Goal: Task Accomplishment & Management: Manage account settings

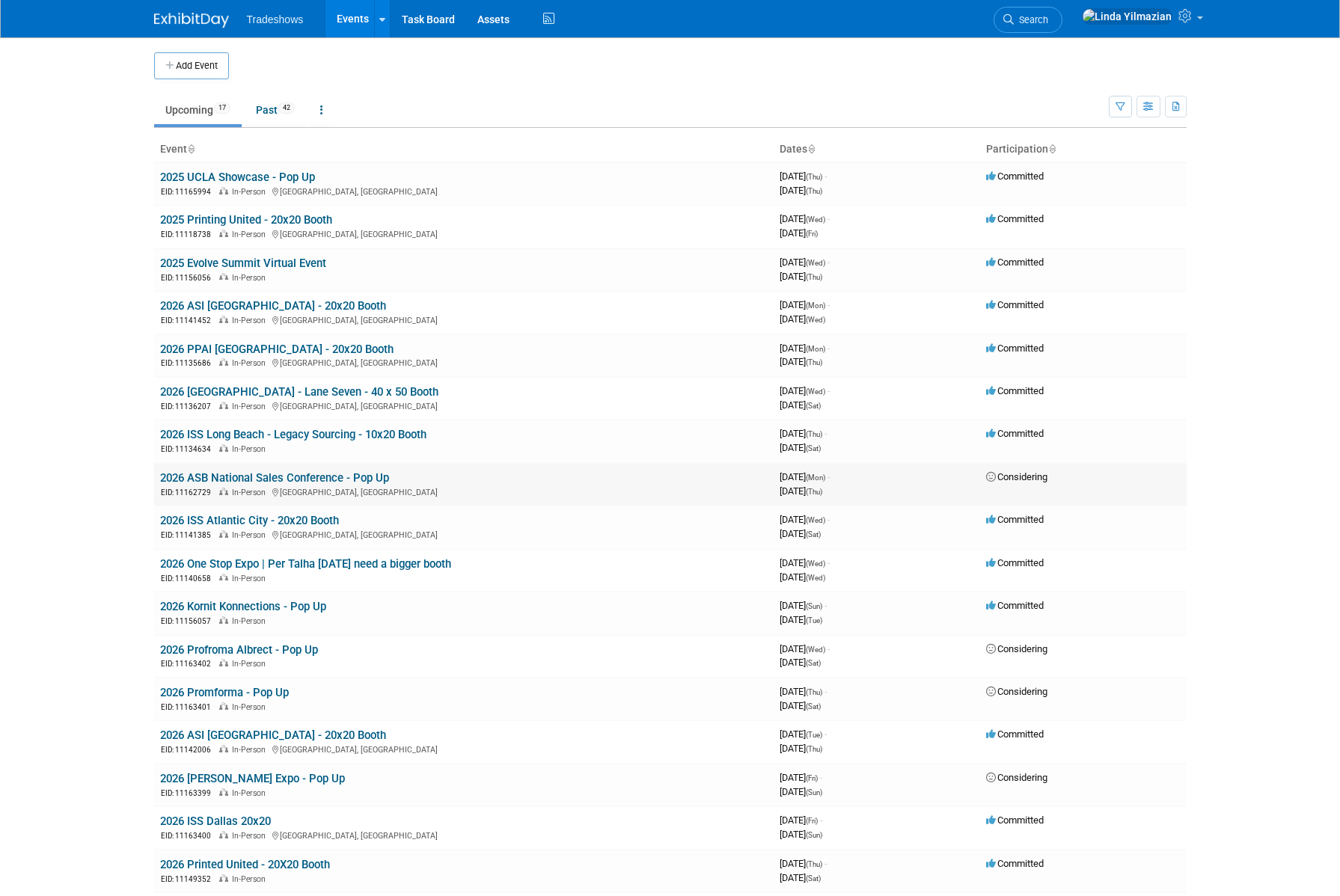
click at [276, 477] on link "2026 ASB National Sales Conference - Pop Up" at bounding box center [274, 477] width 229 height 13
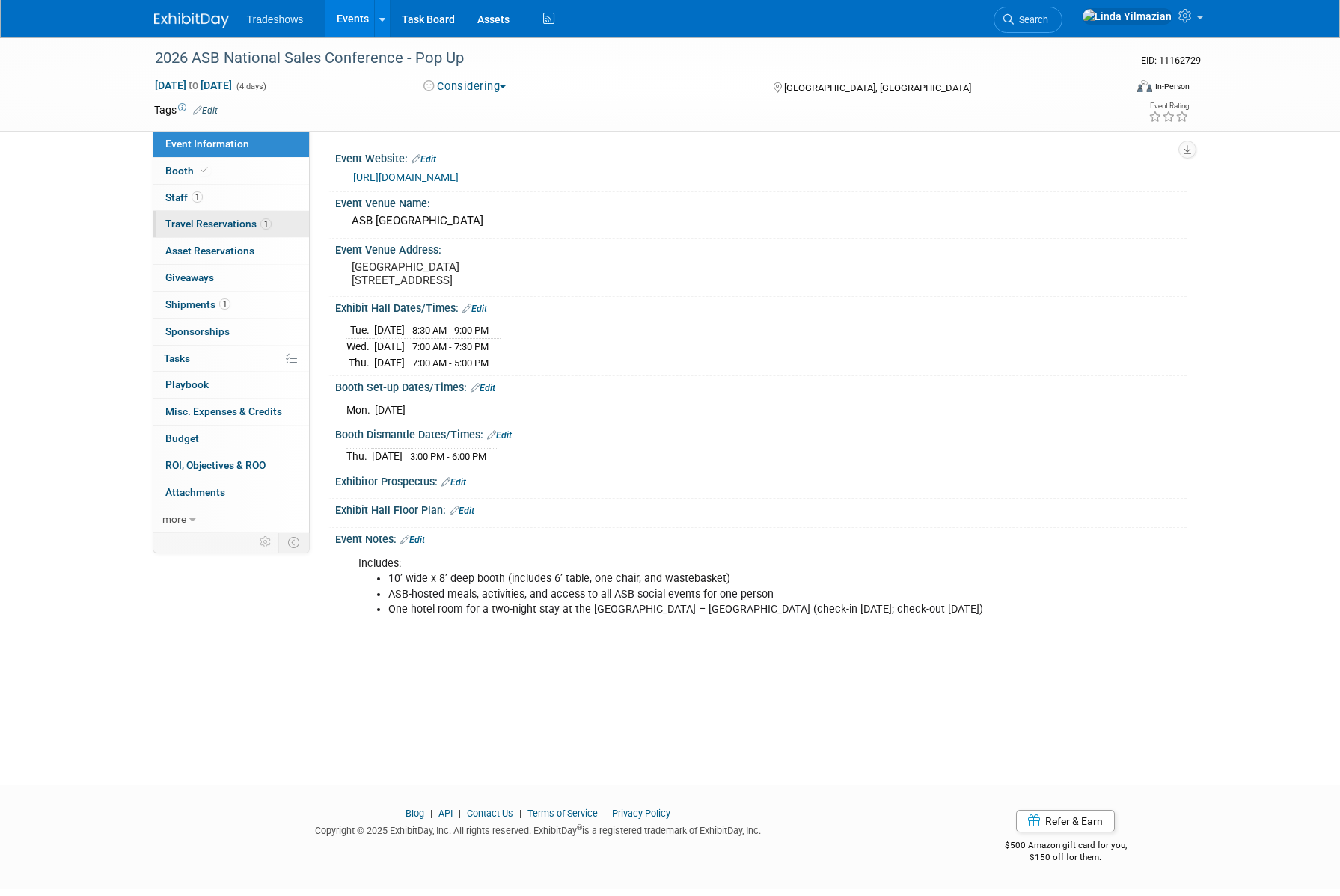
click at [200, 224] on span "Travel Reservations 1" at bounding box center [218, 223] width 106 height 12
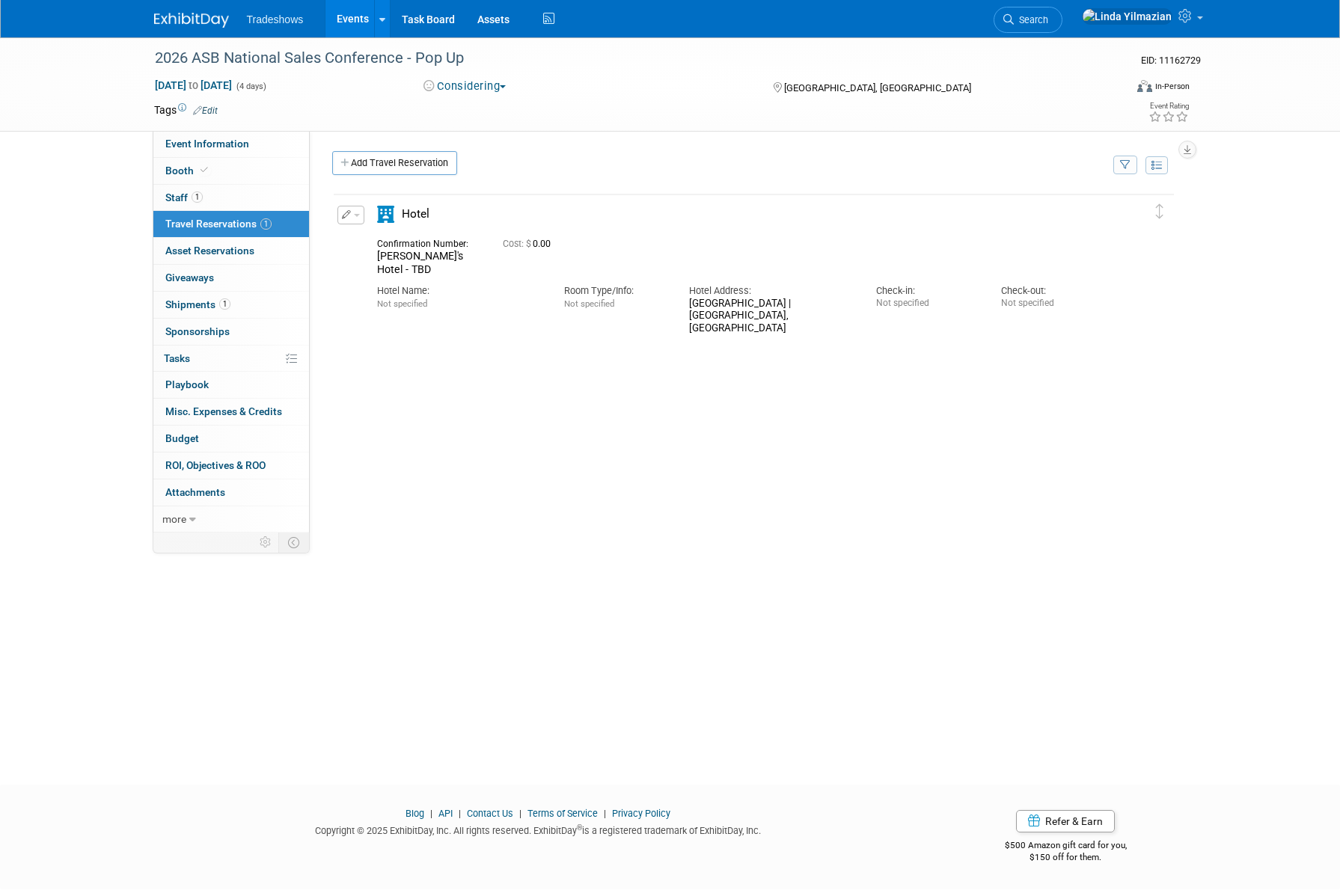
click at [357, 219] on button "button" at bounding box center [351, 215] width 27 height 19
click at [379, 240] on button "Edit Reservation" at bounding box center [401, 241] width 127 height 21
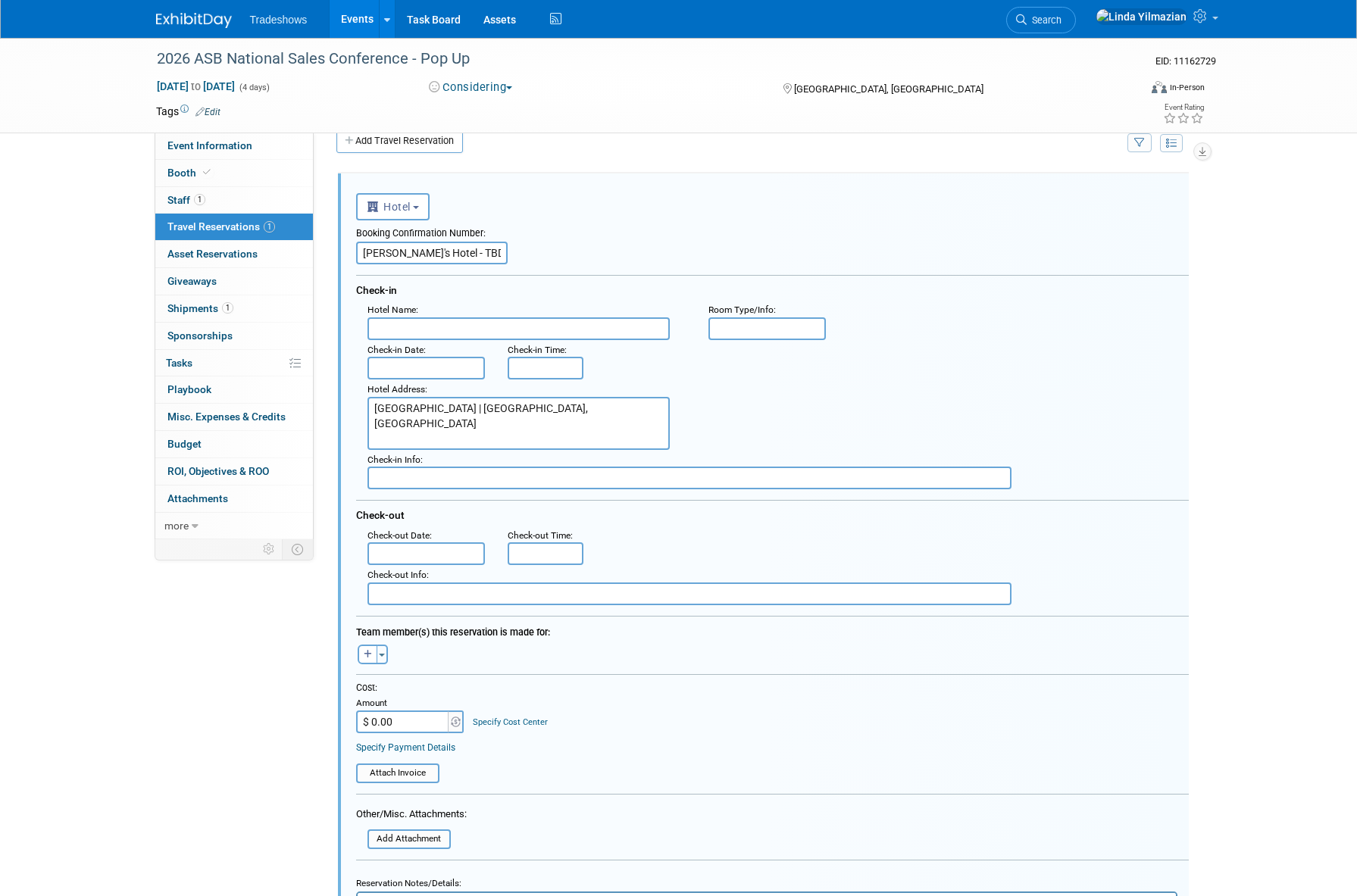
scroll to position [25, 0]
click at [508, 324] on input "text" at bounding box center [518, 328] width 302 height 23
paste input "Omni Louisville Hotel"
type input "Omni Louisville Hotel"
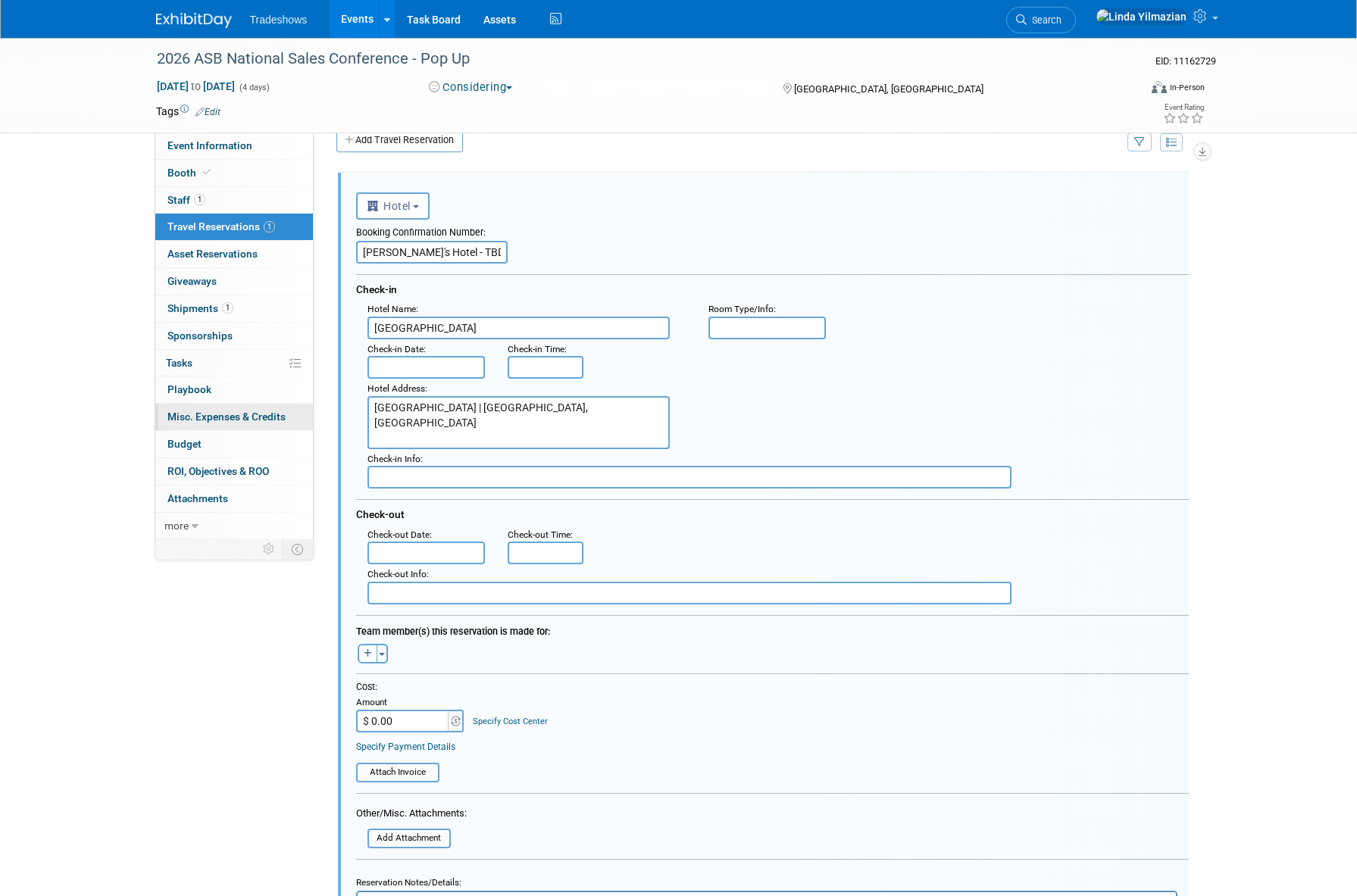
drag, startPoint x: 529, startPoint y: 409, endPoint x: 308, endPoint y: 413, distance: 221.0
click at [308, 413] on div "Event Information Event Info Booth Booth 1 Staff 1 Staff 1 Travel Reservations …" at bounding box center [678, 528] width 1068 height 1030
type textarea "400 S 2nd St. Louisville Kentucky 40202 502-313-6664"
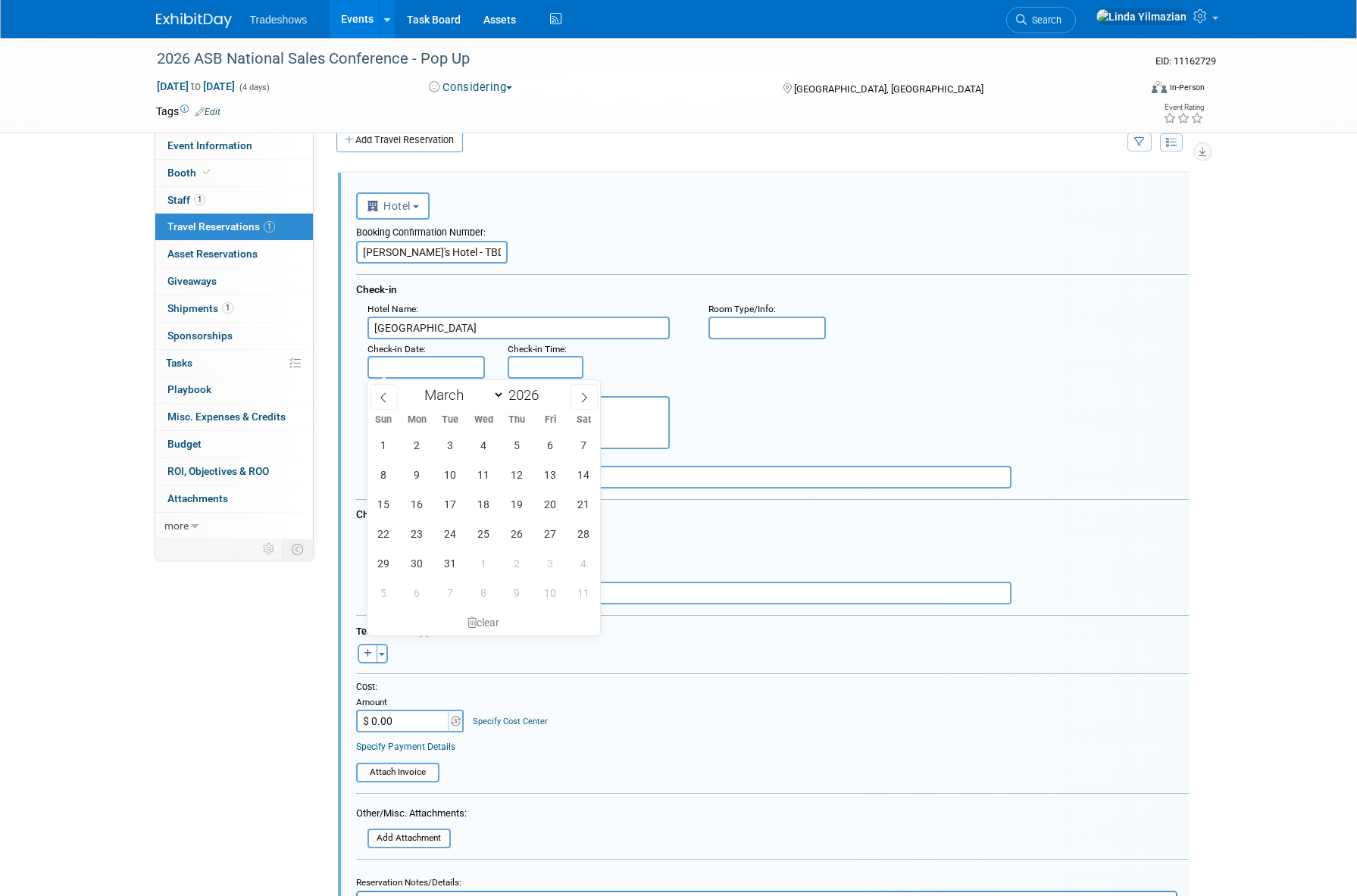
click at [406, 364] on input "text" at bounding box center [426, 367] width 118 height 23
click at [389, 507] on span "15" at bounding box center [383, 503] width 30 height 30
type input "Mar 15, 2026"
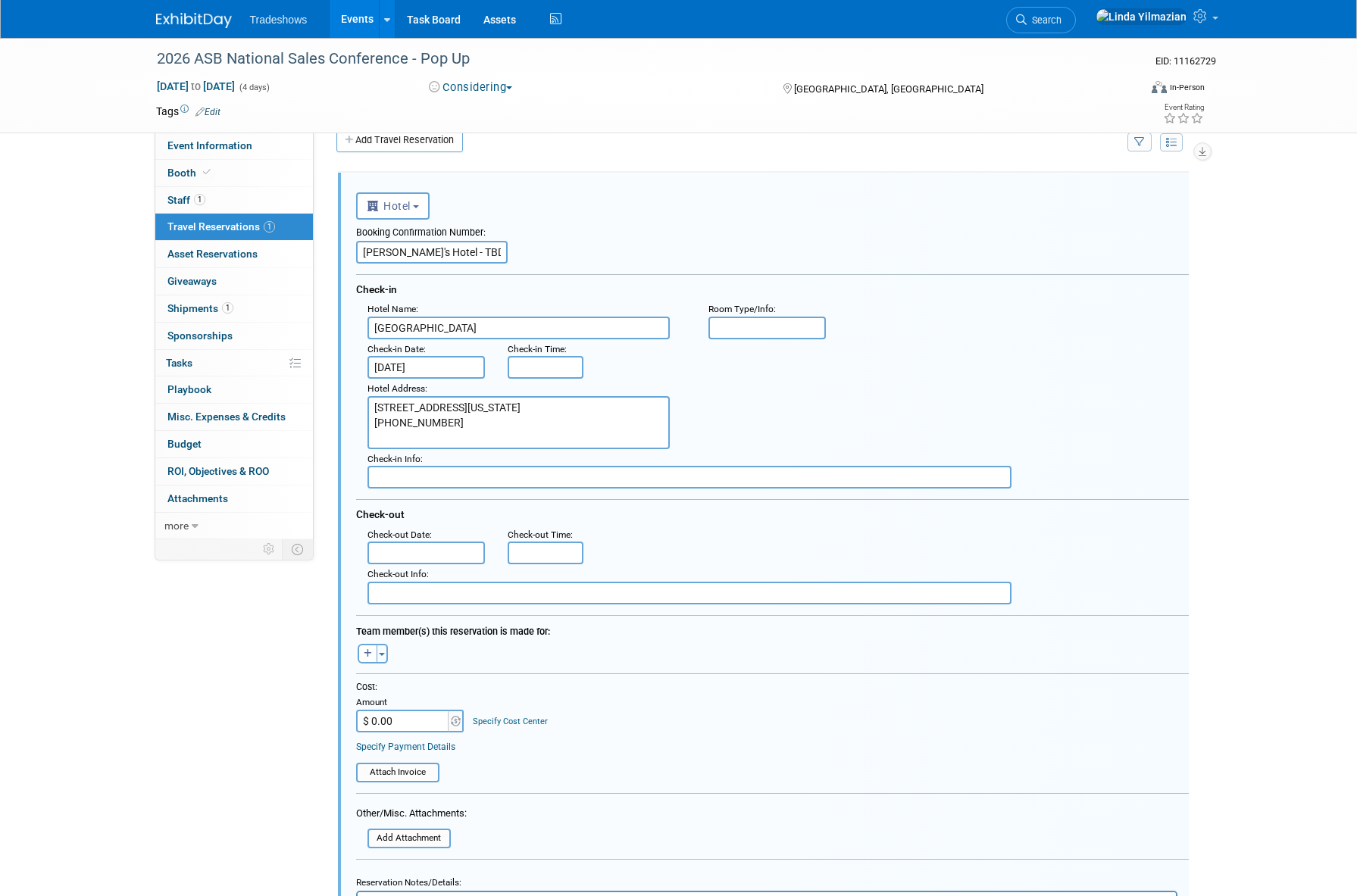
click at [403, 548] on input "text" at bounding box center [426, 552] width 118 height 23
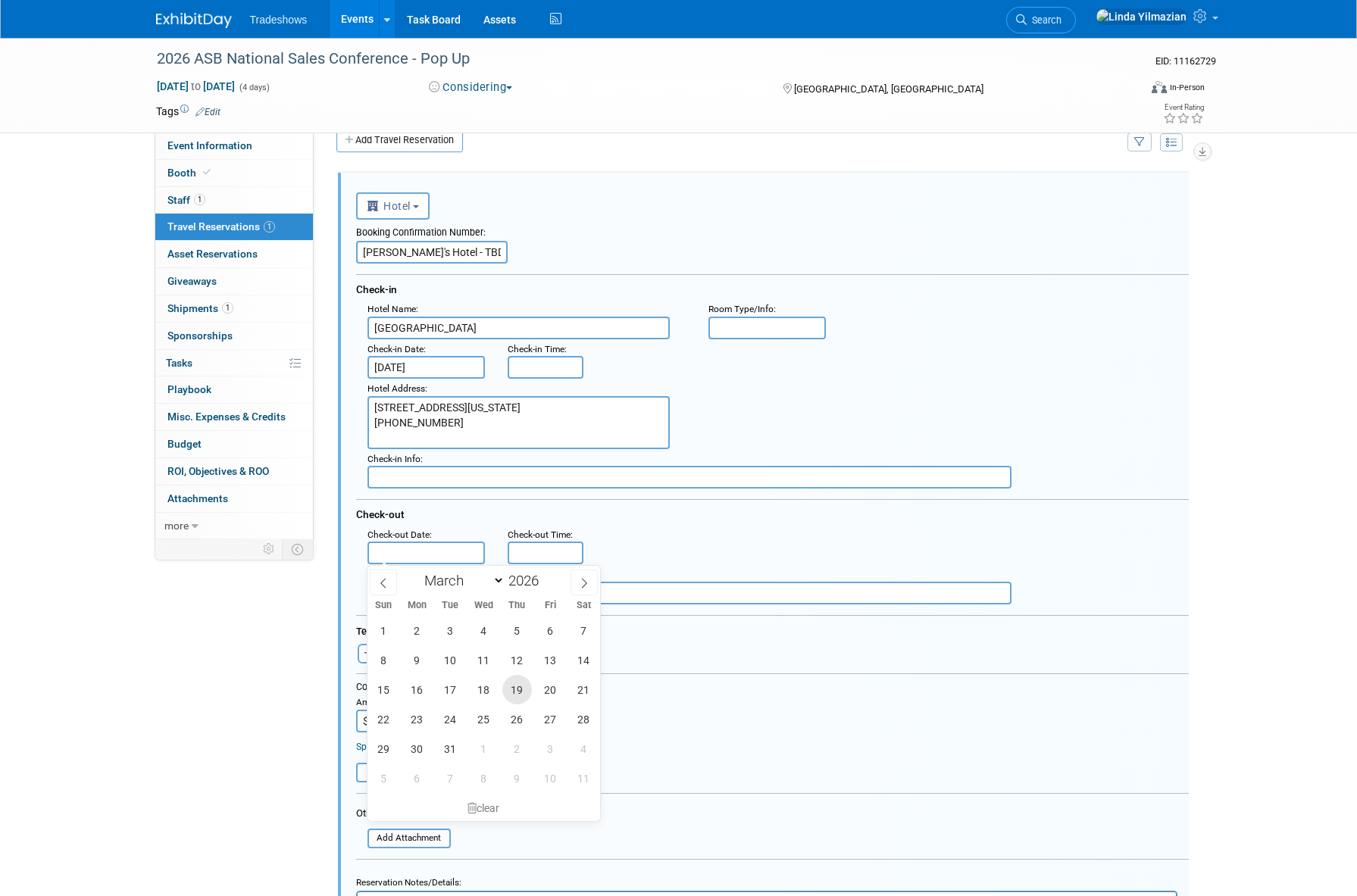
click at [514, 686] on span "19" at bounding box center [517, 689] width 30 height 30
type input "Mar 19, 2026"
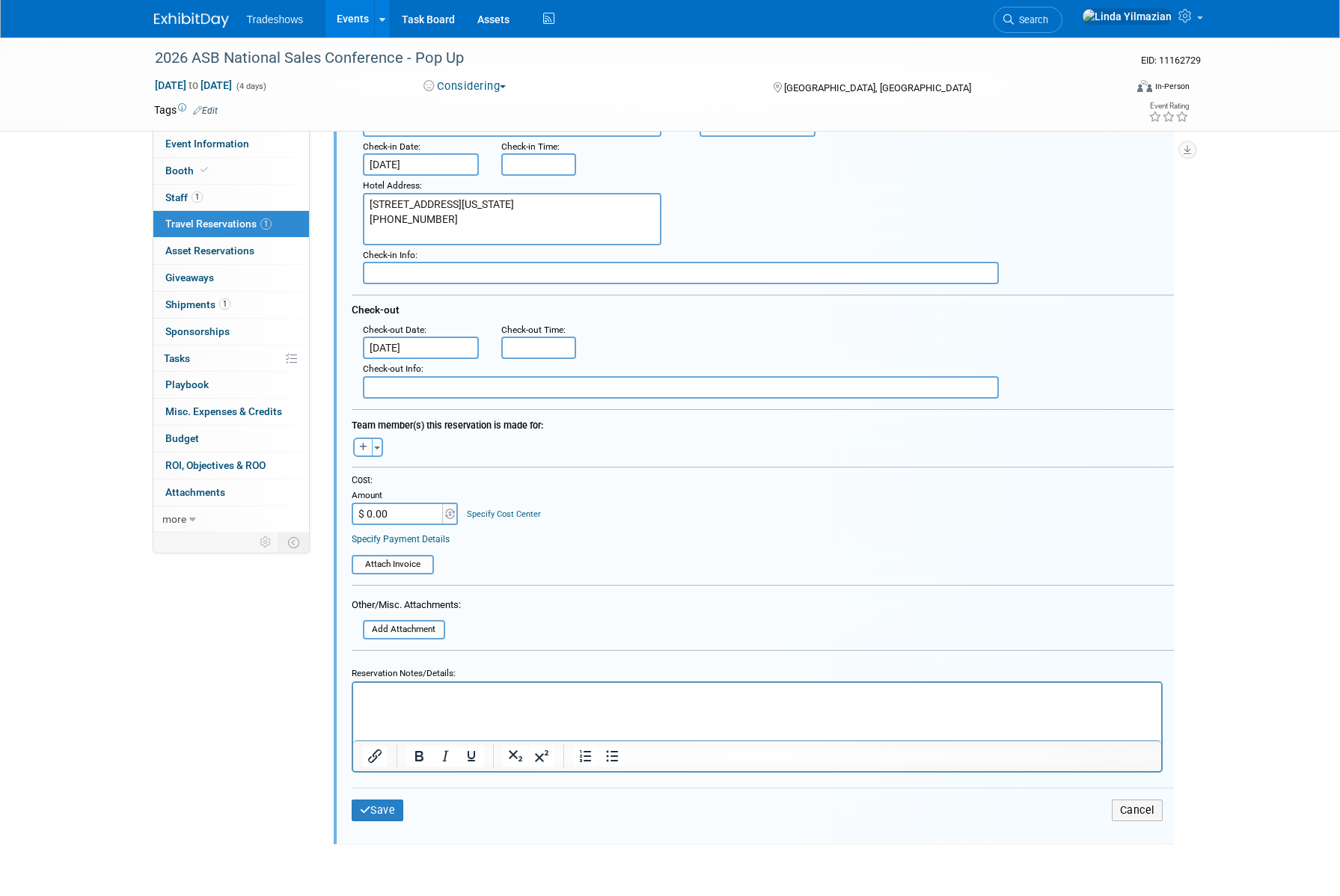
scroll to position [289, 0]
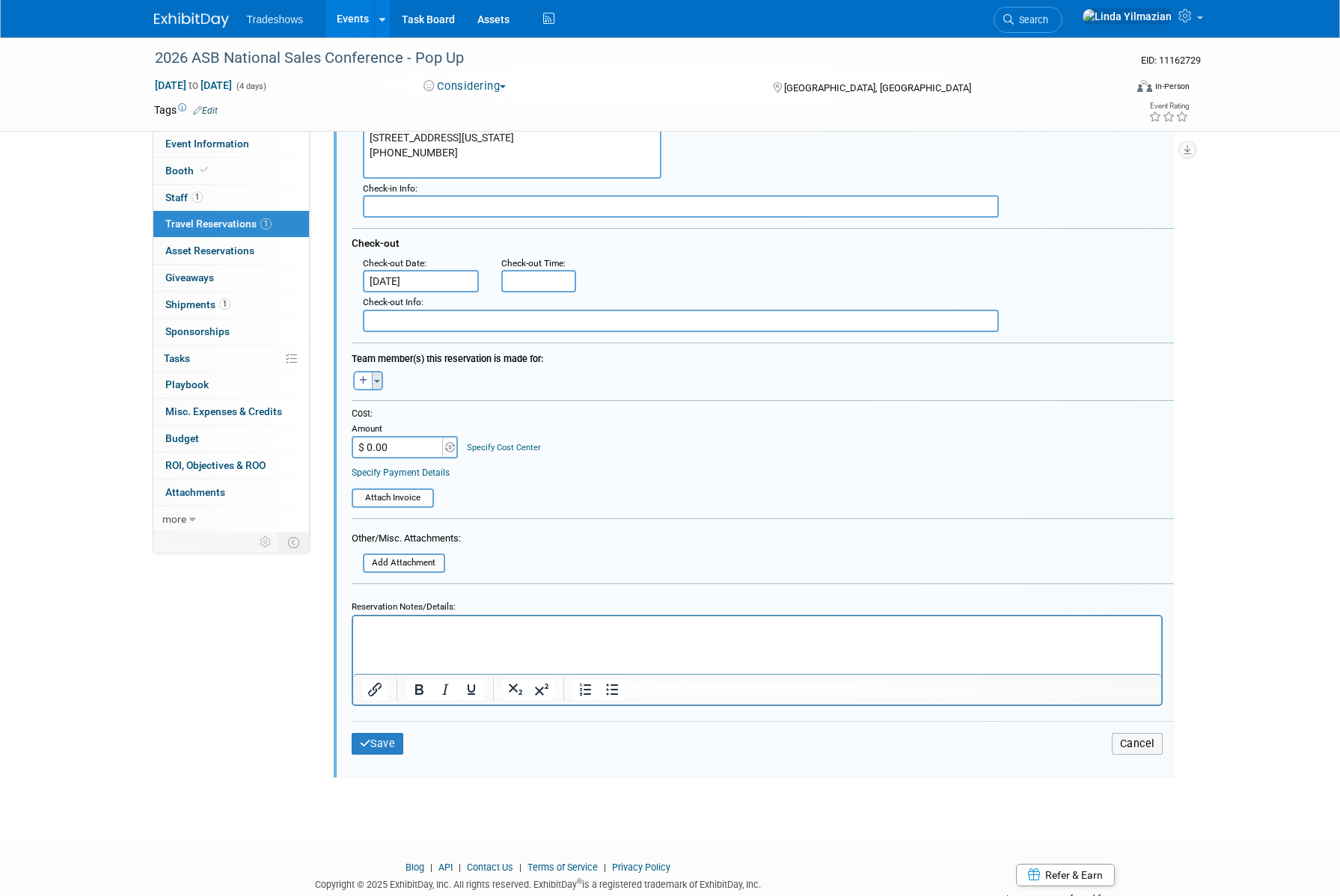
click at [375, 379] on button "Toggle Dropdown" at bounding box center [377, 380] width 12 height 20
click at [397, 421] on label "Tag a user or a resource" at bounding box center [456, 423] width 184 height 21
select select
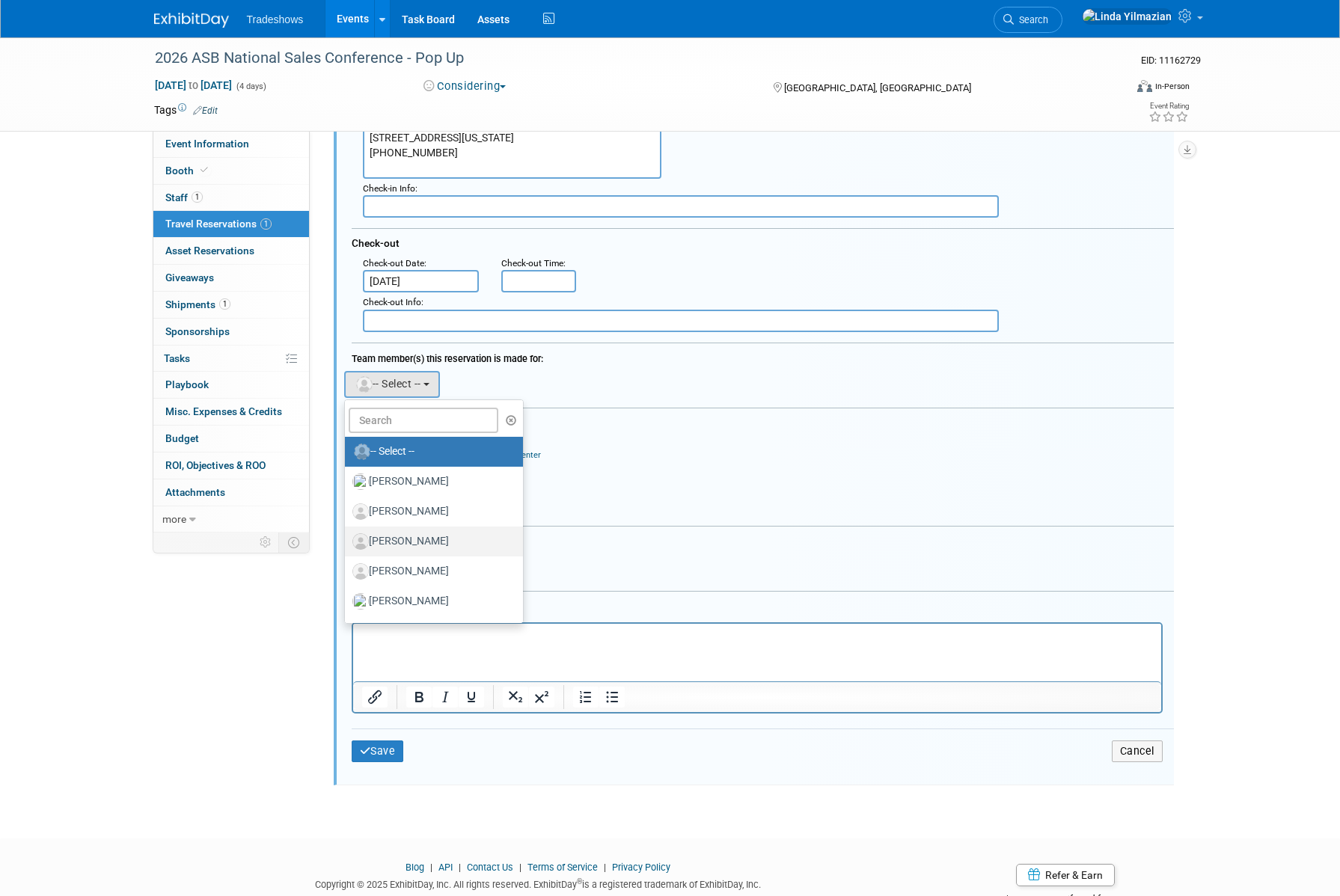
click at [398, 547] on label "[PERSON_NAME]" at bounding box center [429, 541] width 156 height 24
click at [347, 544] on input "[PERSON_NAME]" at bounding box center [342, 539] width 10 height 10
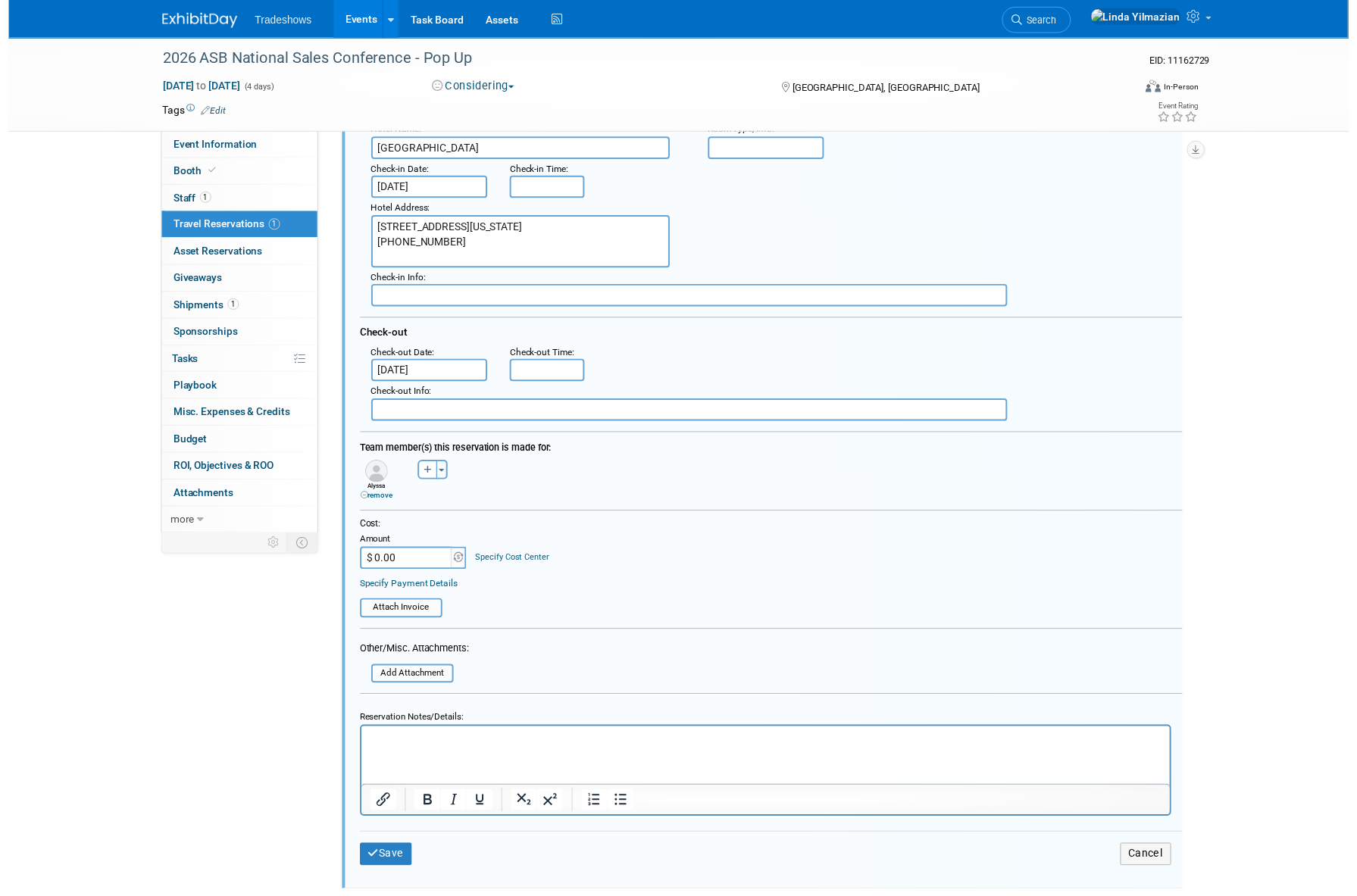
scroll to position [0, 0]
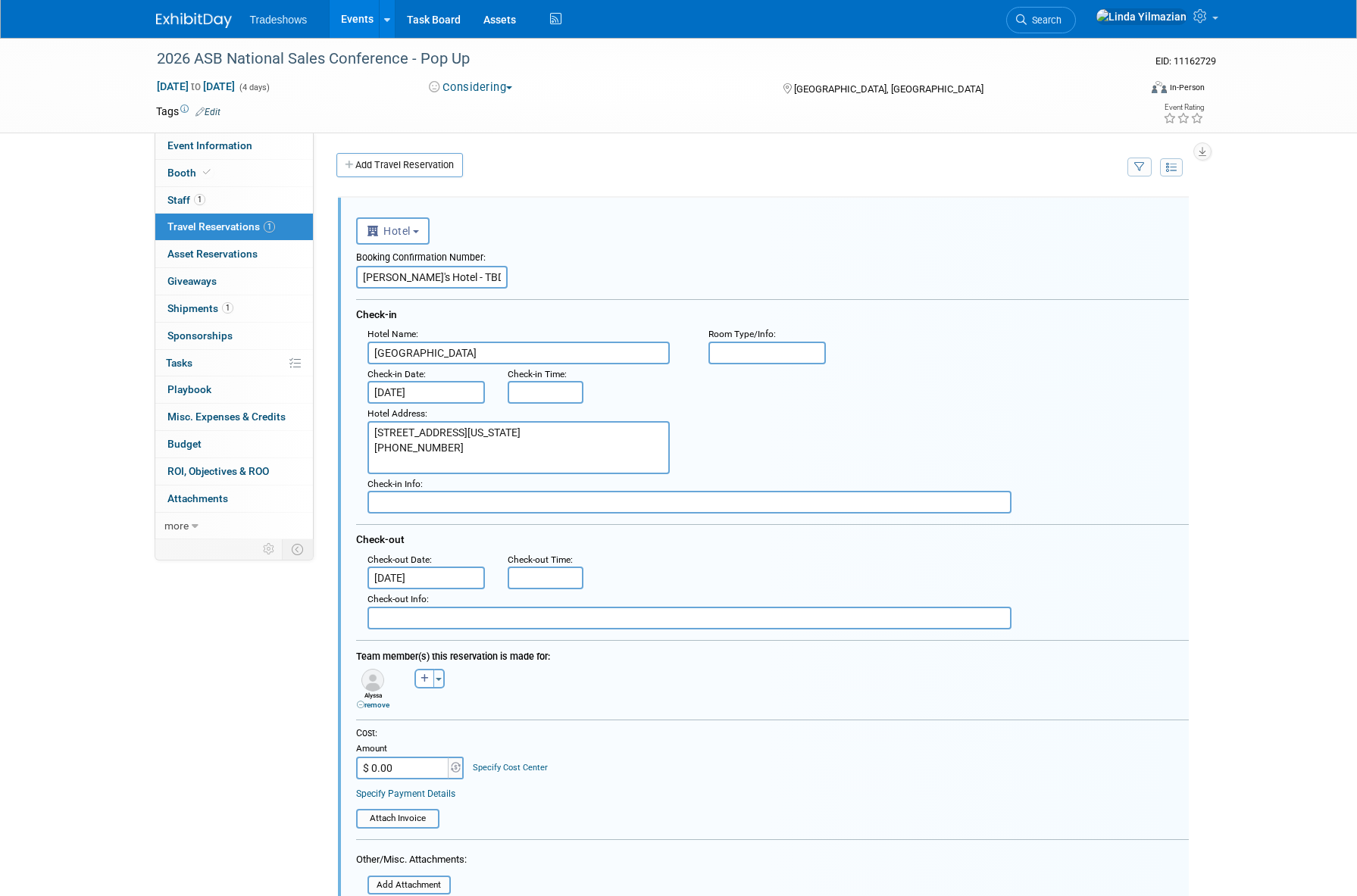
click at [429, 503] on input "text" at bounding box center [689, 502] width 644 height 23
type input "c"
paste input "40062302678"
type input "CONFIRMATION # 40062302678"
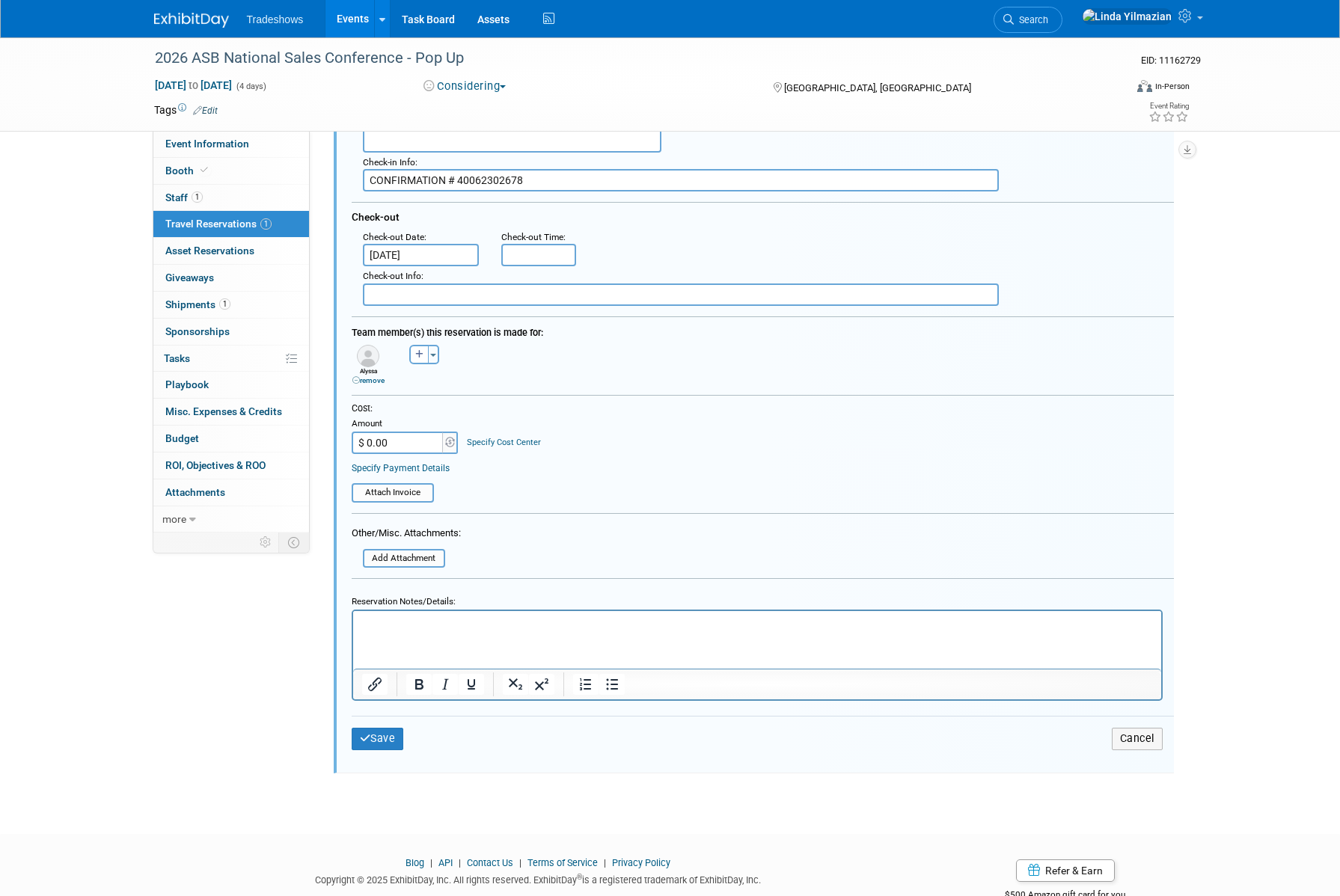
scroll to position [319, 0]
click at [396, 734] on button "Save" at bounding box center [378, 735] width 53 height 21
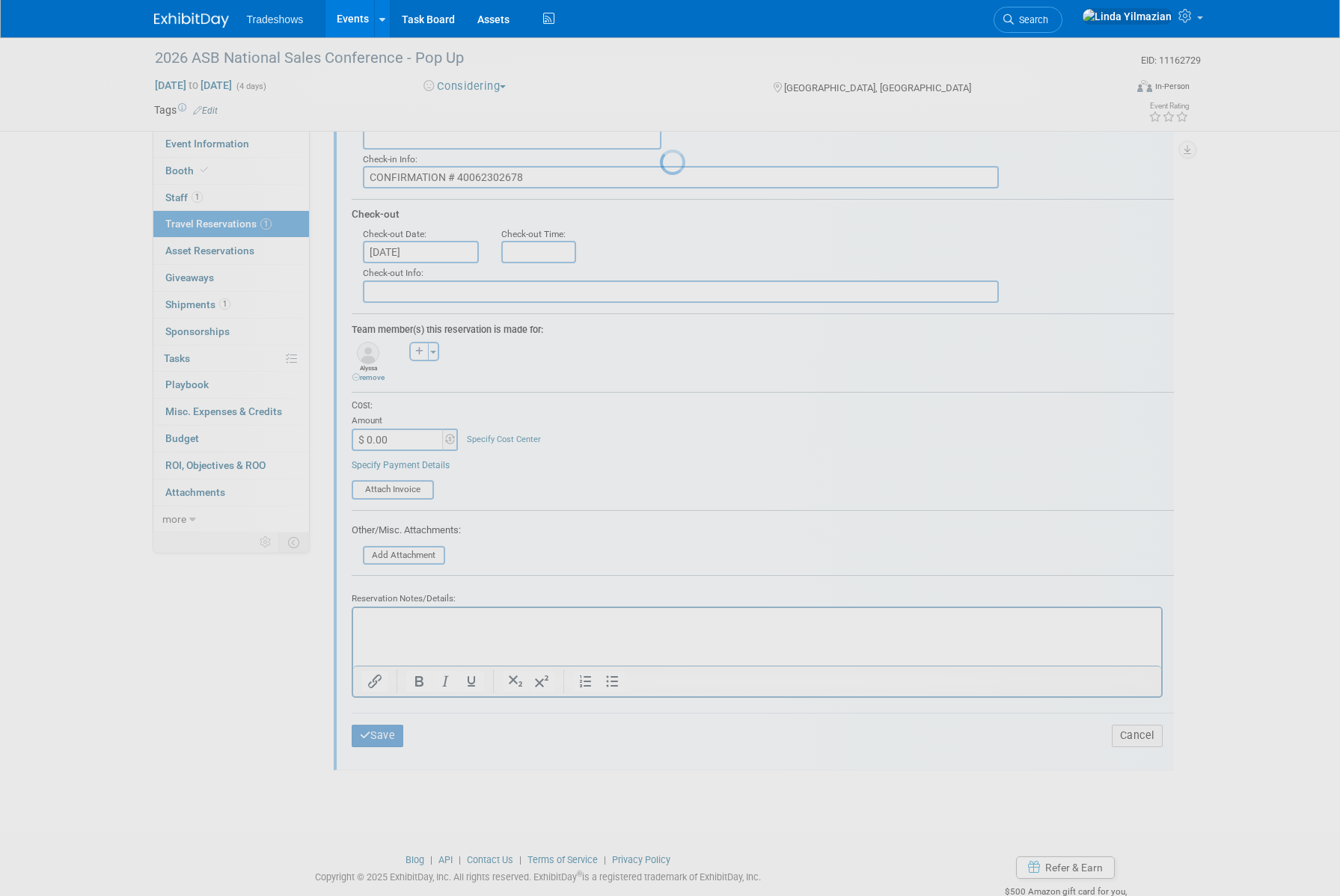
scroll to position [0, 0]
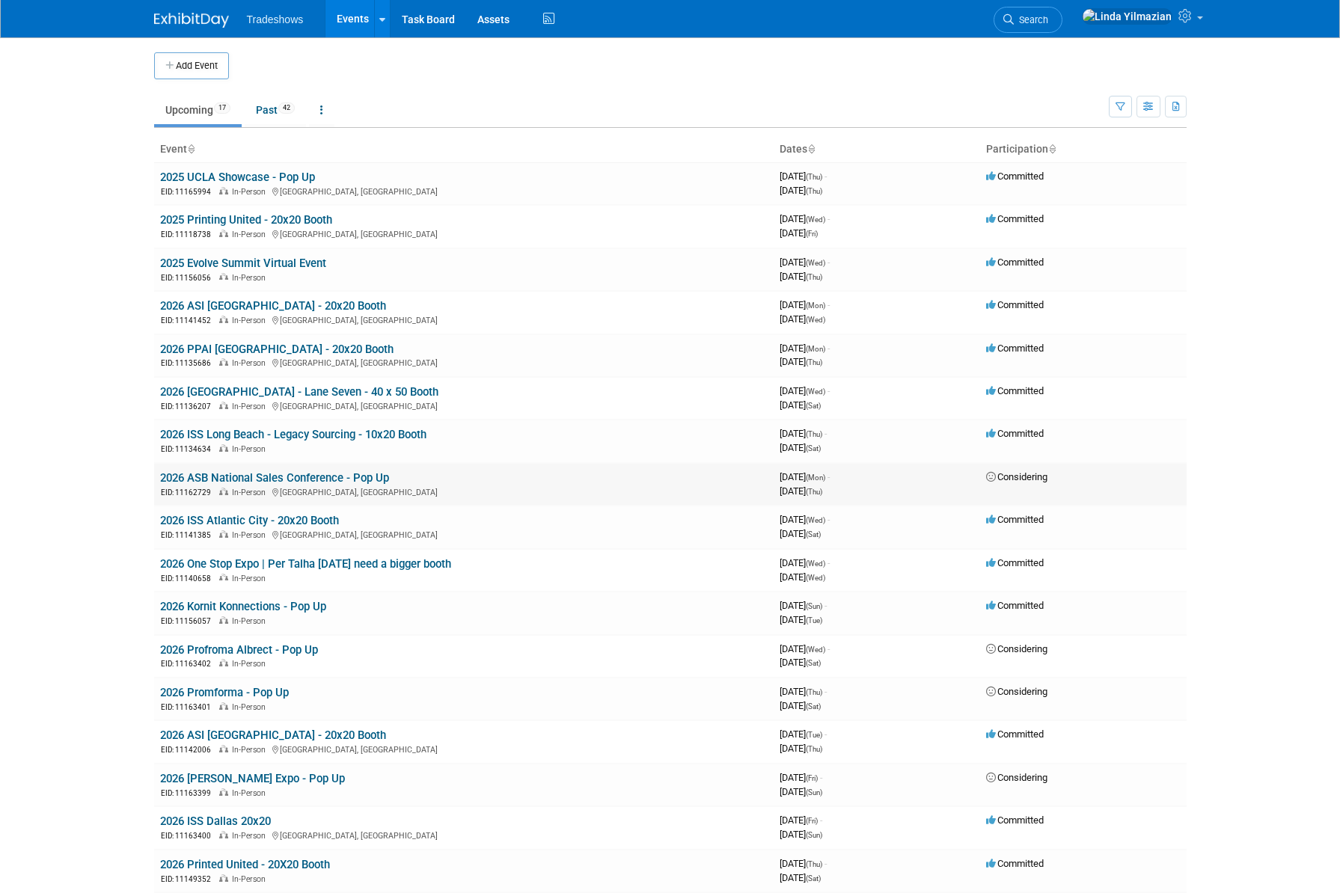
click at [284, 477] on link "2026 ASB National Sales Conference - Pop Up" at bounding box center [274, 477] width 229 height 13
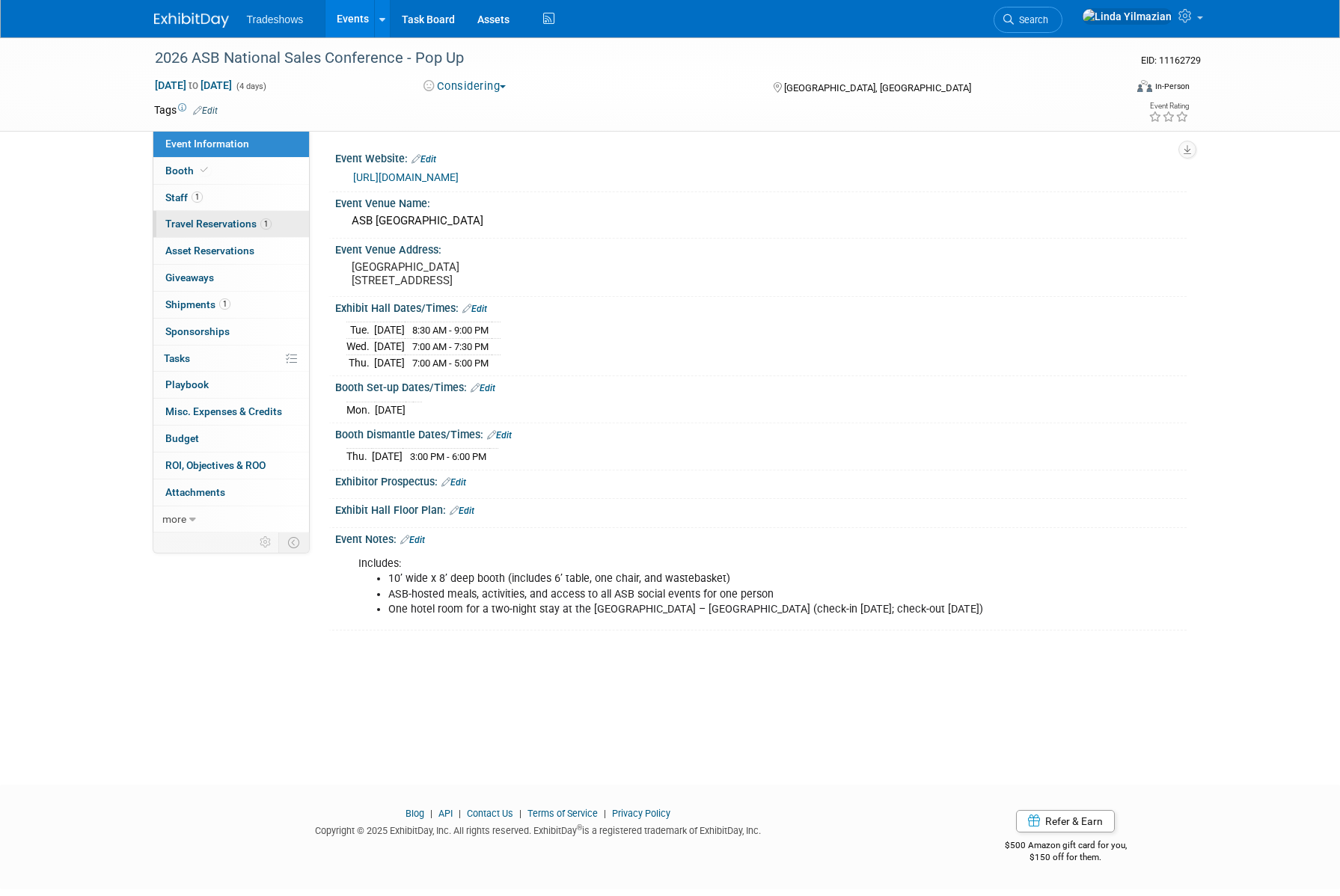
click at [185, 223] on span "Travel Reservations 1" at bounding box center [218, 223] width 106 height 12
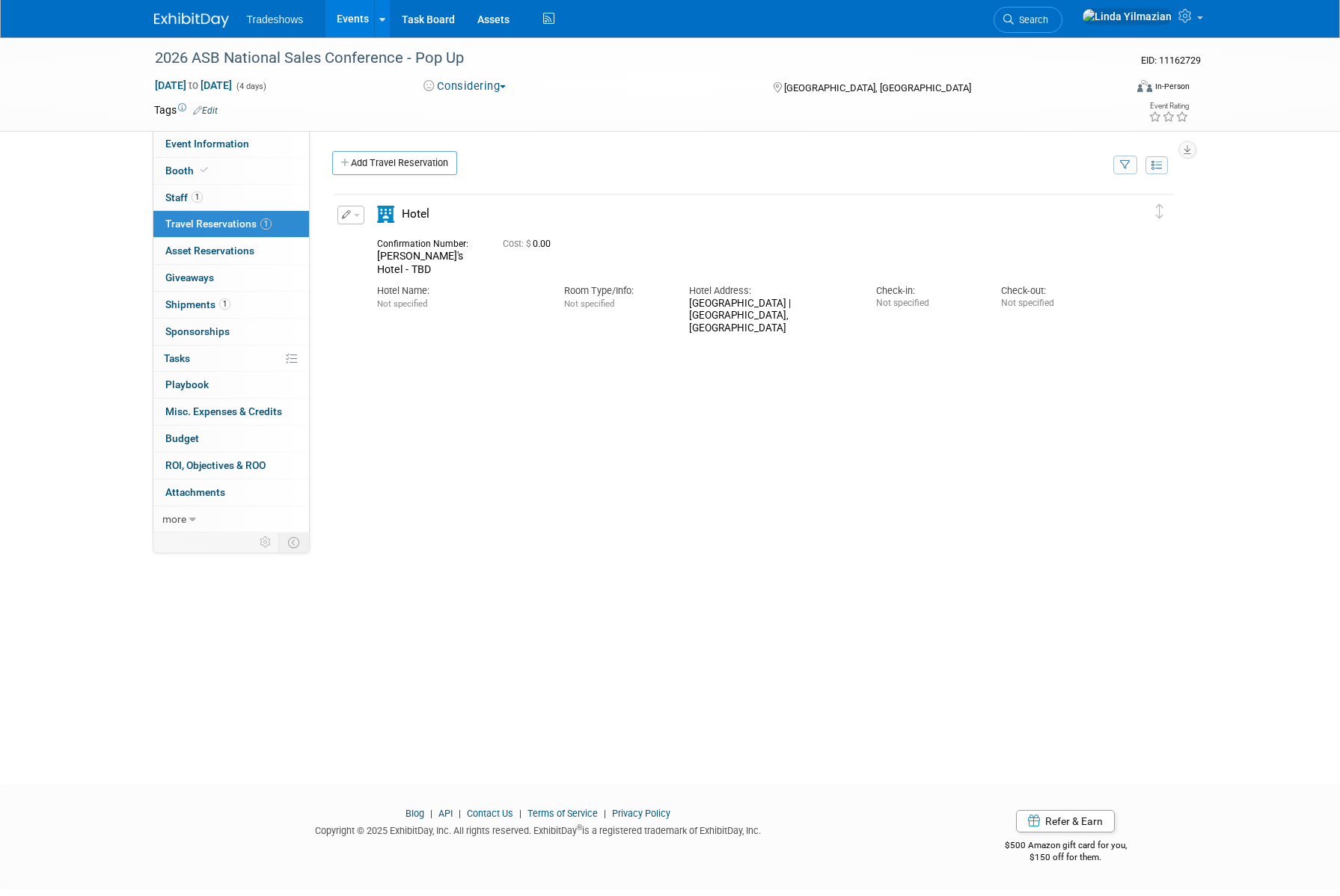
click at [354, 214] on span "button" at bounding box center [356, 215] width 6 height 3
click at [369, 232] on button "Edit Reservation" at bounding box center [401, 241] width 127 height 21
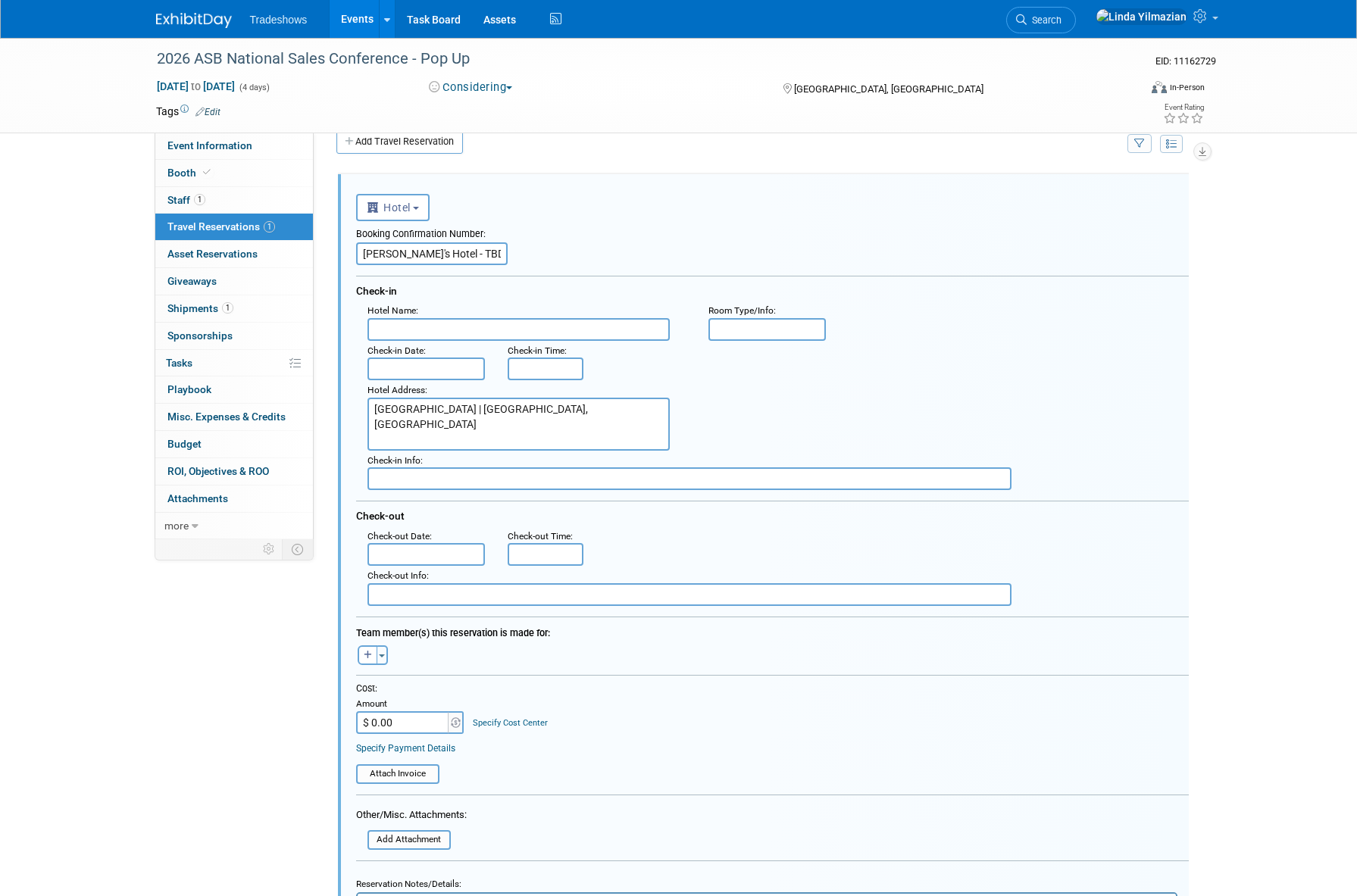
scroll to position [25, 0]
click at [405, 721] on input "$ 0.00" at bounding box center [403, 721] width 95 height 23
paste input "1,124.88"
type input "$ 1,124.88"
click at [572, 707] on div "Cost: Amount $ 1,124.88 Specify Cost Center Cost Center -- Not Specified --" at bounding box center [772, 707] width 833 height 51
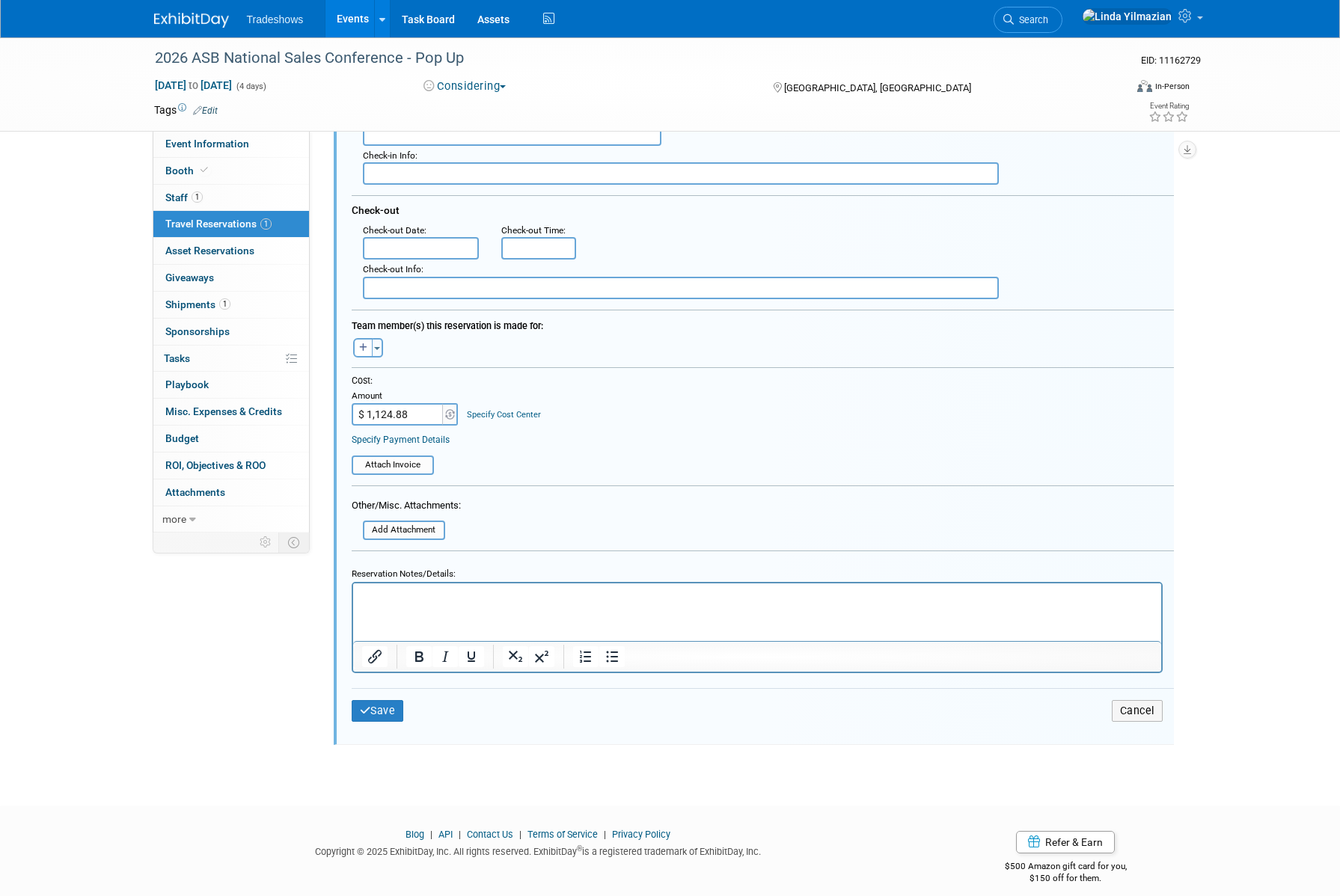
scroll to position [331, 0]
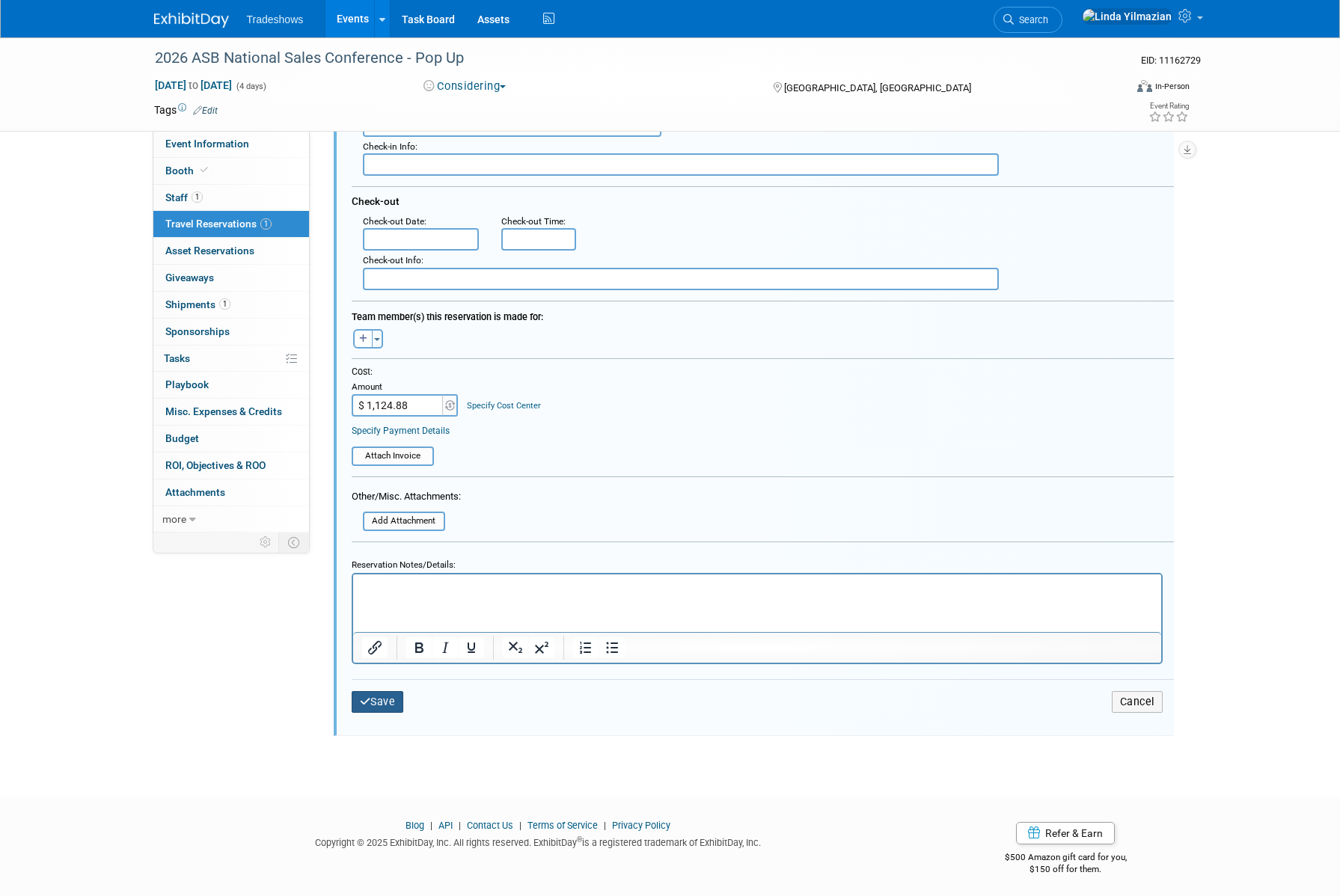
click at [378, 710] on button "Save" at bounding box center [378, 702] width 53 height 21
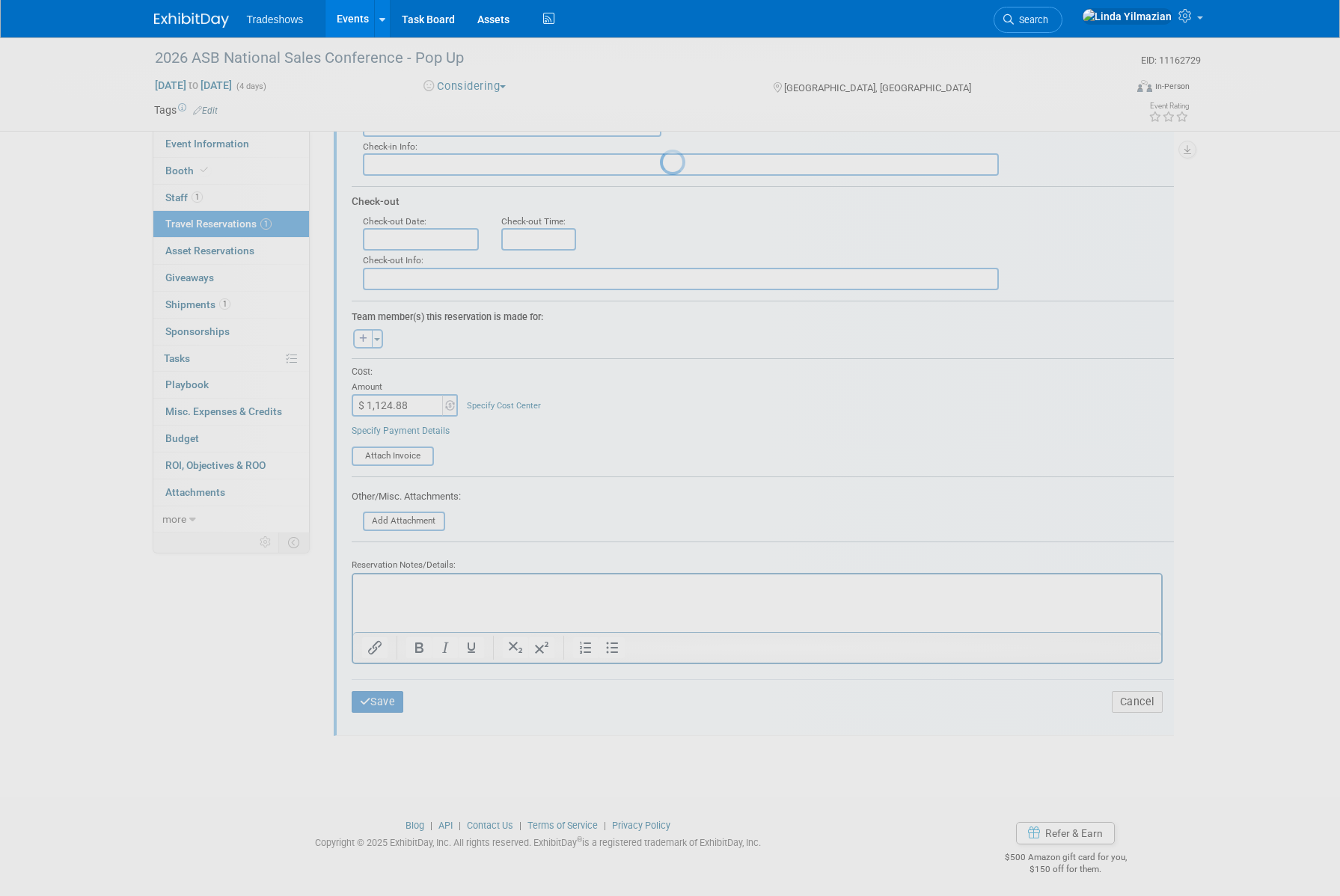
scroll to position [0, 0]
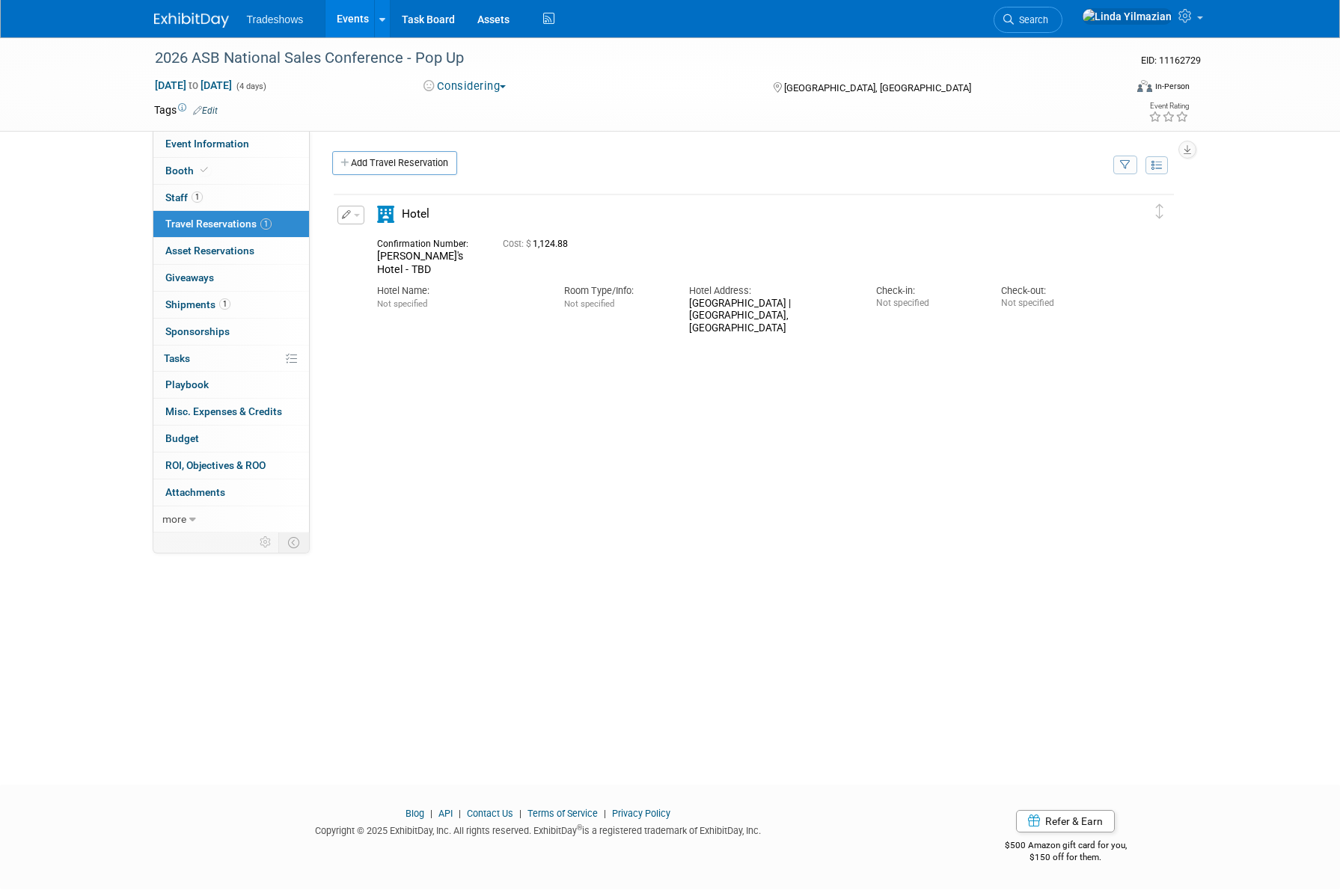
click at [359, 215] on button "button" at bounding box center [351, 215] width 27 height 19
click at [366, 239] on button "Edit Reservation" at bounding box center [401, 241] width 127 height 21
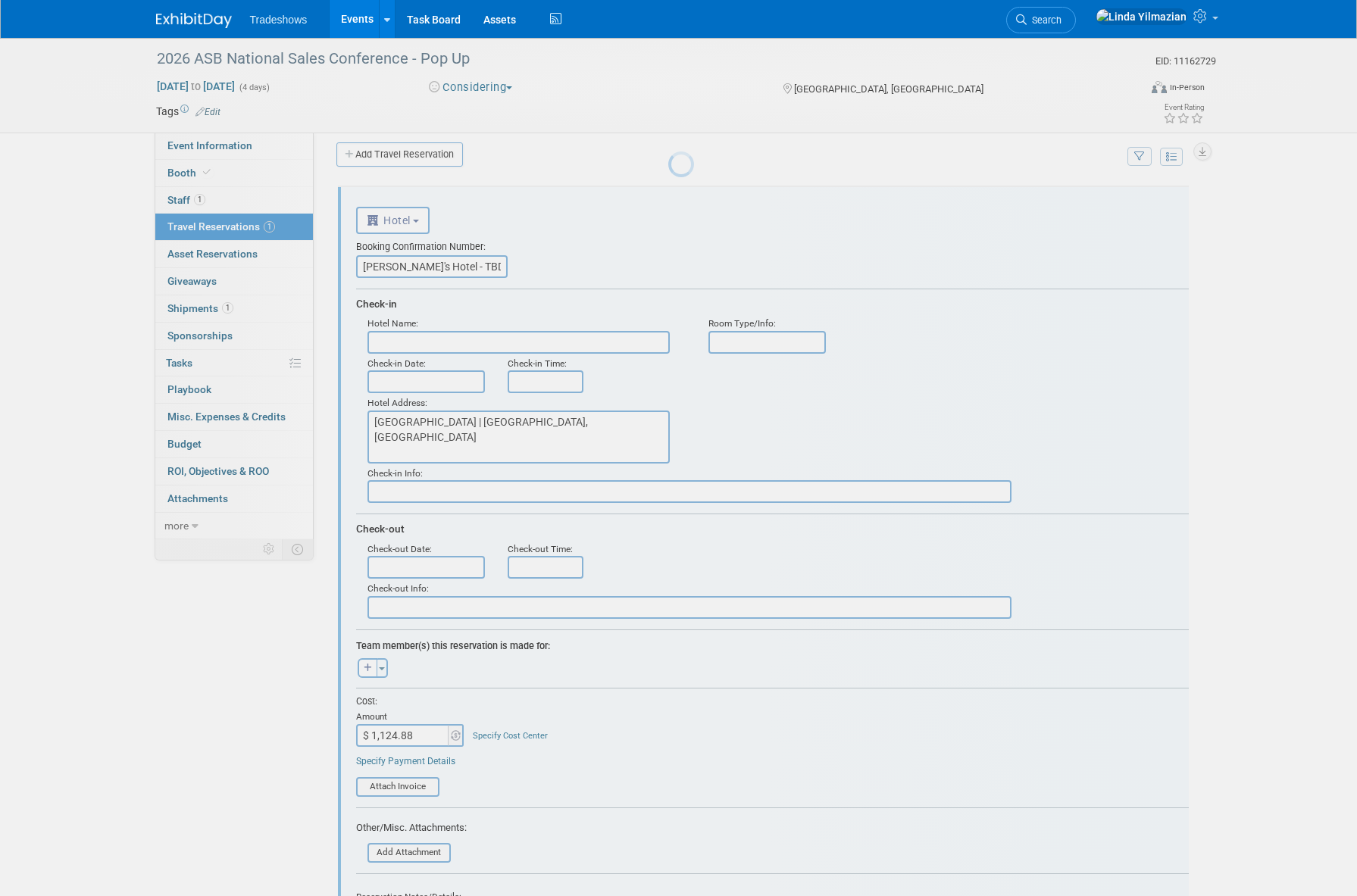
scroll to position [25, 0]
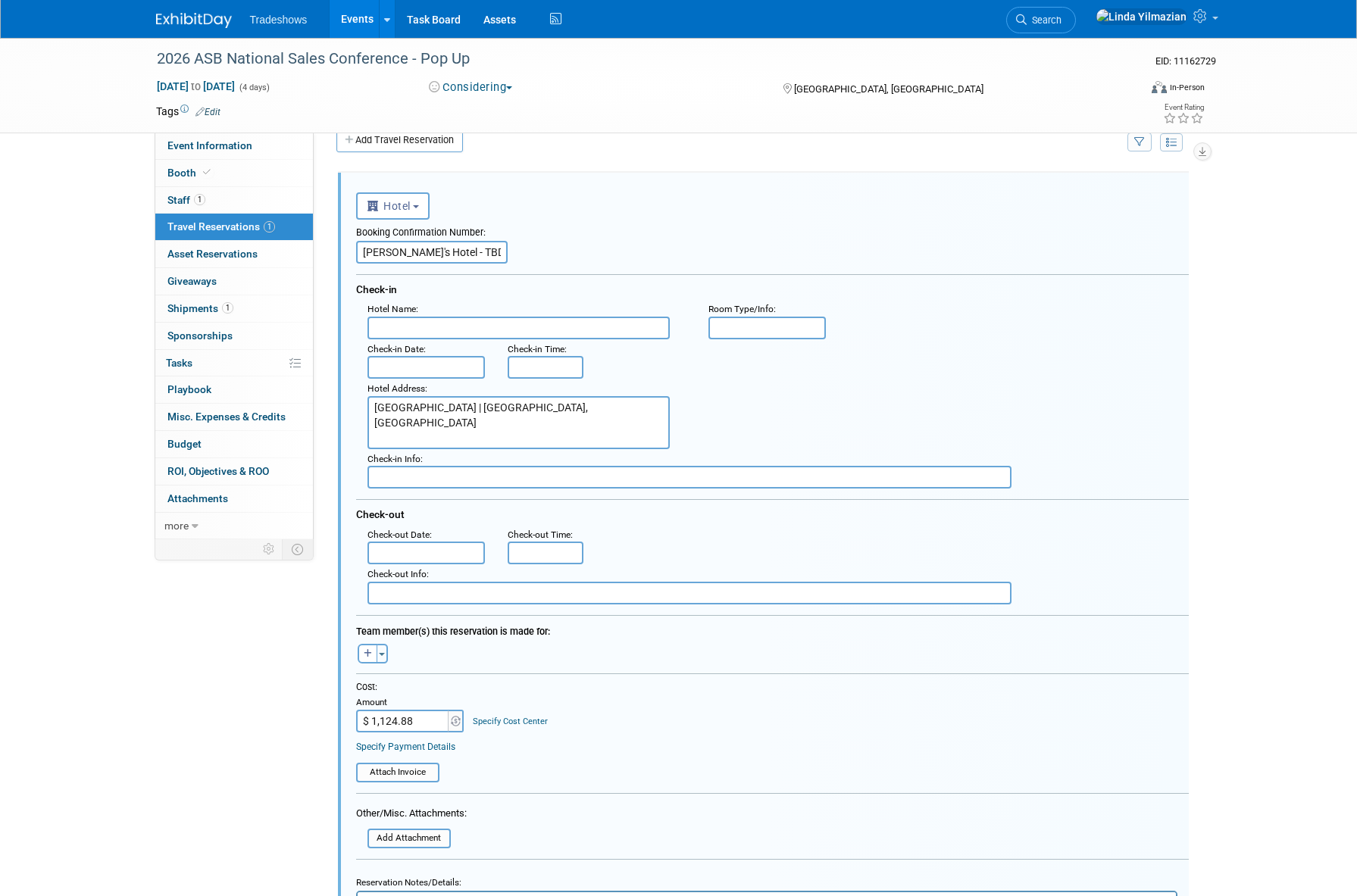
click at [421, 326] on input "text" at bounding box center [518, 328] width 302 height 23
paste input "Omni Louisville Hotel"
type input "Omni Louisville Hotel"
drag, startPoint x: 465, startPoint y: 256, endPoint x: 332, endPoint y: 248, distance: 133.2
click at [333, 248] on div "<i class="fas fa-plane" style="padding: 6px 4px 6px 1px;"></i> Flight <i class=…" at bounding box center [762, 602] width 876 height 882
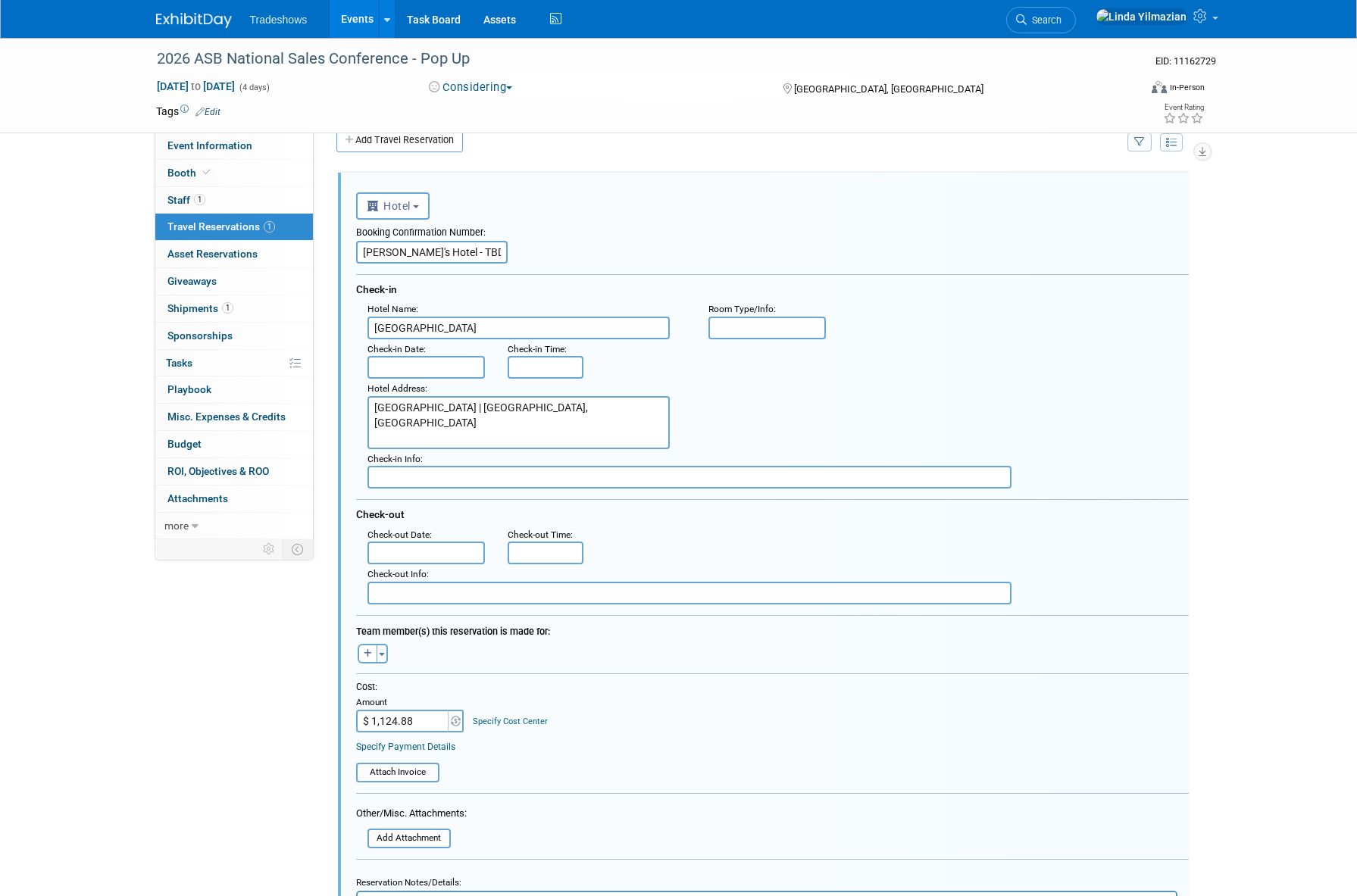
paste input "40062302678"
type input "40062302678"
click at [394, 369] on input "text" at bounding box center [426, 367] width 118 height 23
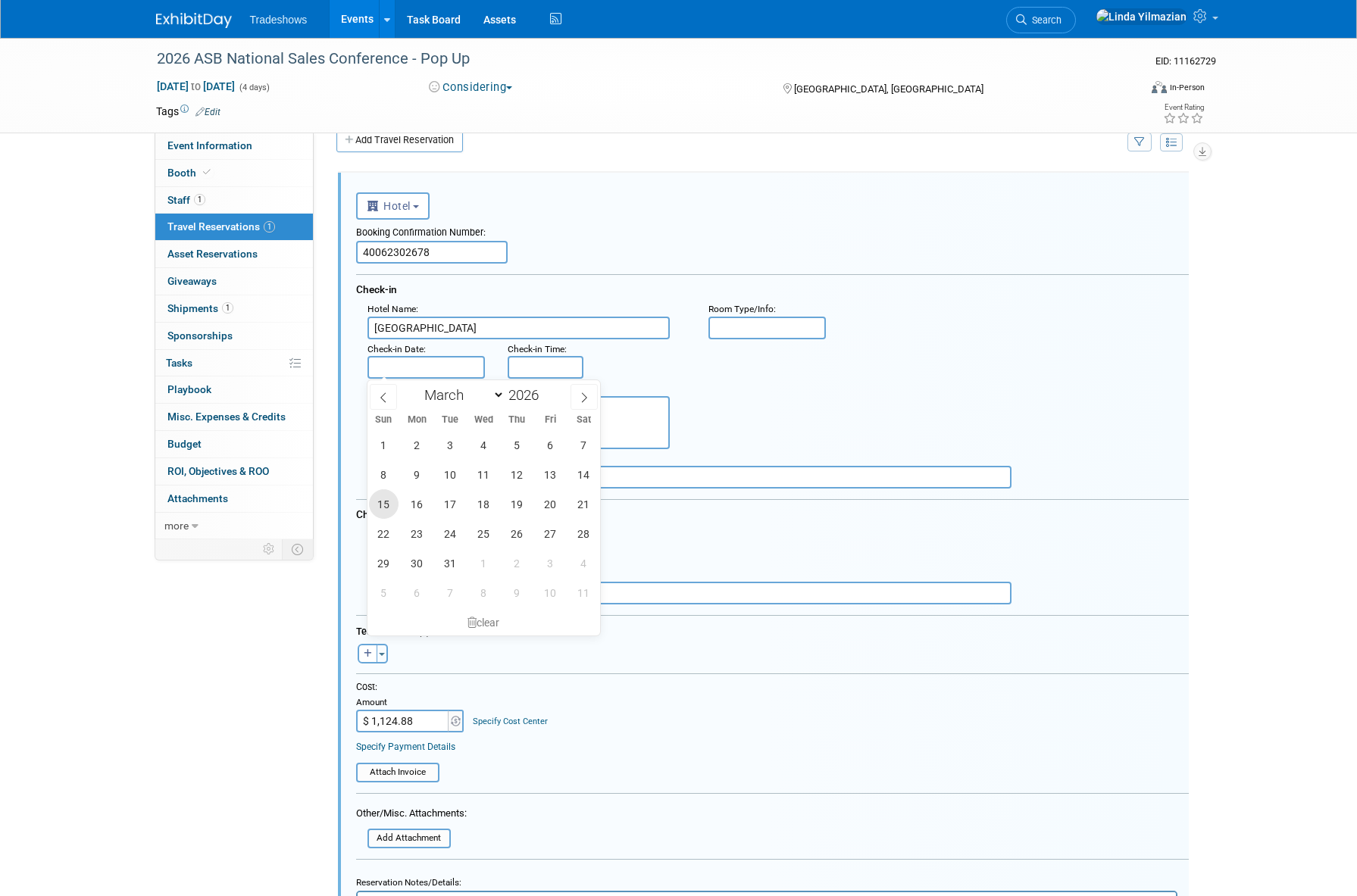
click at [381, 503] on span "15" at bounding box center [383, 503] width 30 height 30
type input "Mar 15, 2026"
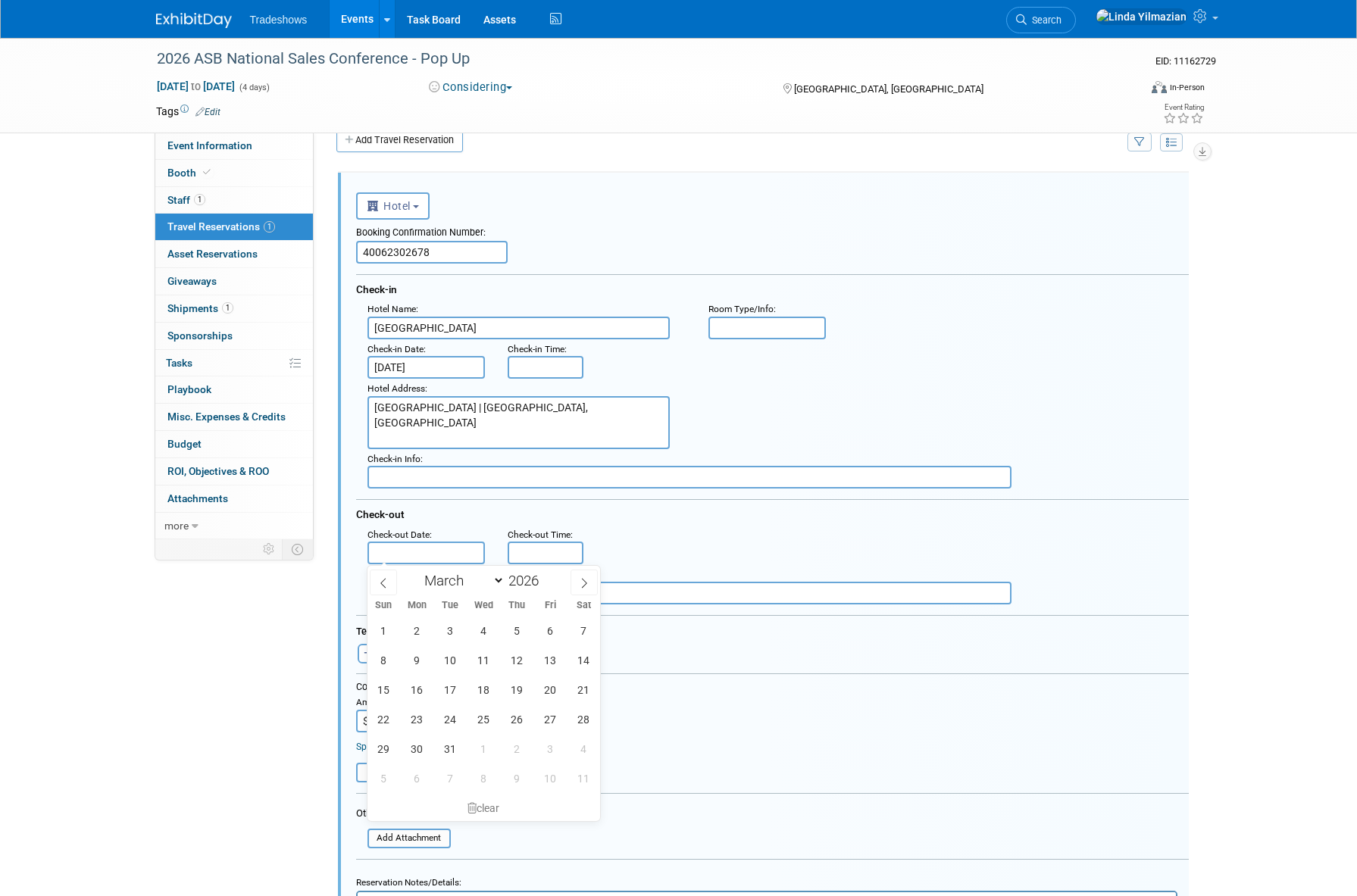
click at [403, 551] on input "text" at bounding box center [426, 552] width 118 height 23
click at [518, 687] on span "19" at bounding box center [517, 689] width 30 height 30
type input "Mar 19, 2026"
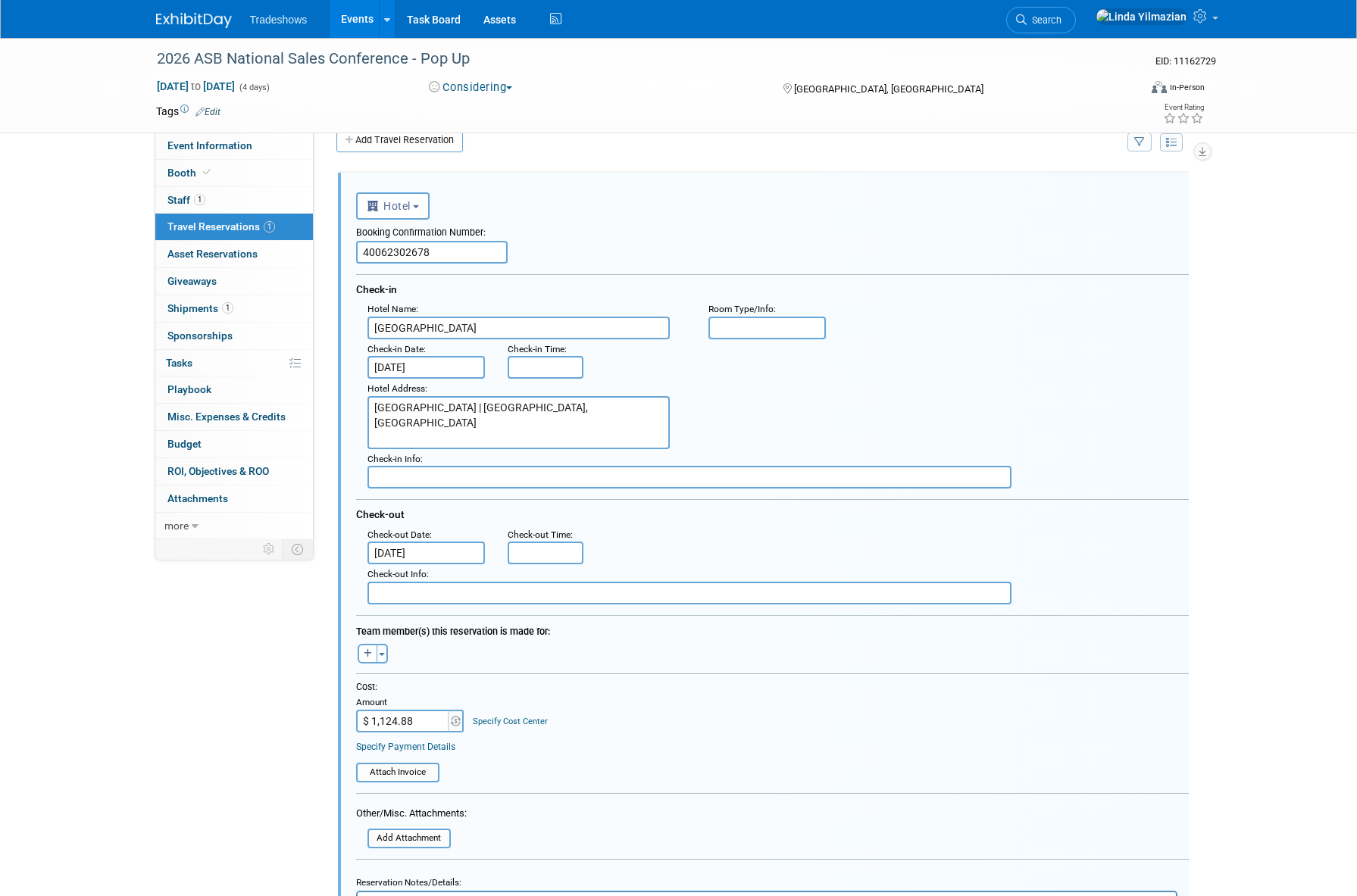
drag, startPoint x: 546, startPoint y: 408, endPoint x: 318, endPoint y: 393, distance: 228.5
click at [318, 393] on div "Event Website: Edit https://www.asbshows.com/ Event Venue Name: ASB Louisville …" at bounding box center [758, 310] width 888 height 407
paste textarea "400 S 2nd St, Louisville KY 40202"
paste textarea "Phone: 502-313-6664"
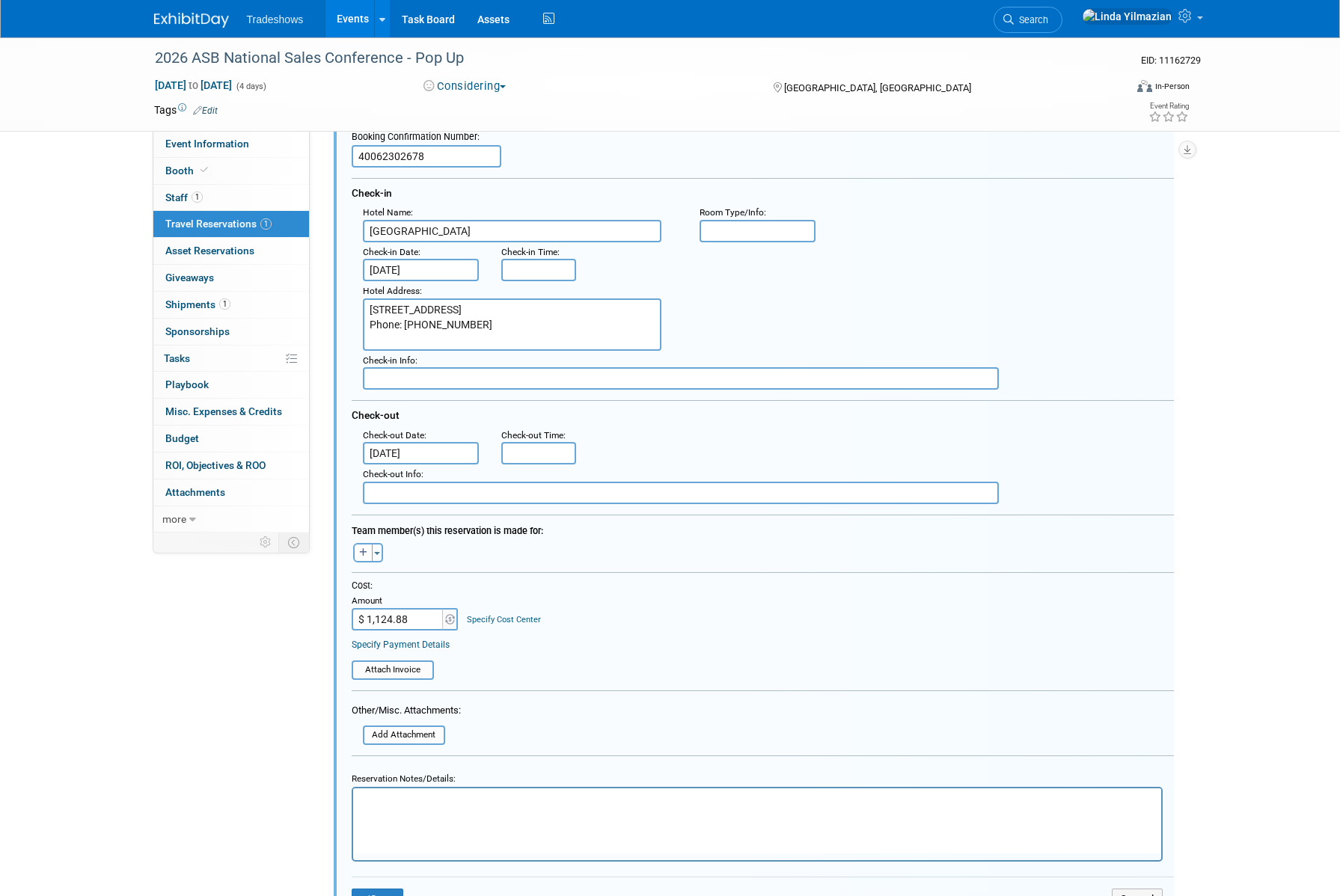
scroll to position [121, 0]
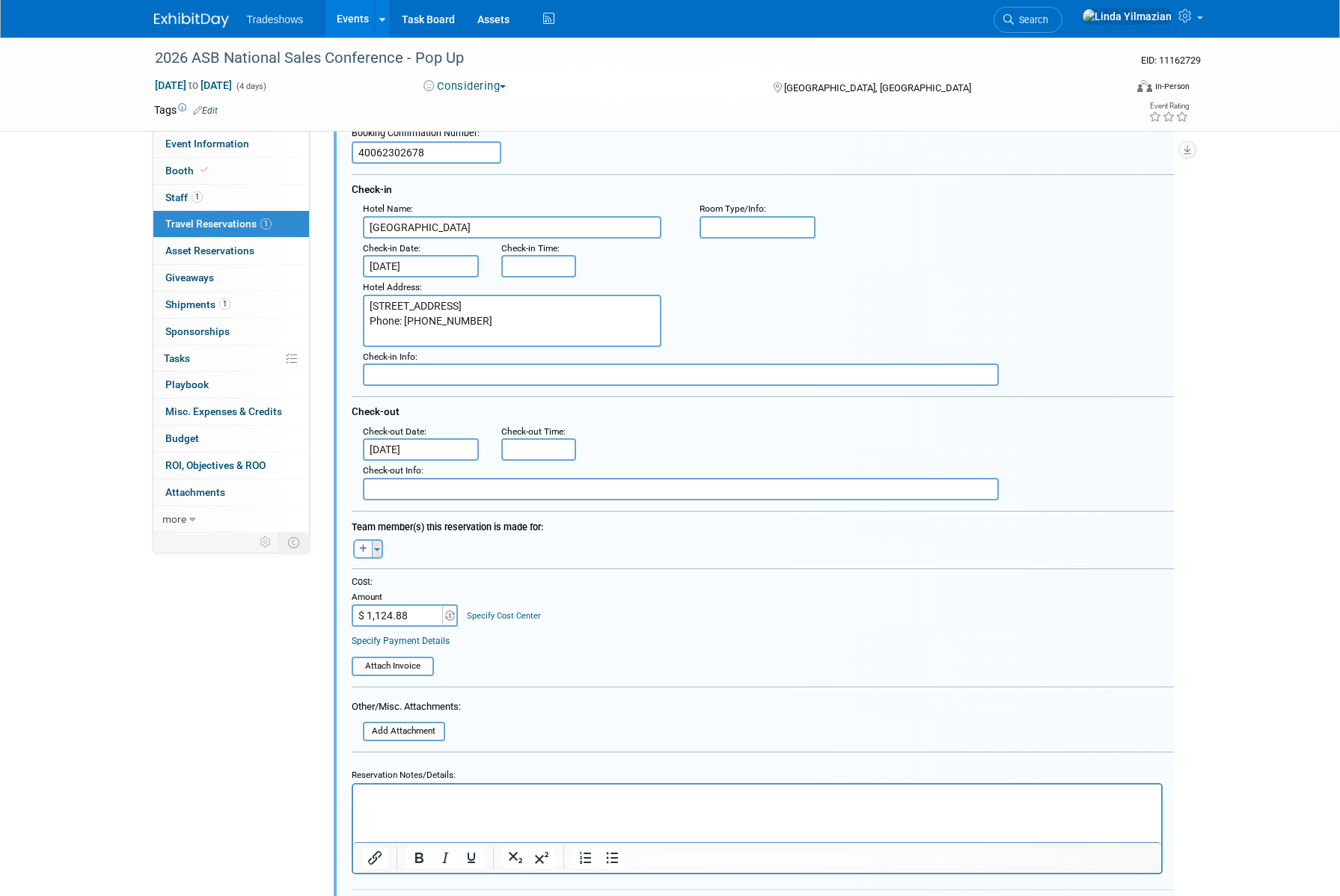
type textarea "400 S 2nd St, Louisville KY 40202 Phone: 502-313-6664"
click at [372, 549] on button "Toggle Dropdown" at bounding box center [377, 549] width 12 height 20
click at [385, 584] on label "Tag a user or a resource" at bounding box center [456, 591] width 184 height 21
select select
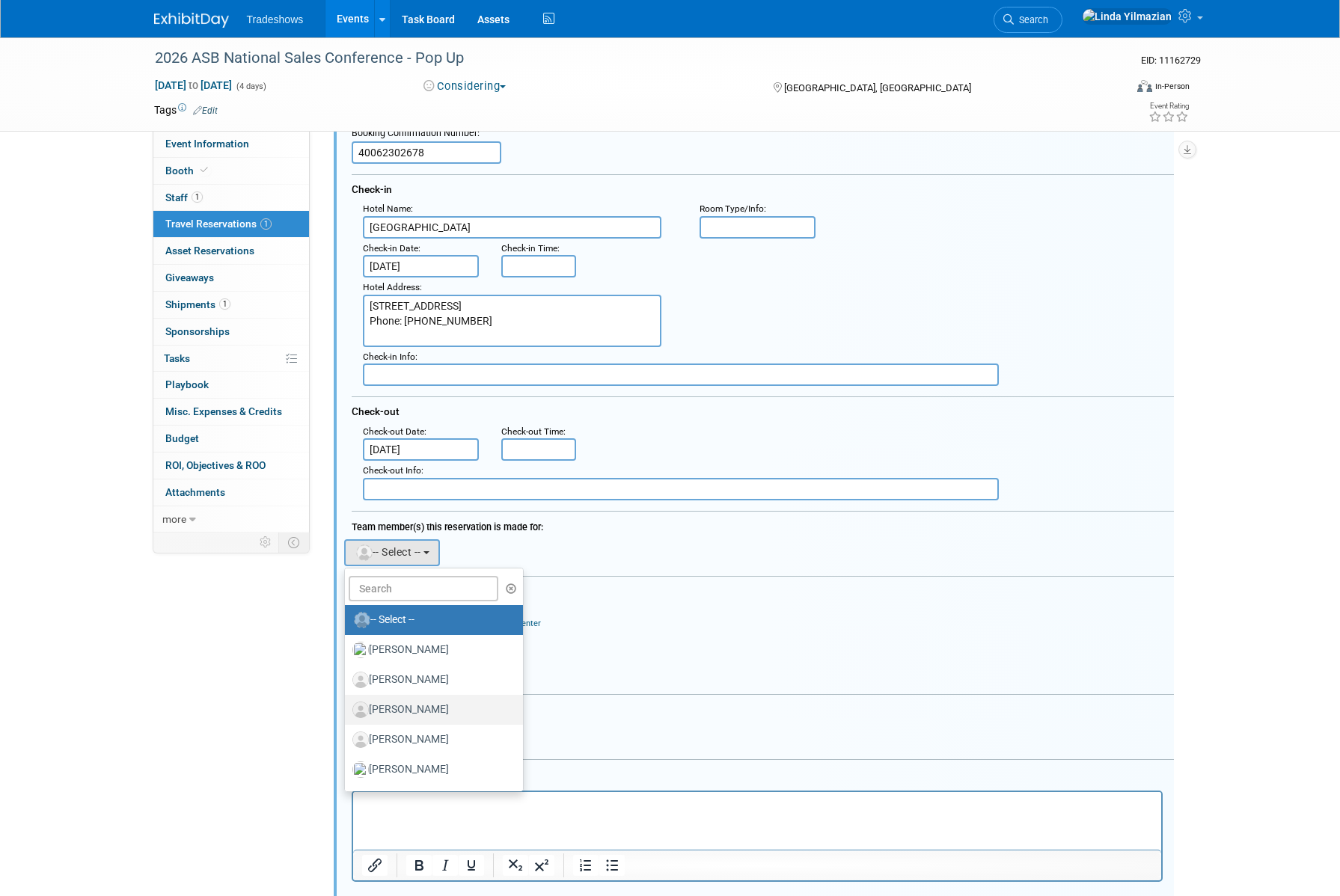
click at [404, 709] on label "[PERSON_NAME]" at bounding box center [429, 709] width 156 height 24
click at [347, 709] on input "[PERSON_NAME]" at bounding box center [342, 707] width 10 height 10
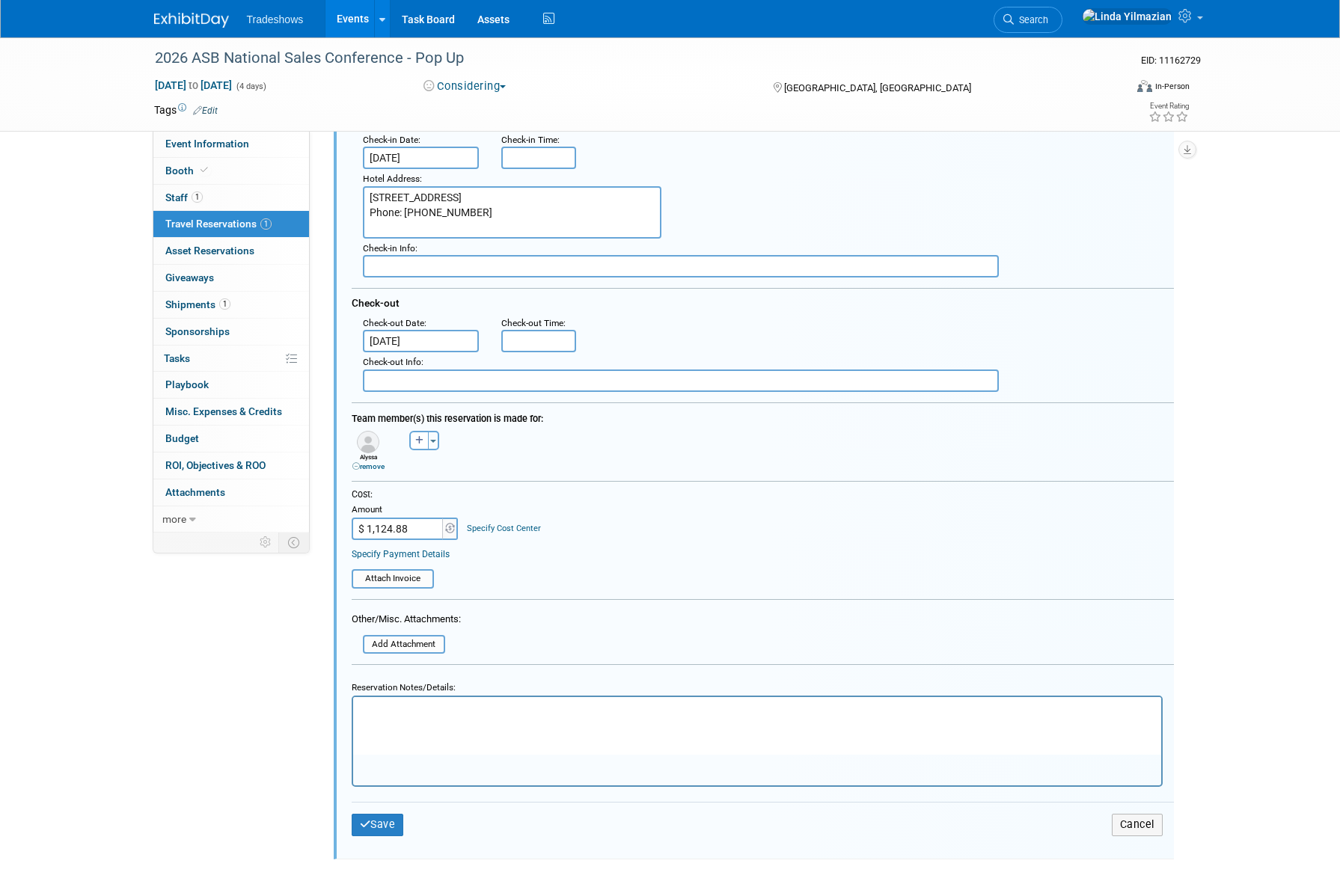
scroll to position [283, 0]
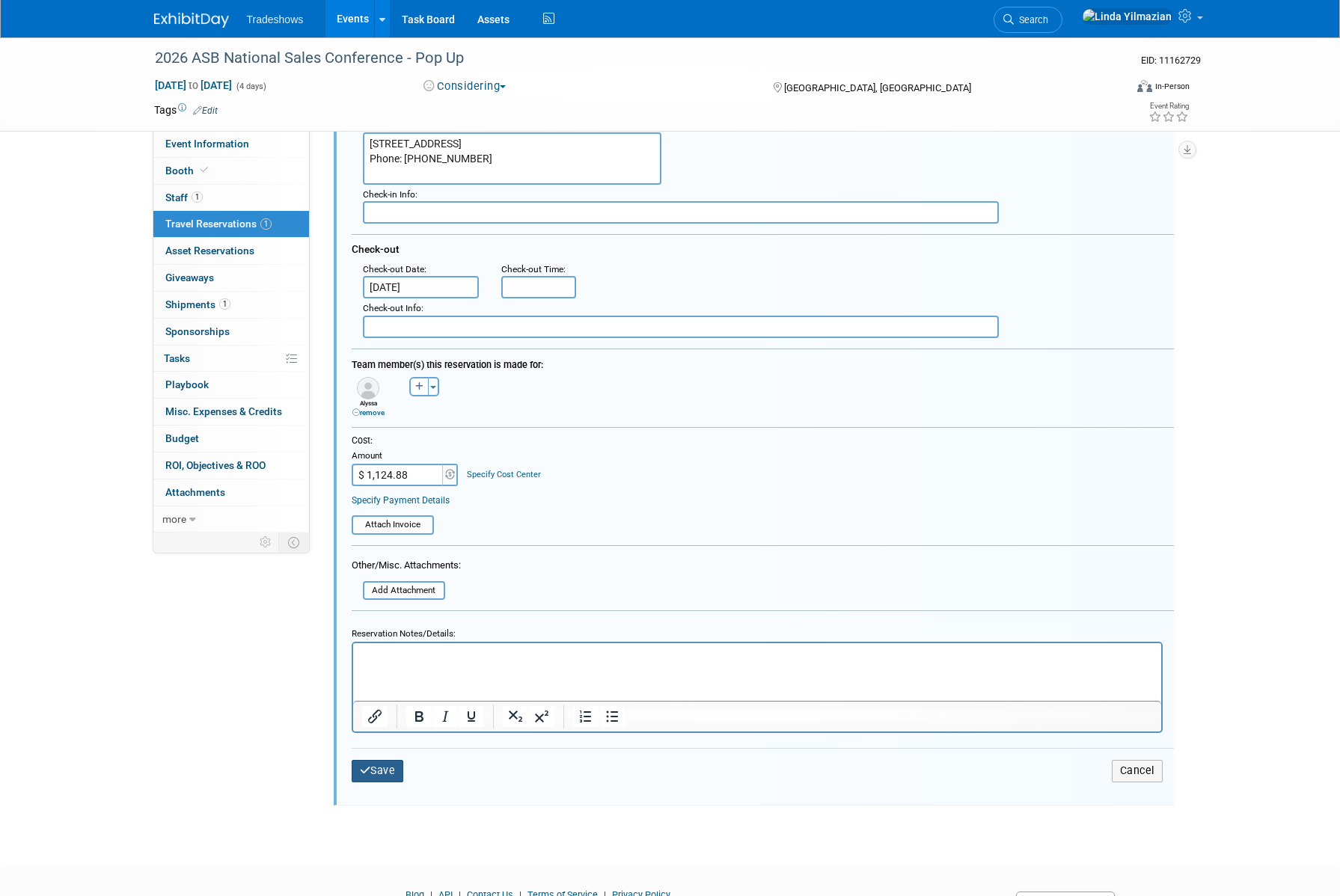
click at [376, 764] on button "Save" at bounding box center [378, 770] width 53 height 21
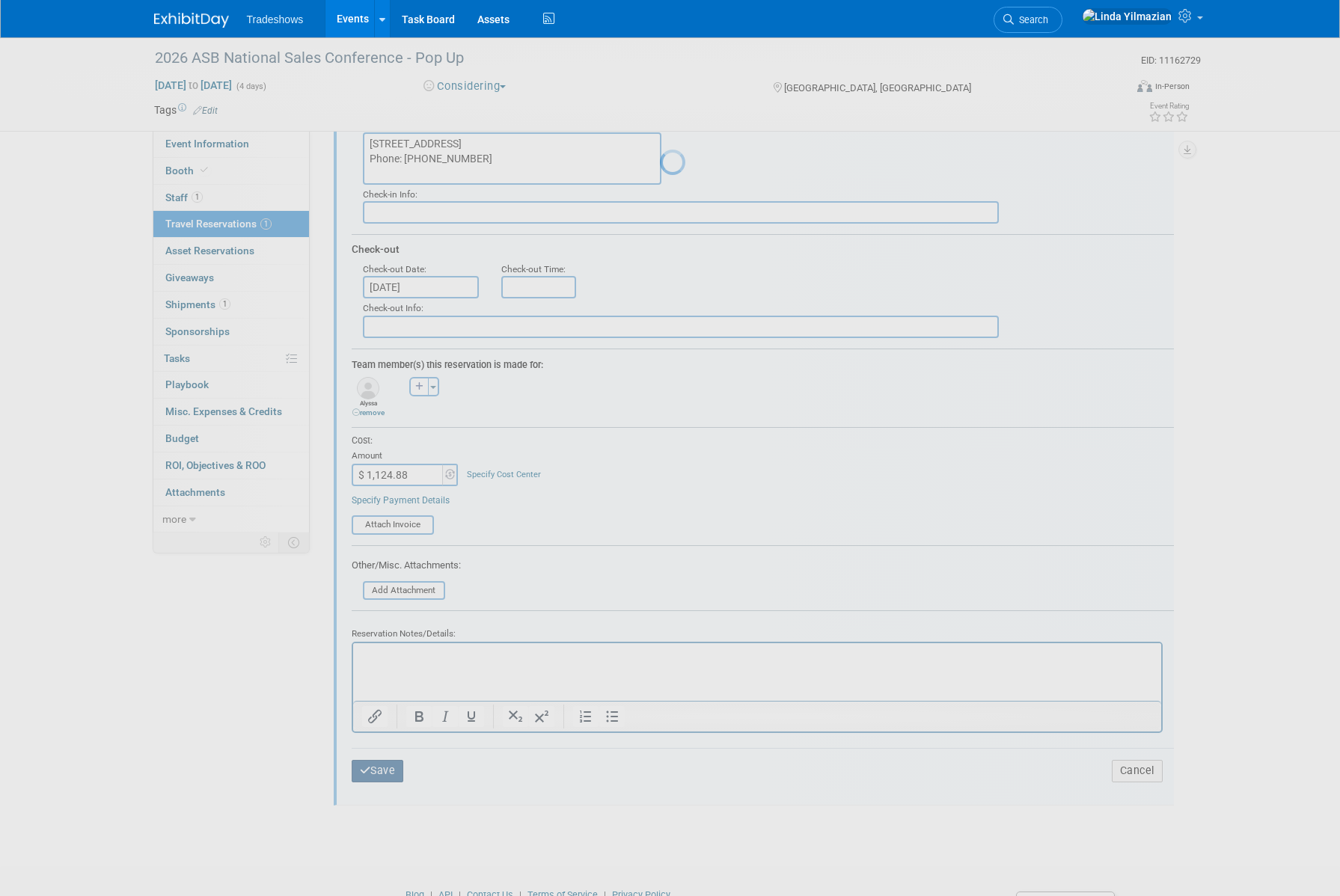
scroll to position [0, 0]
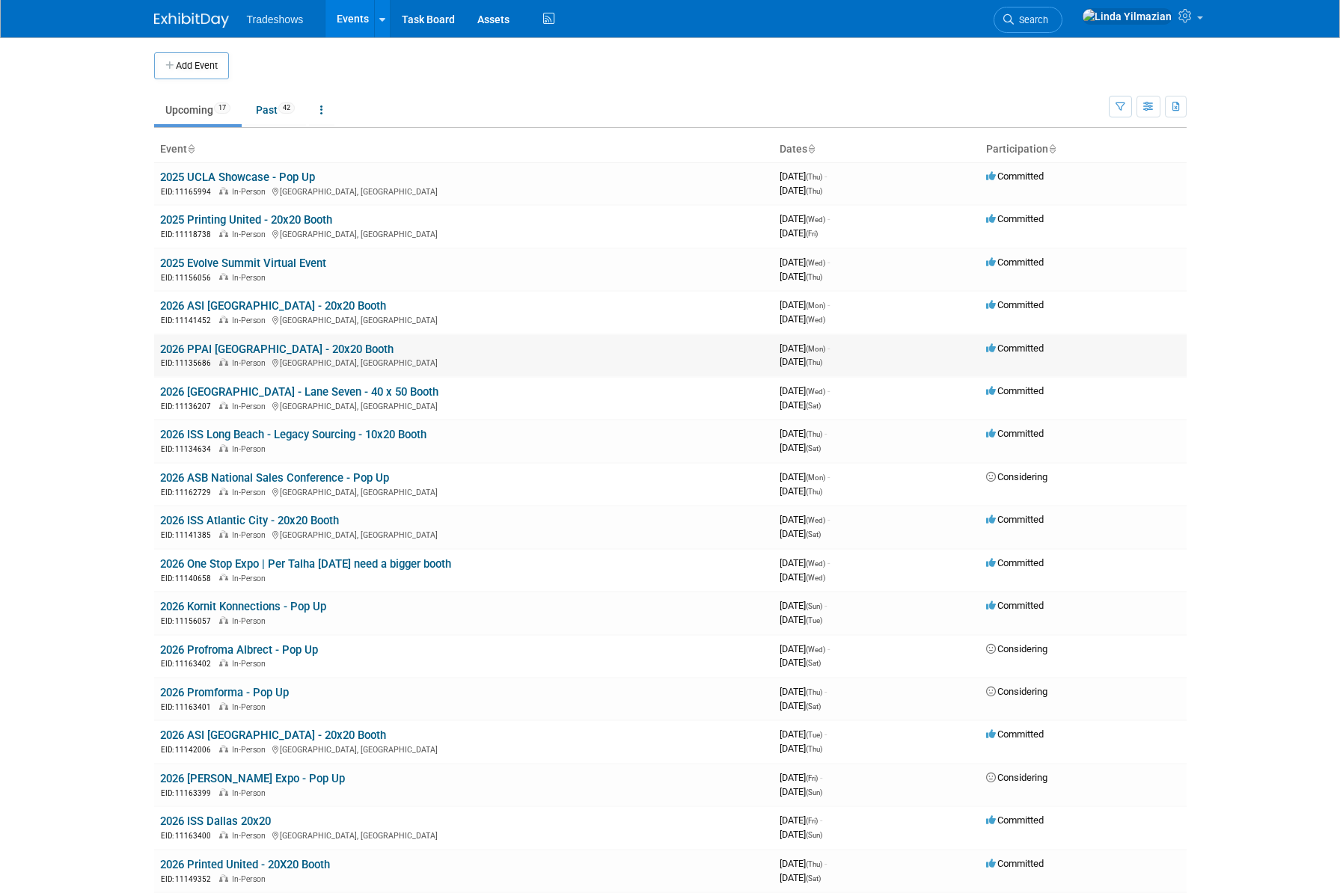
click at [235, 345] on link "2026 PPAI [GEOGRAPHIC_DATA] - 20x20 Booth" at bounding box center [277, 348] width 233 height 13
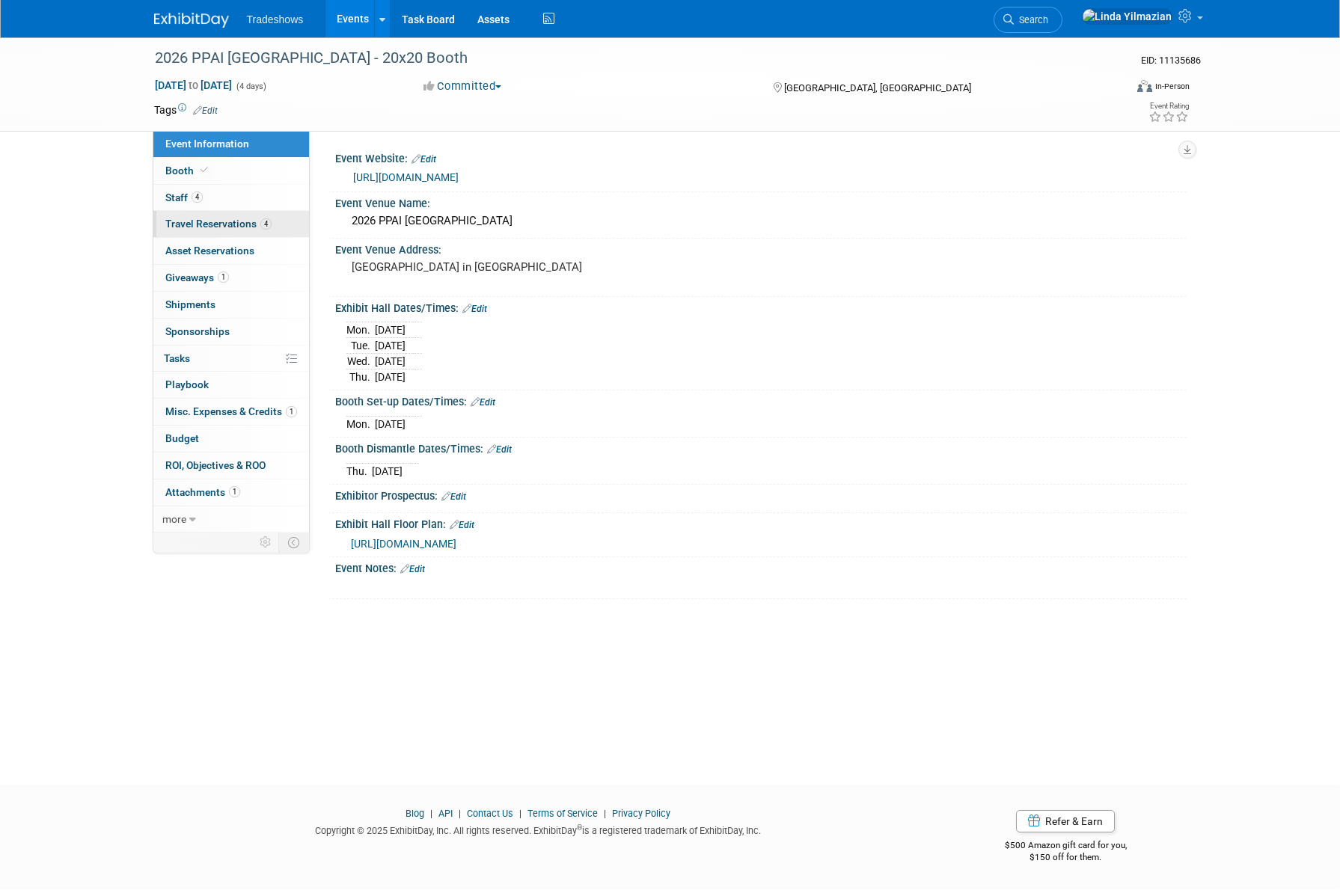
click at [184, 218] on span "Travel Reservations 4" at bounding box center [218, 223] width 106 height 12
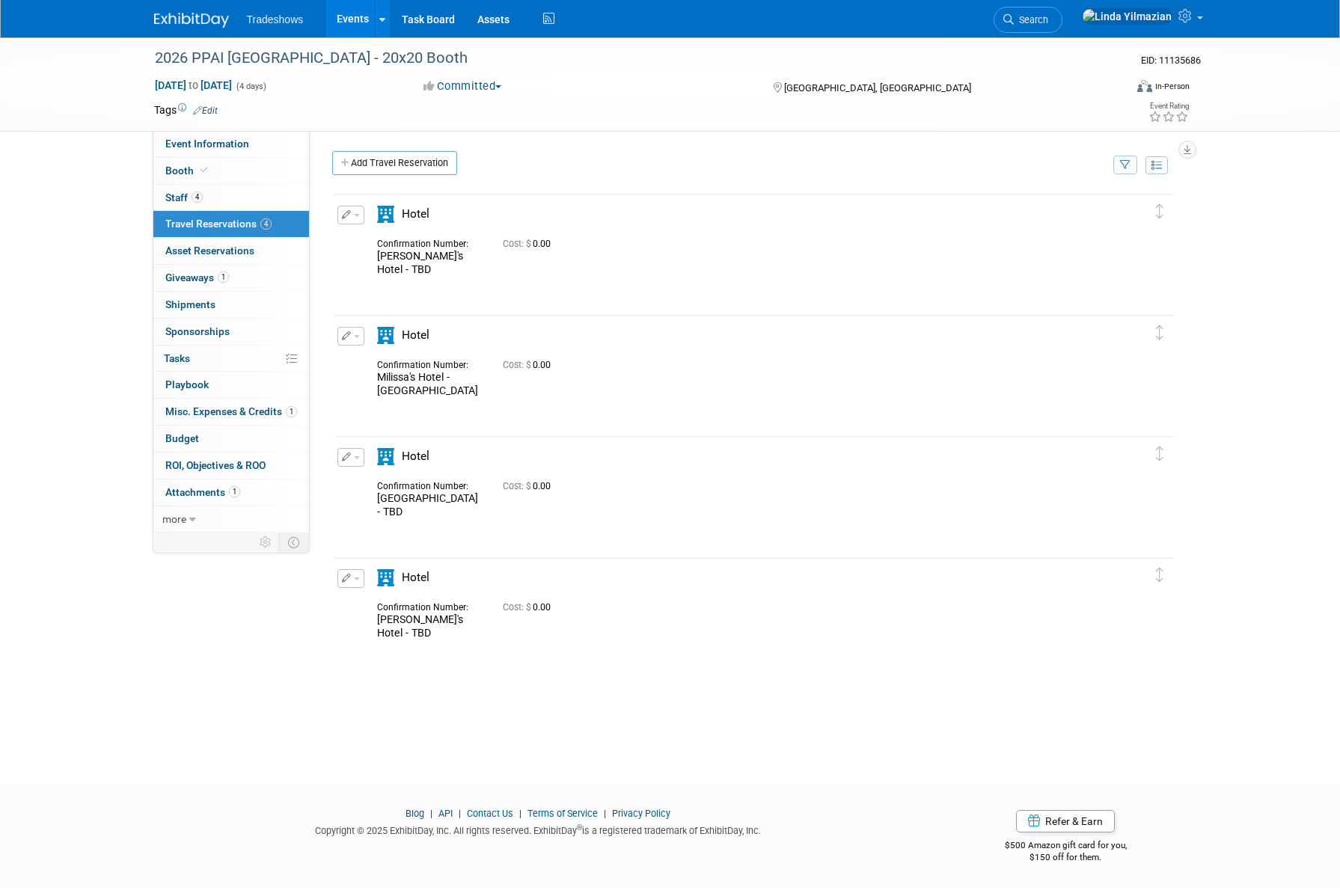
click at [355, 218] on button "button" at bounding box center [351, 215] width 27 height 19
click at [363, 235] on button "Edit Reservation" at bounding box center [401, 241] width 127 height 21
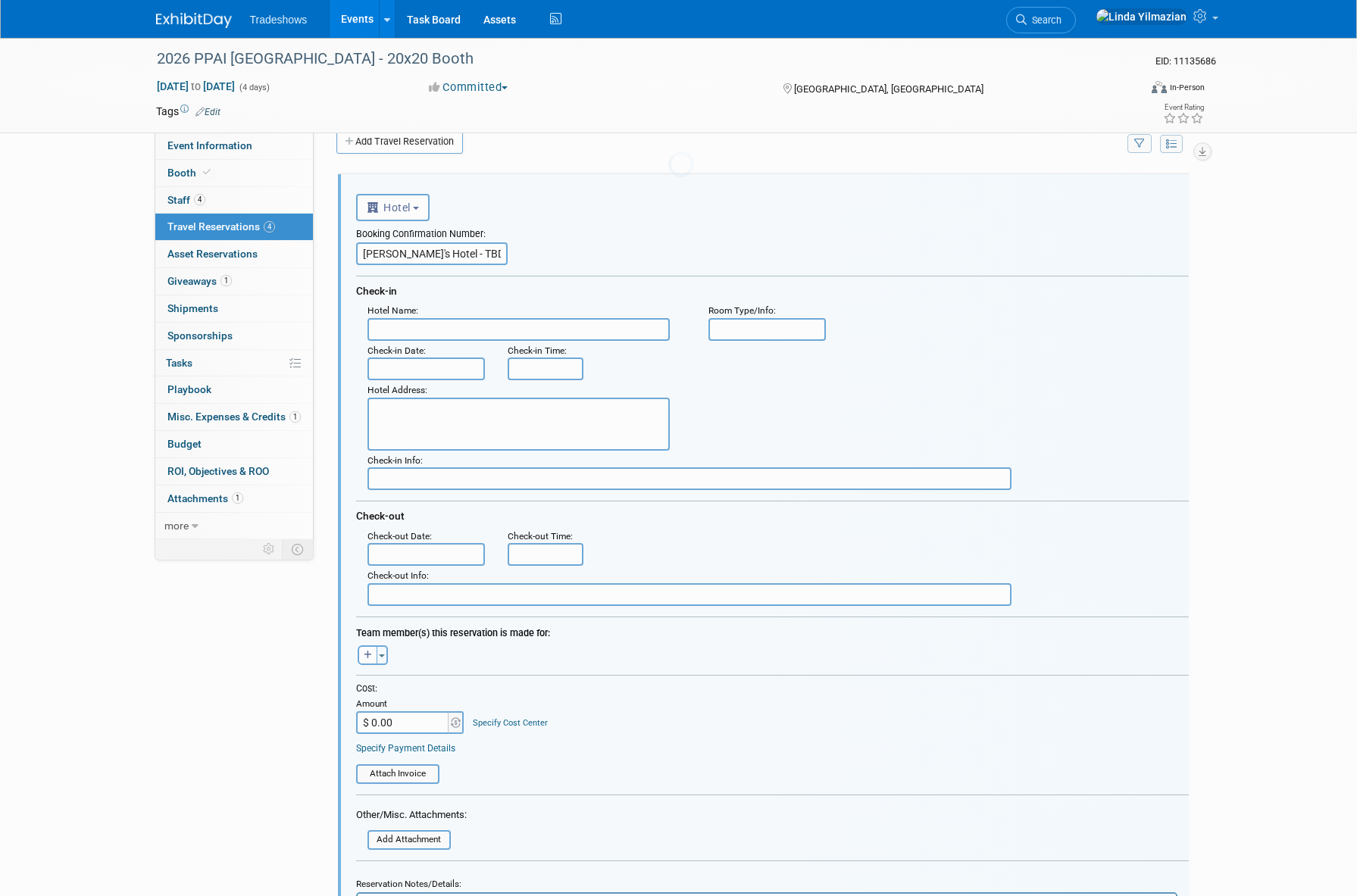
scroll to position [25, 0]
click at [467, 250] on input "[PERSON_NAME]'s Hotel - TBD" at bounding box center [432, 252] width 152 height 23
type input "[PERSON_NAME]'s Hotel"
click at [425, 329] on input "text" at bounding box center [518, 328] width 302 height 23
paste input "[GEOGRAPHIC_DATA]"
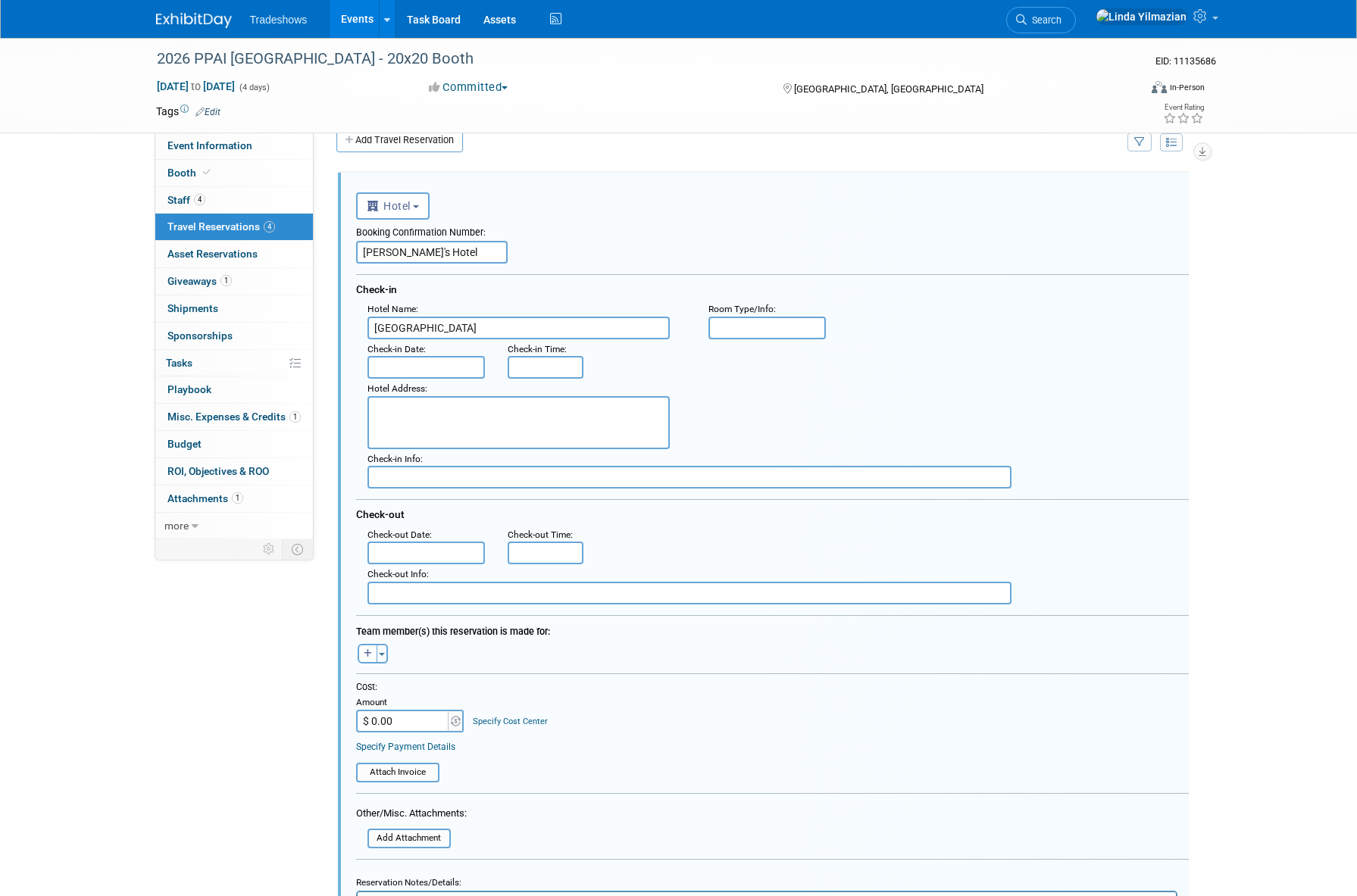
paste input "[STREET_ADDRESS][PHONE_NUMBER] Phone: [PHONE_NUMBER]"
type input "[GEOGRAPHIC_DATA]"
click at [403, 415] on textarea at bounding box center [518, 422] width 302 height 53
paste textarea "3950 Las Vegas Blvd S Las Vegas, NV 89119-1005 Phone: 877-632-9001"
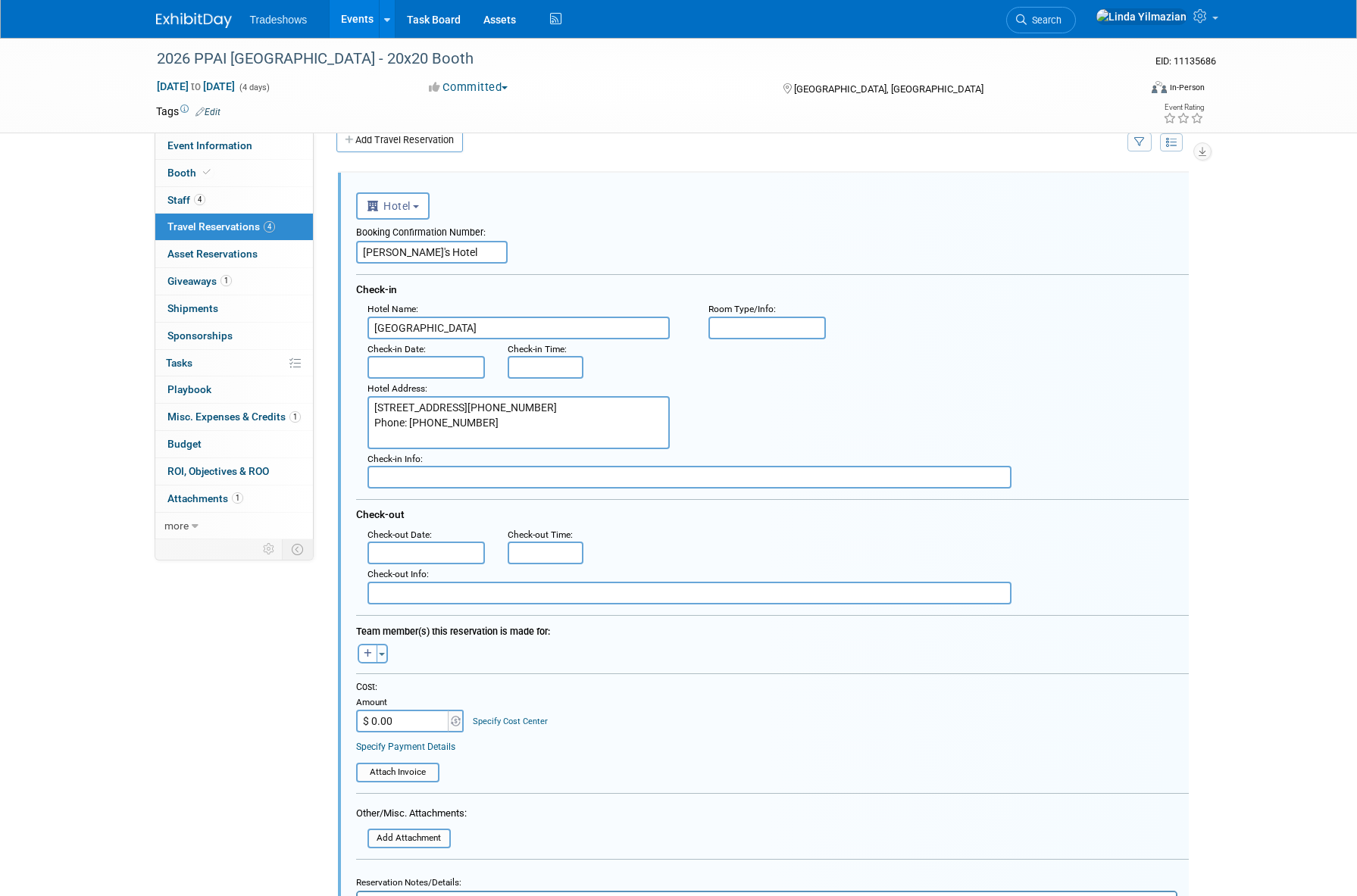
type textarea "3950 Las Vegas Blvd S Las Vegas, NV 89119-1005 Phone: 877-632-9001"
click at [402, 367] on input "text" at bounding box center [426, 367] width 118 height 23
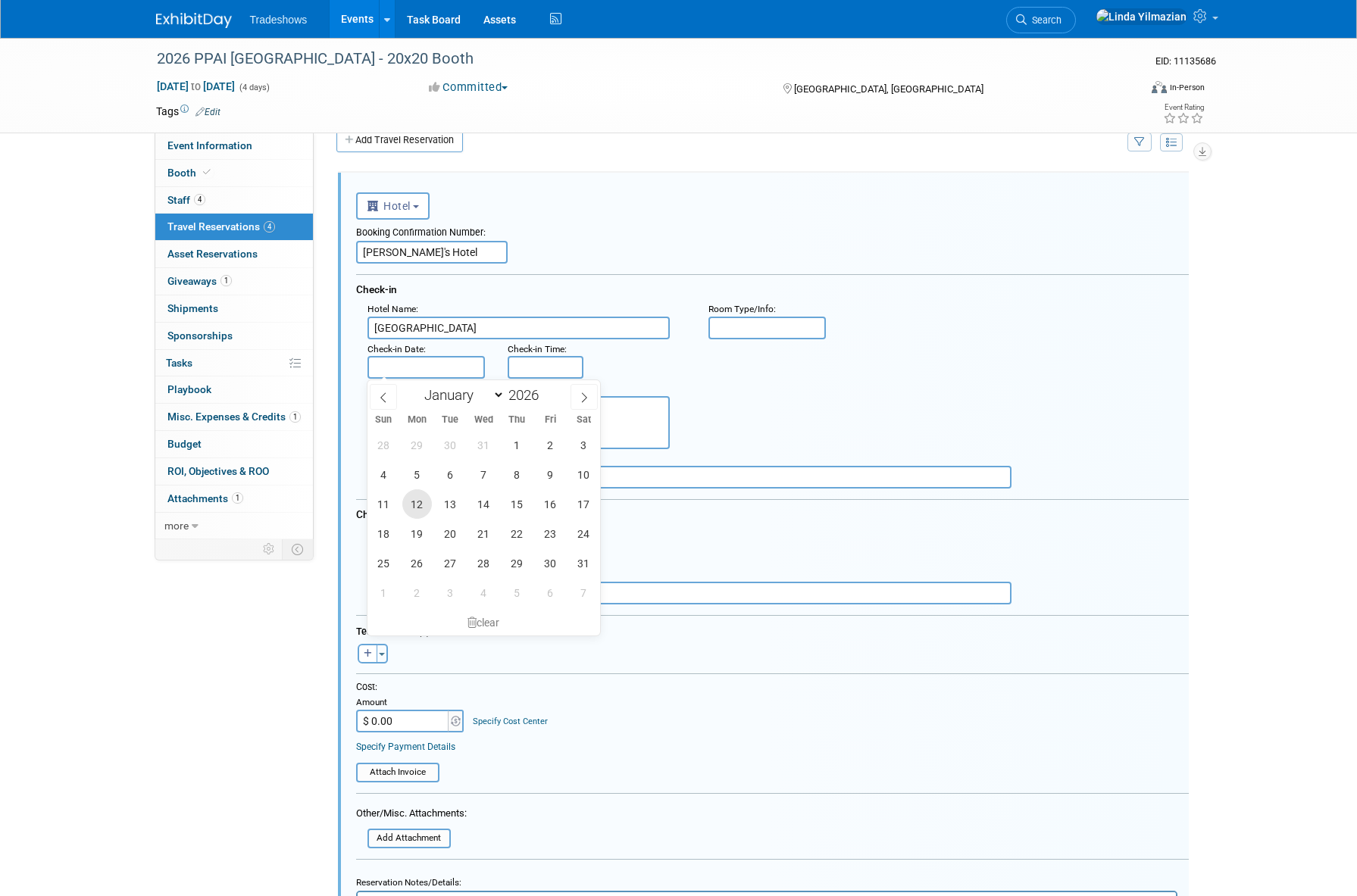
click at [421, 502] on span "12" at bounding box center [417, 503] width 30 height 30
type input "Jan 12, 2026"
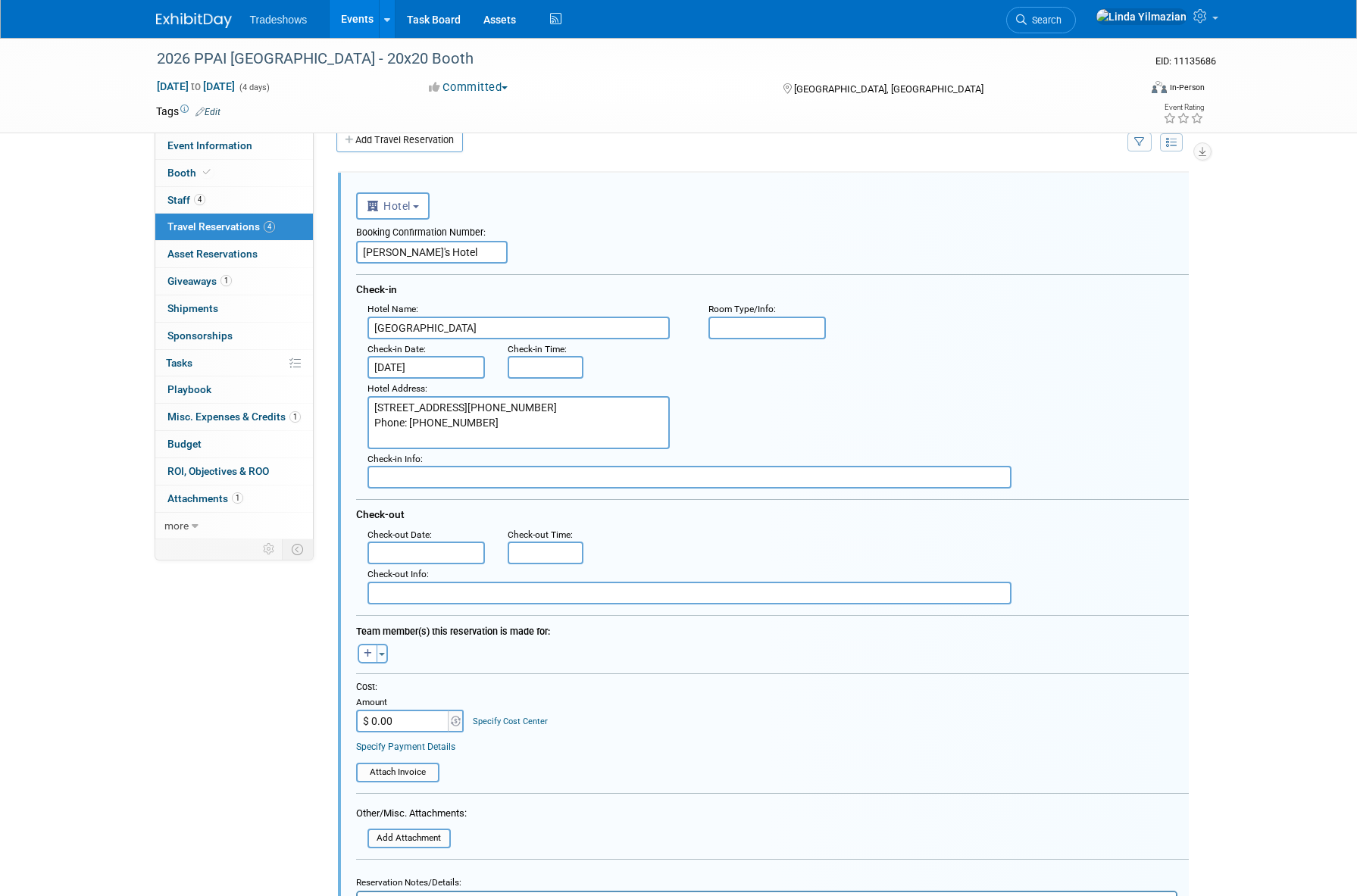
click at [402, 553] on input "text" at bounding box center [426, 552] width 118 height 23
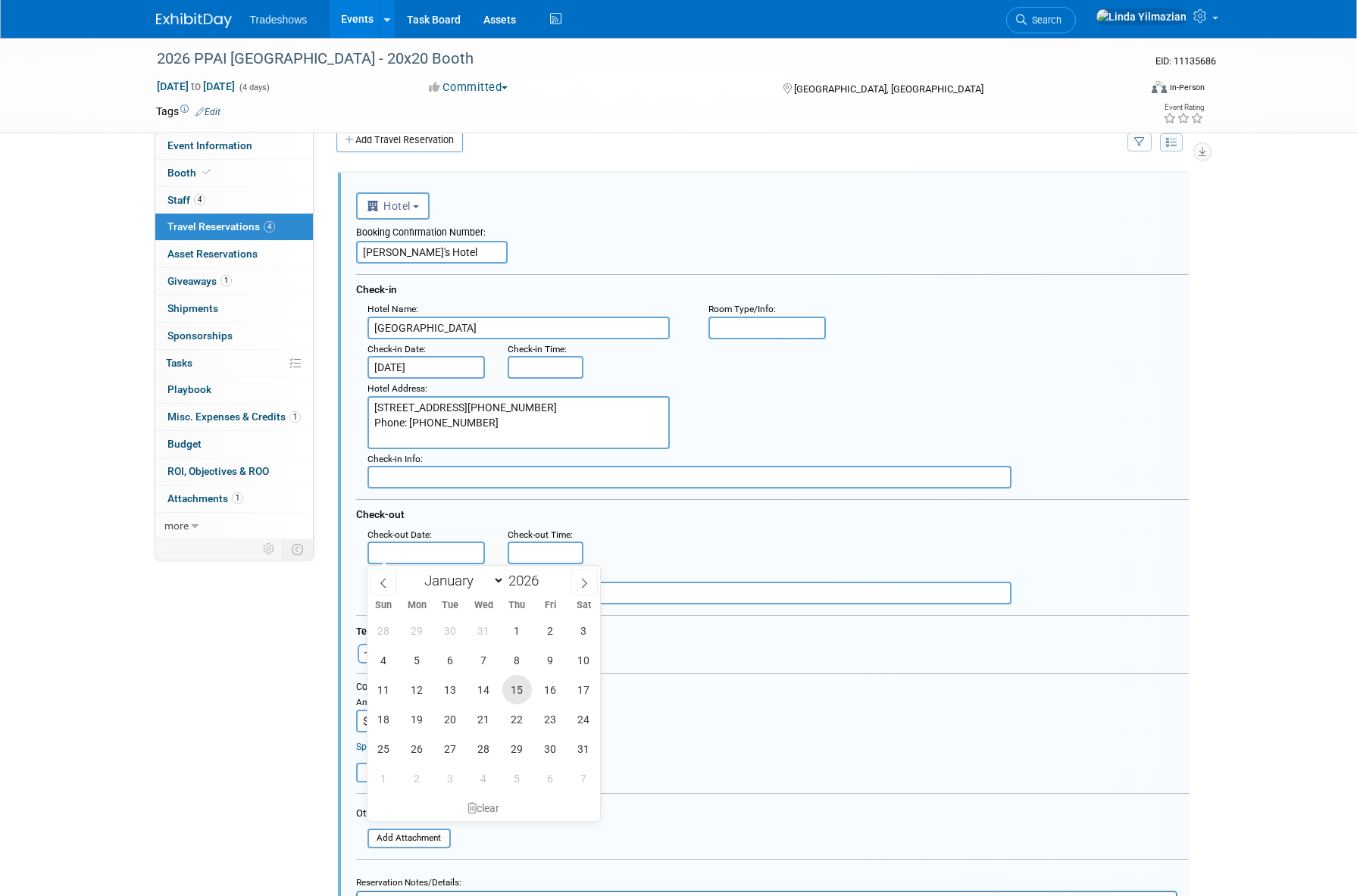
click at [522, 688] on span "15" at bounding box center [517, 689] width 30 height 30
type input "Jan 15, 2026"
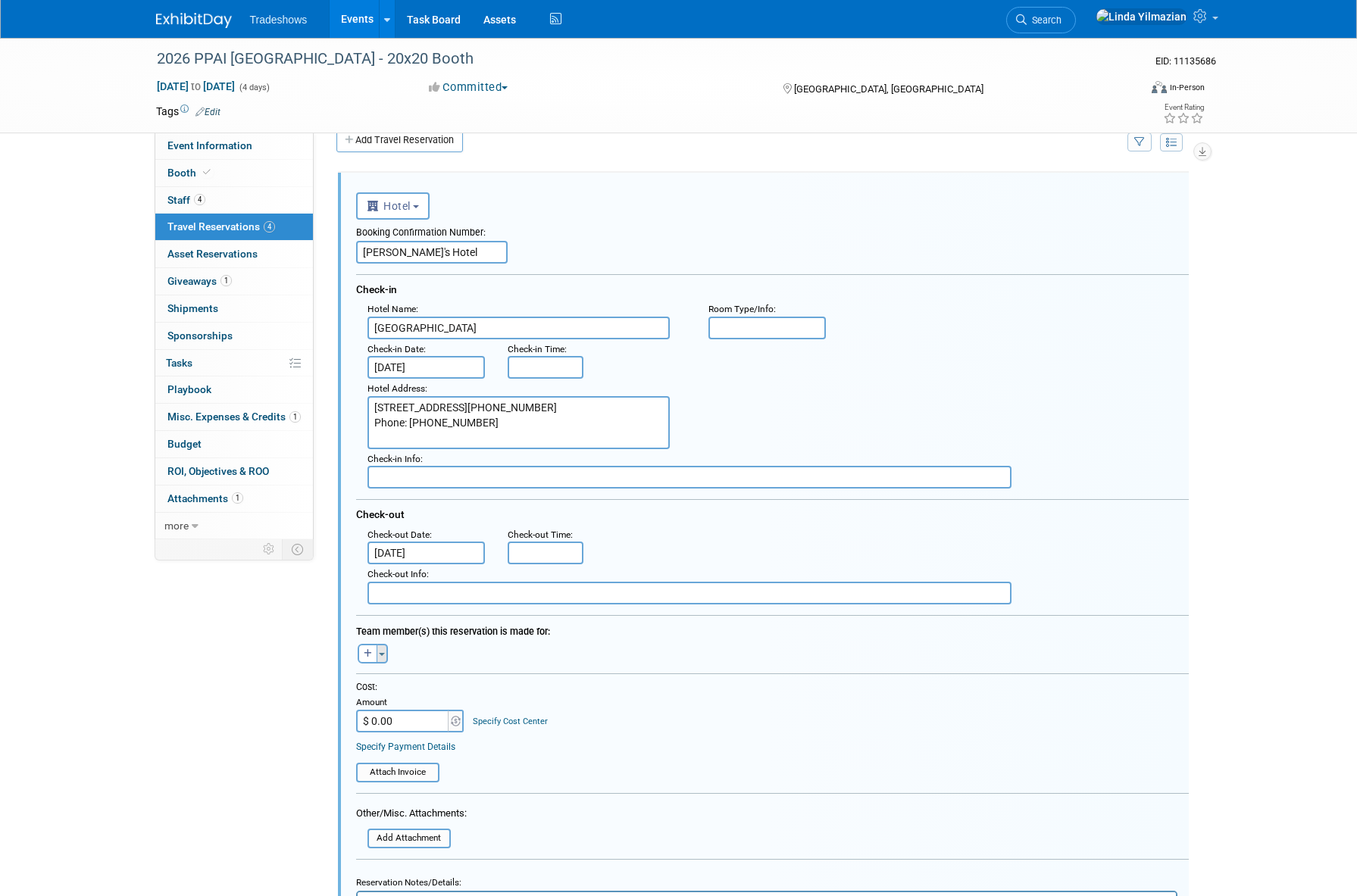
click at [381, 660] on button "Toggle Dropdown" at bounding box center [382, 654] width 12 height 20
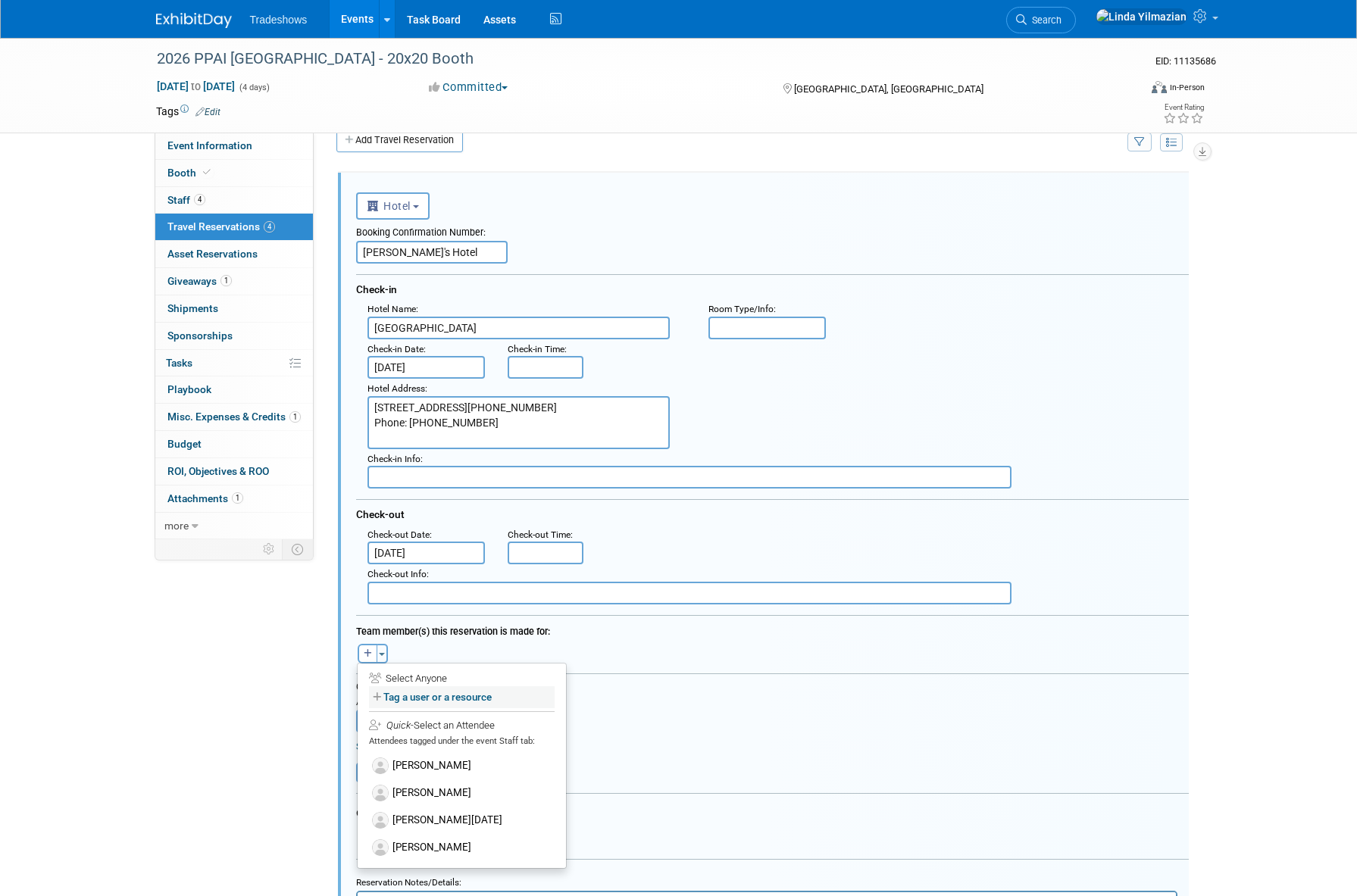
click at [410, 697] on label "Tag a user or a resource" at bounding box center [462, 697] width 186 height 22
select select
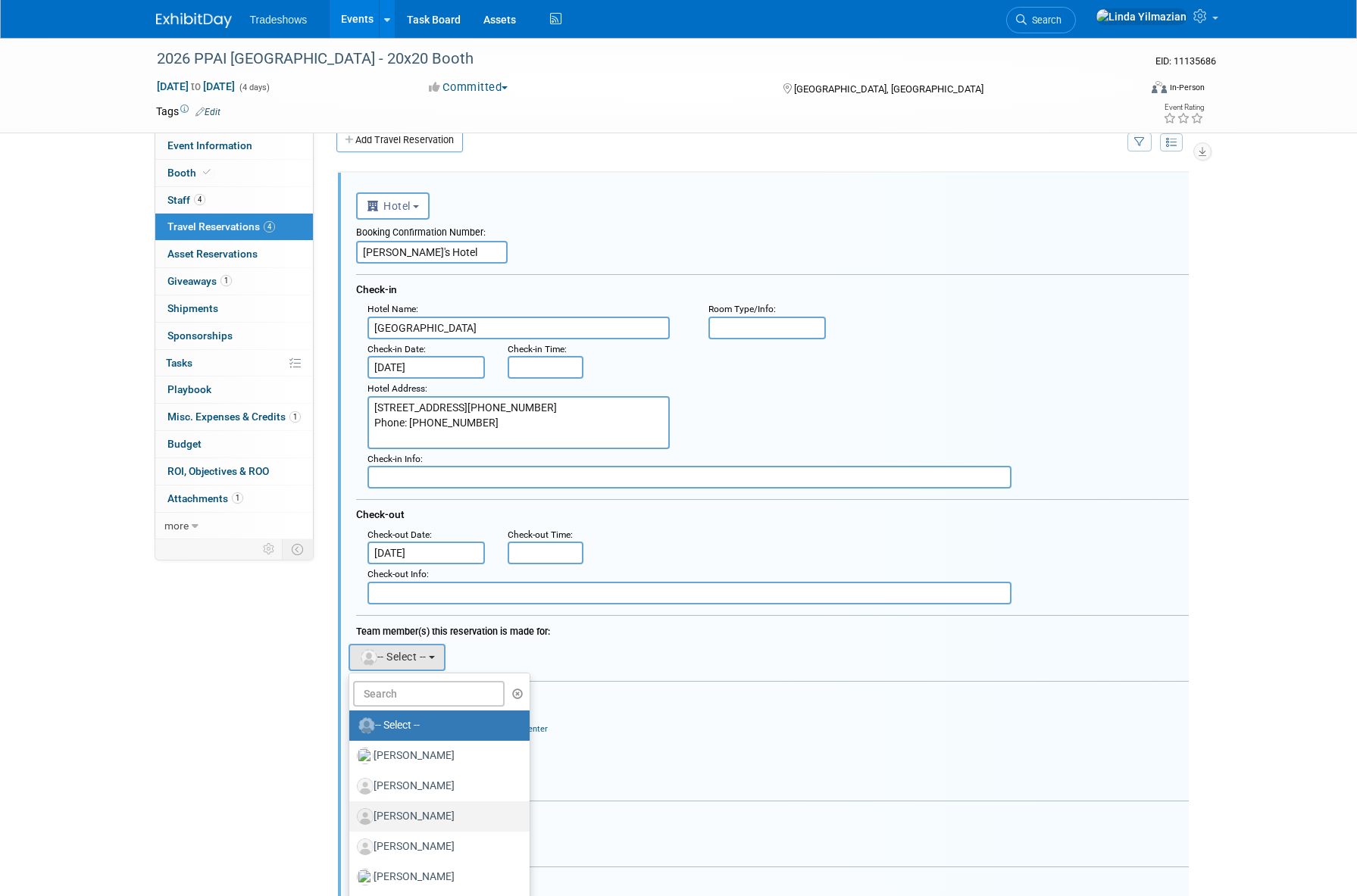
click at [423, 814] on label "[PERSON_NAME]" at bounding box center [435, 817] width 158 height 24
click at [352, 814] on input "[PERSON_NAME]" at bounding box center [346, 814] width 10 height 10
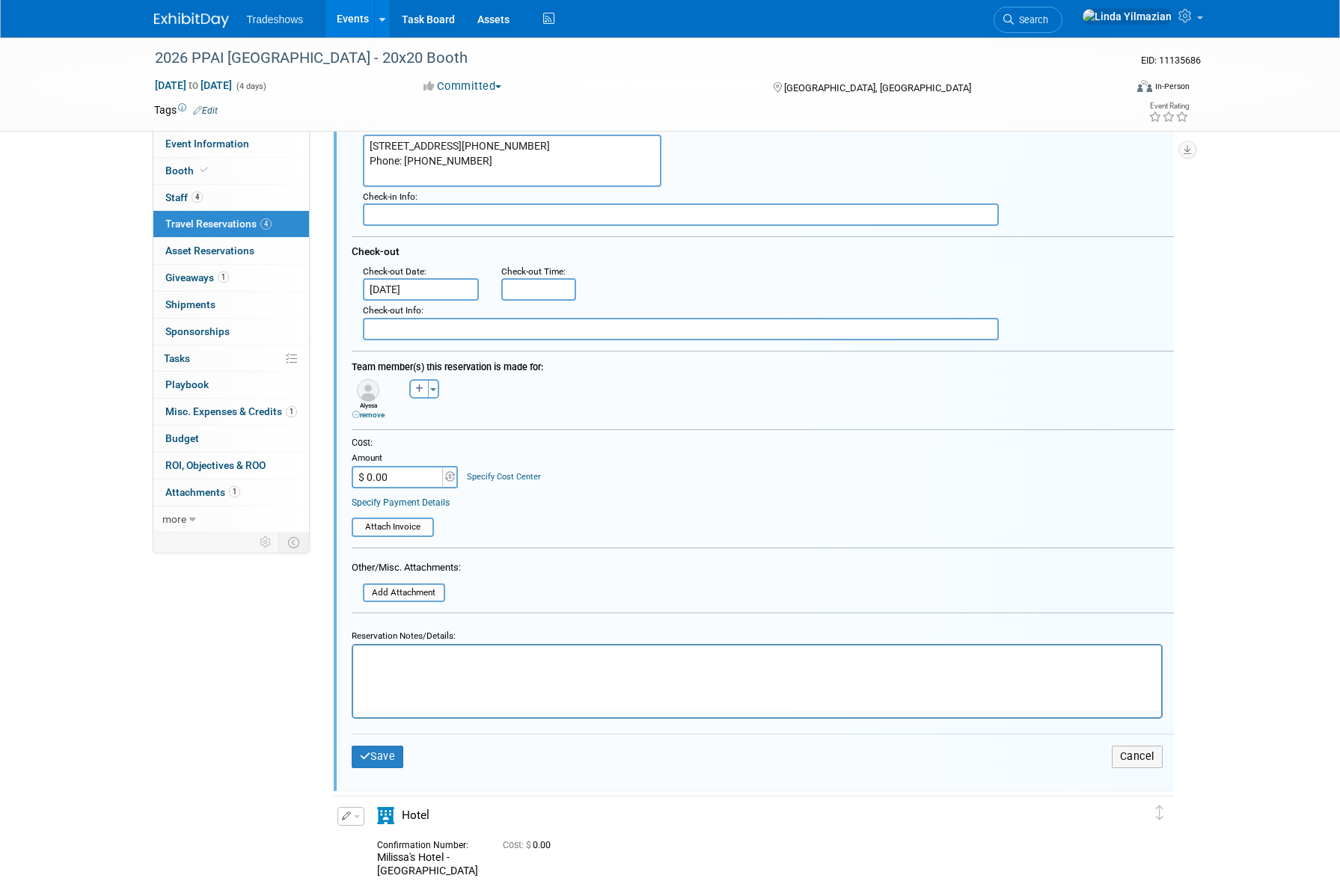
scroll to position [286, 0]
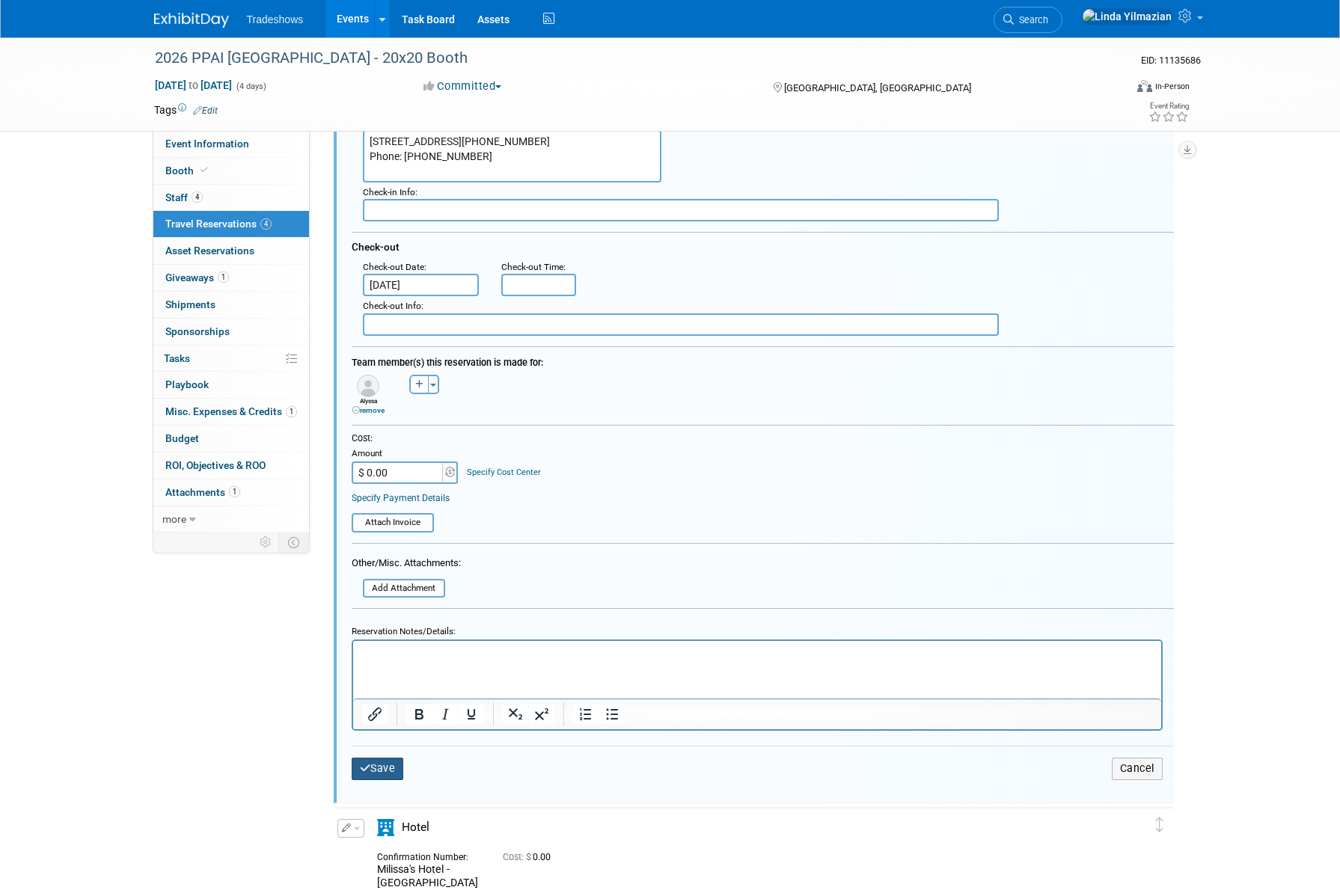
click at [394, 762] on button "Save" at bounding box center [378, 768] width 53 height 21
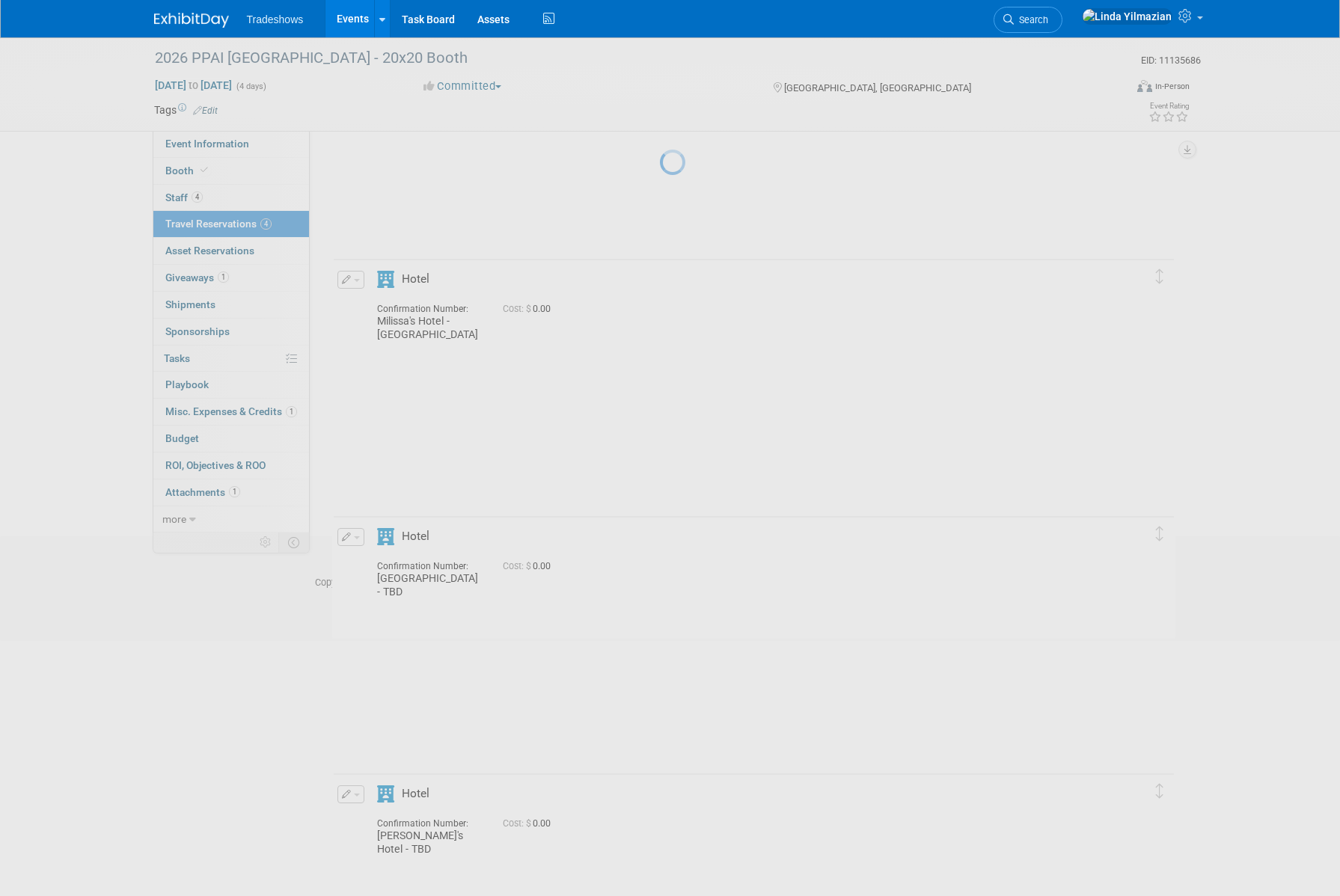
scroll to position [0, 0]
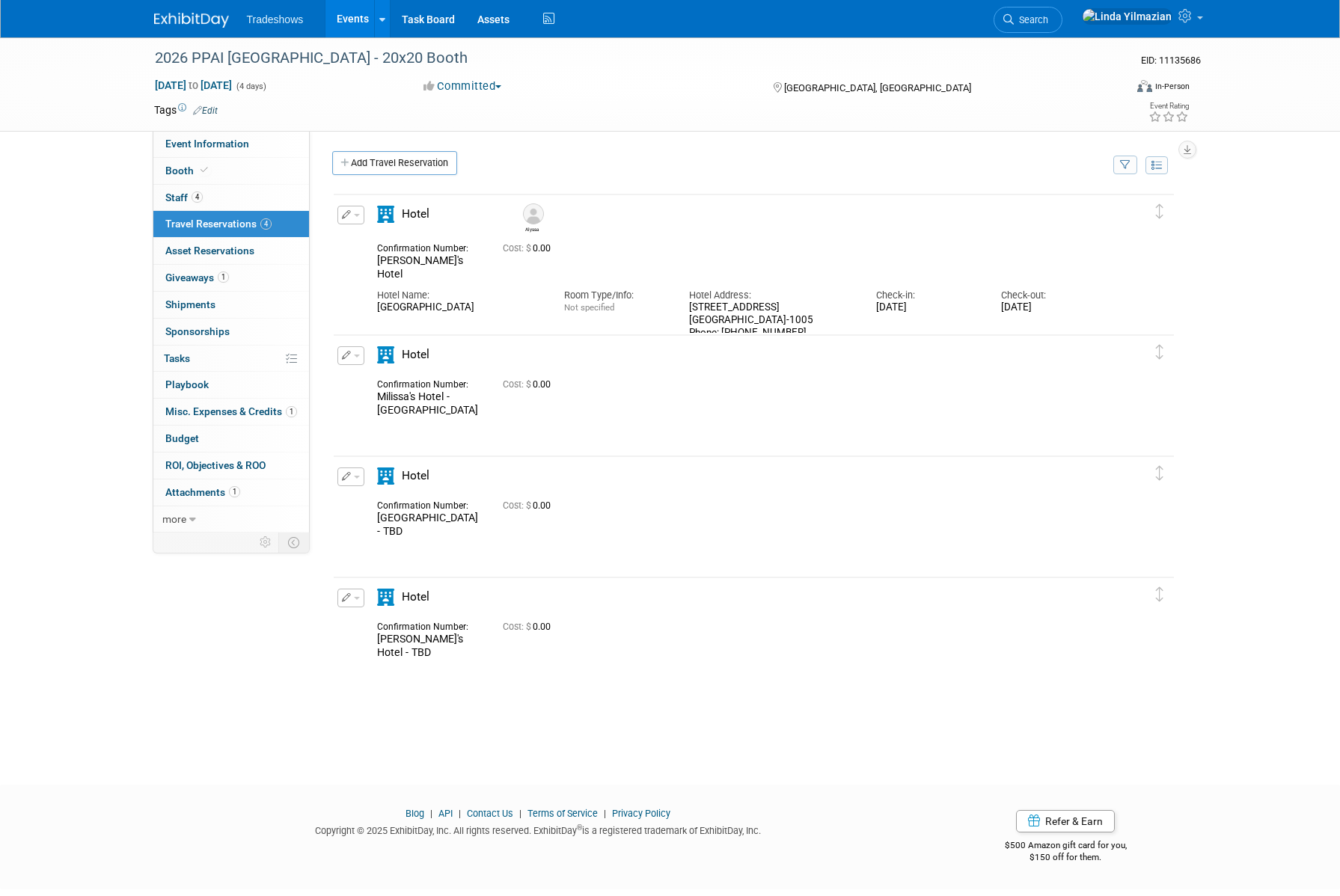
click at [358, 358] on button "button" at bounding box center [351, 355] width 27 height 19
click at [359, 378] on button "Edit Reservation" at bounding box center [401, 381] width 127 height 21
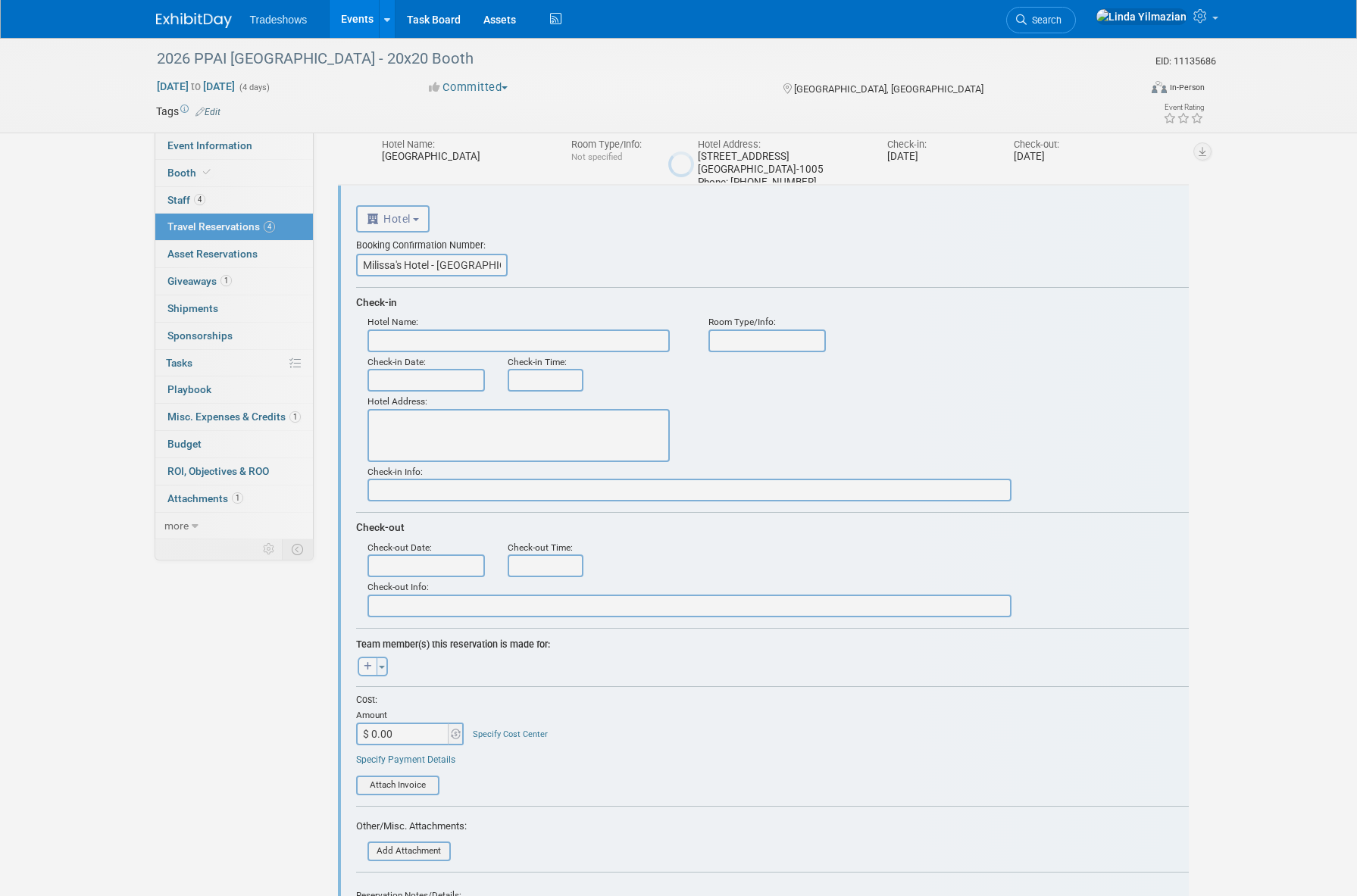
scroll to position [168, 0]
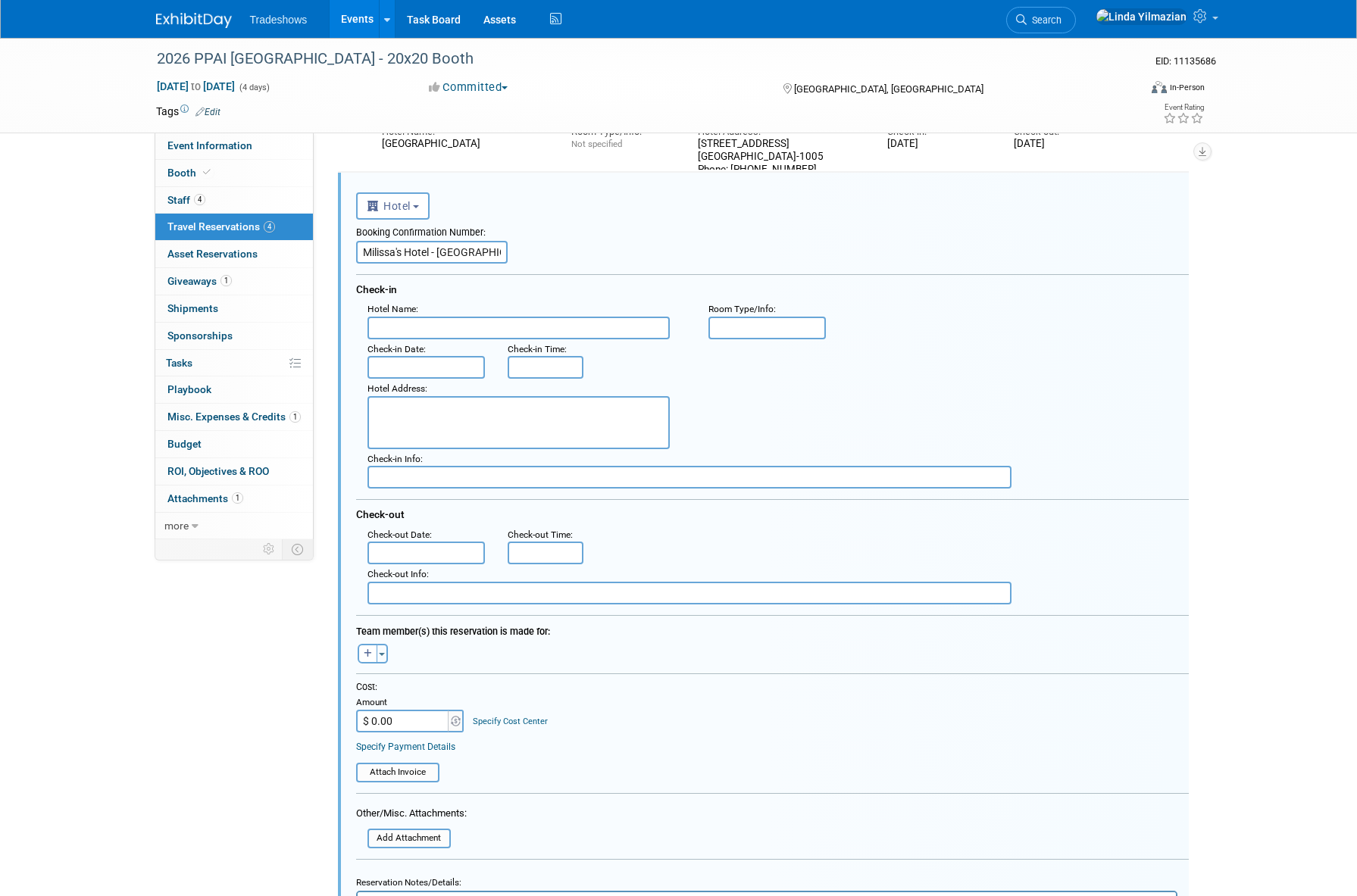
drag, startPoint x: 432, startPoint y: 254, endPoint x: 470, endPoint y: 256, distance: 38.1
click at [470, 256] on input "Milissa's Hotel - TBD" at bounding box center [432, 252] width 152 height 23
type input "Milissa's Hotel"
click at [380, 654] on span "button" at bounding box center [382, 654] width 6 height 3
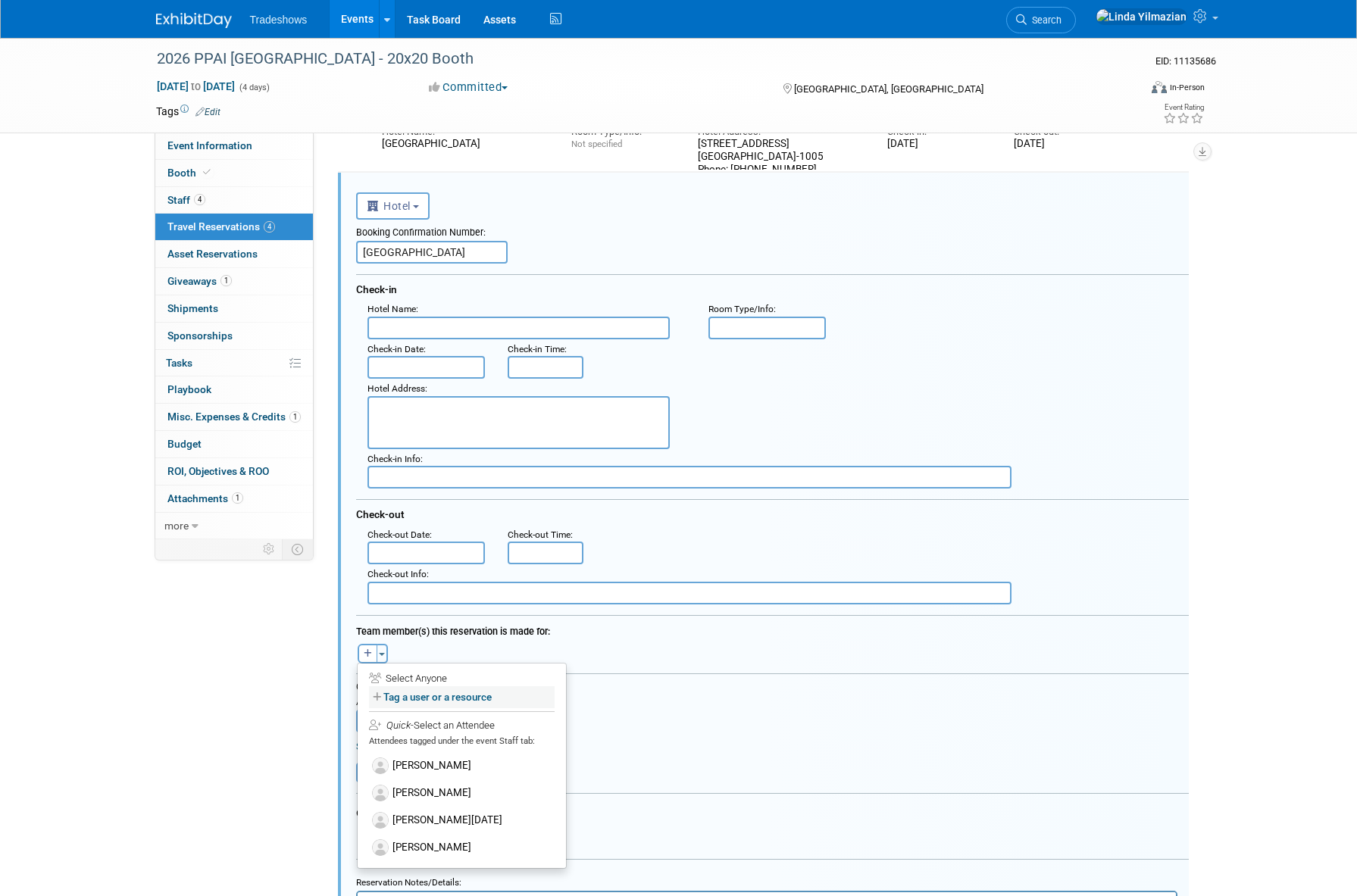
click at [391, 691] on label "Tag a user or a resource" at bounding box center [462, 697] width 186 height 22
select select
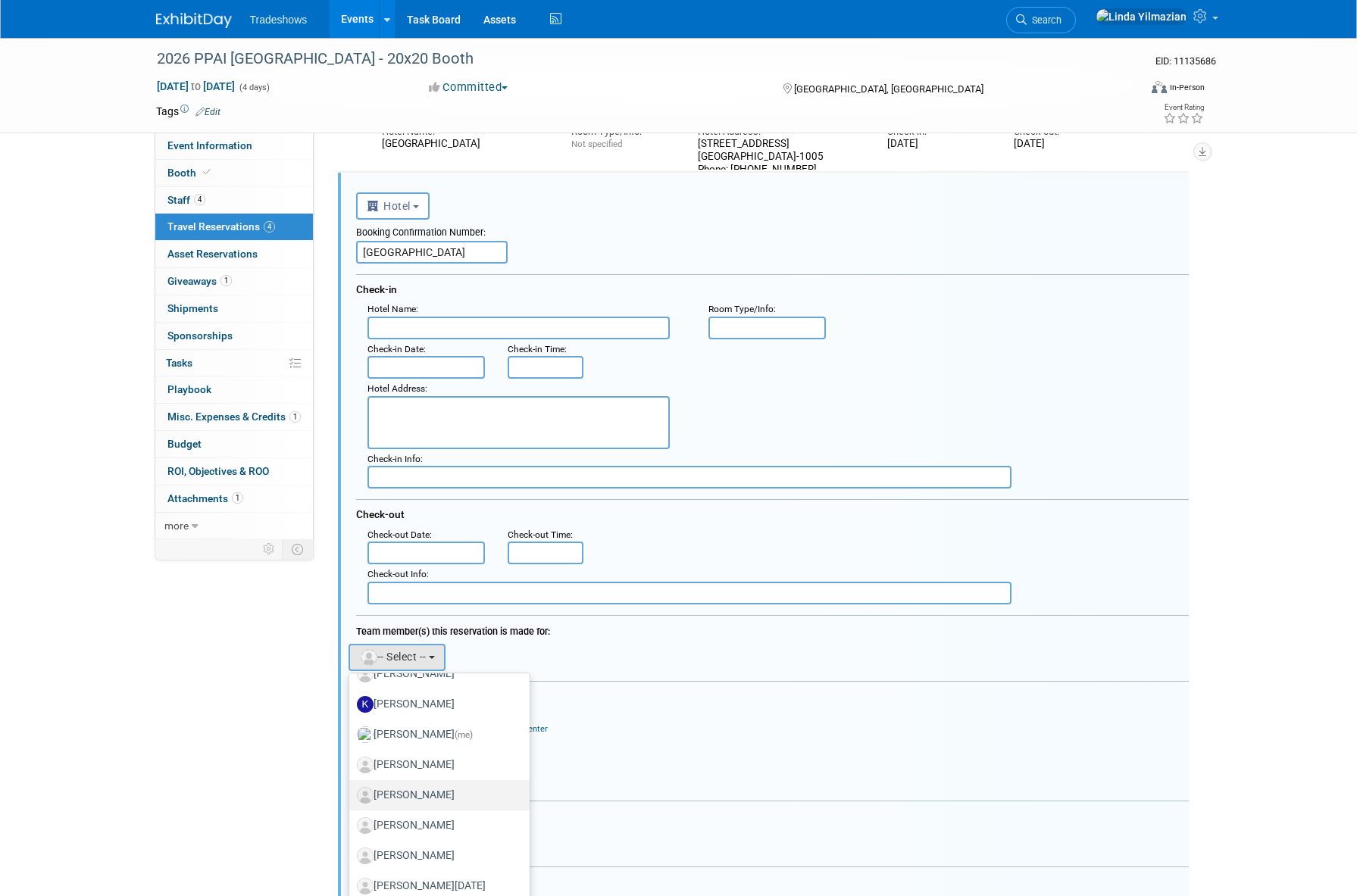
scroll to position [327, 0]
click at [429, 766] on label "[PERSON_NAME]" at bounding box center [435, 762] width 158 height 24
click at [352, 766] on input "[PERSON_NAME]" at bounding box center [346, 761] width 10 height 10
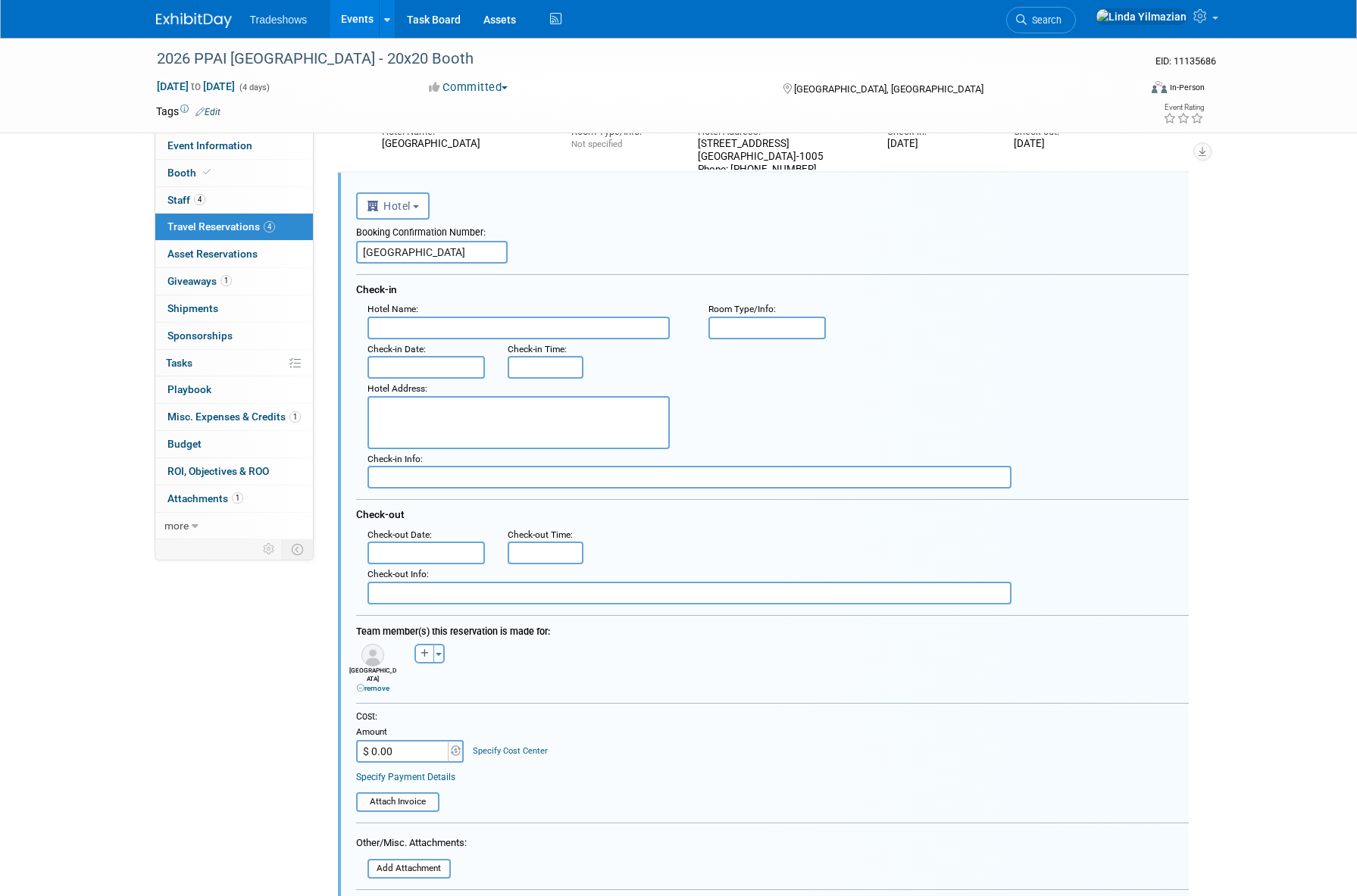
click at [398, 418] on textarea at bounding box center [518, 422] width 302 height 53
paste textarea "3950 Las Vegas Blvd S Las Vegas, NV 89119-1005 Phone: 877-632-9001"
paste textarea "MANDALAY BAY & CASINO"
drag, startPoint x: 602, startPoint y: 440, endPoint x: 559, endPoint y: 457, distance: 46.2
click at [476, 439] on textarea "3950 Las Vegas Blvd S Las Vegas, NV 89119-1005 Phone: 877-632-9001MANDALAY BAY …" at bounding box center [518, 422] width 302 height 53
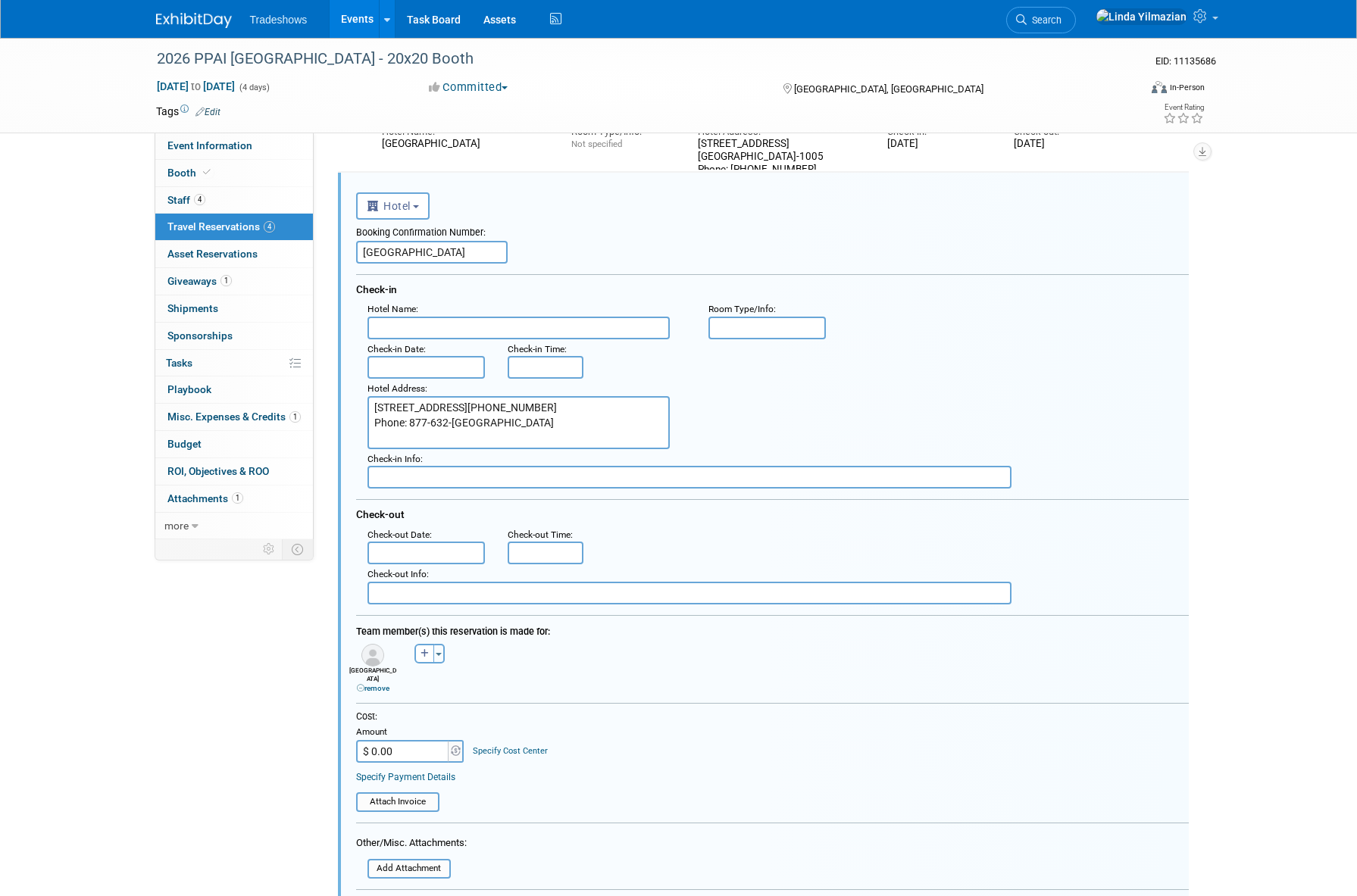
type textarea "3950 Las Vegas Blvd S Las Vegas, NV 89119-1005 Phone: 877-632-9001"
click at [498, 329] on input "text" at bounding box center [518, 328] width 302 height 23
paste input "MANDALAY BAY & CASINO"
type input "MANDALAY BAY & CASINO"
click at [433, 366] on input "text" at bounding box center [426, 367] width 118 height 23
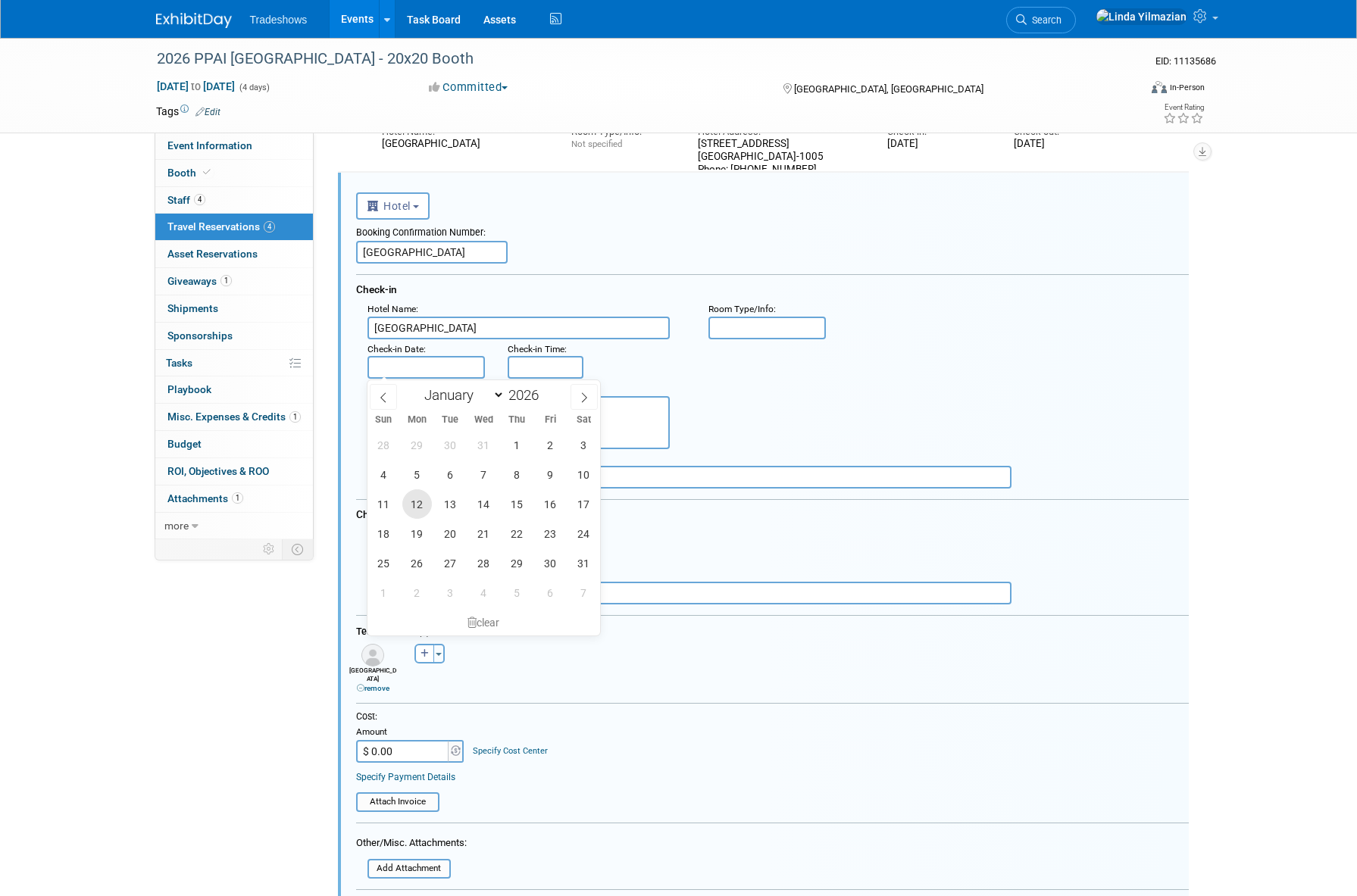
click at [417, 499] on span "12" at bounding box center [417, 503] width 30 height 30
type input "Jan 12, 2026"
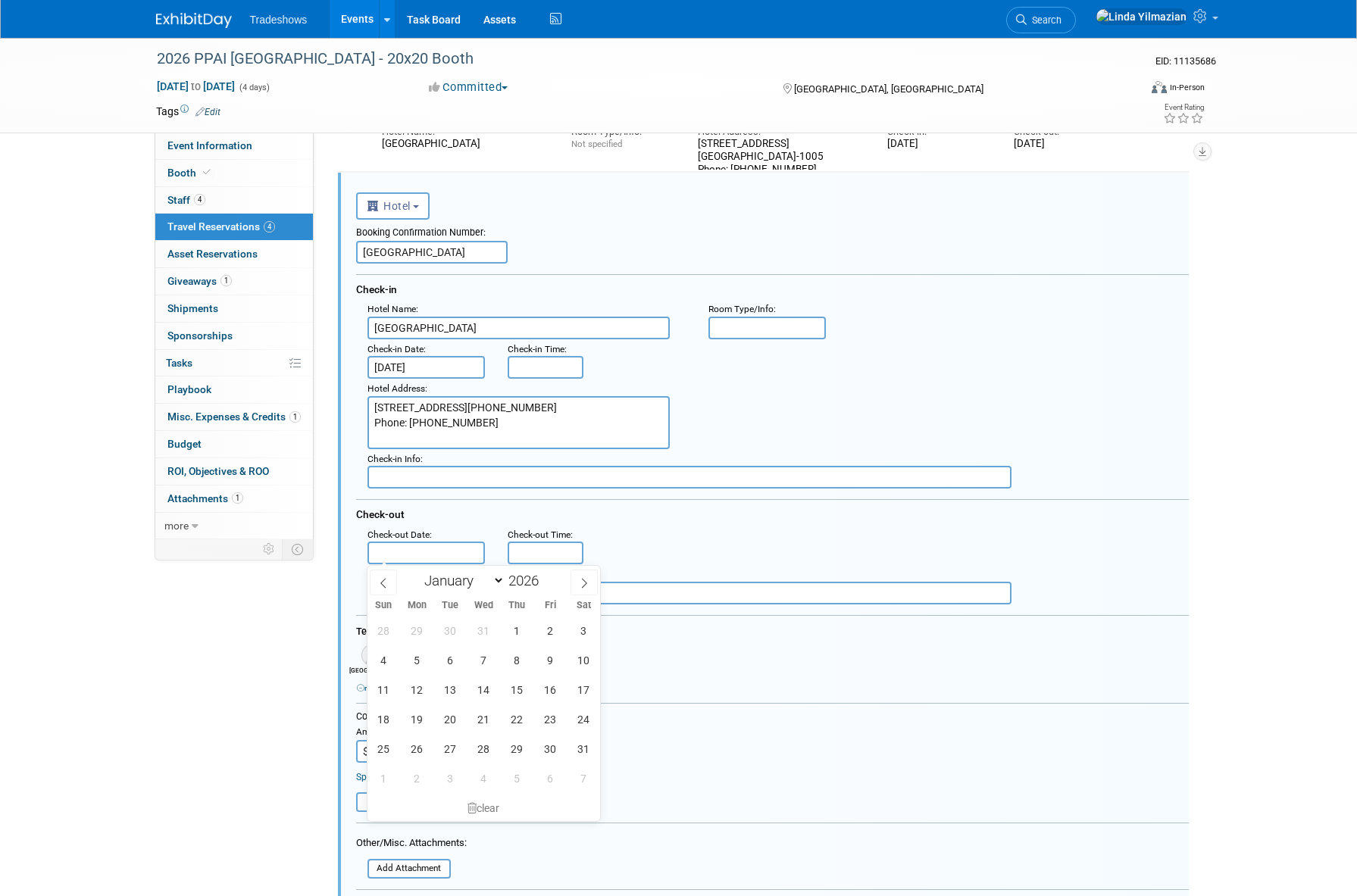
click at [424, 547] on input "text" at bounding box center [426, 552] width 118 height 23
click at [524, 688] on span "15" at bounding box center [517, 689] width 30 height 30
type input "Jan 15, 2026"
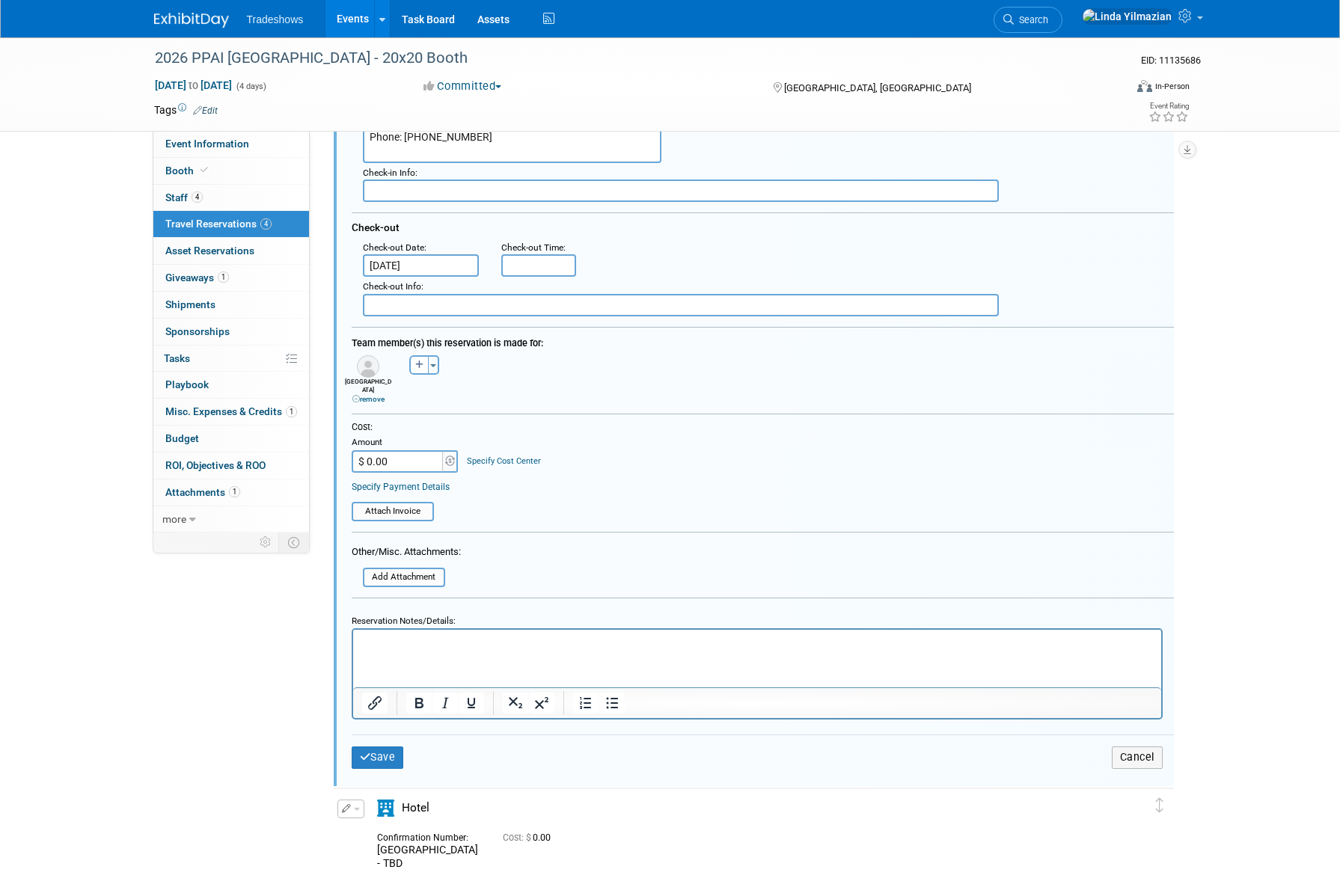
scroll to position [580, 0]
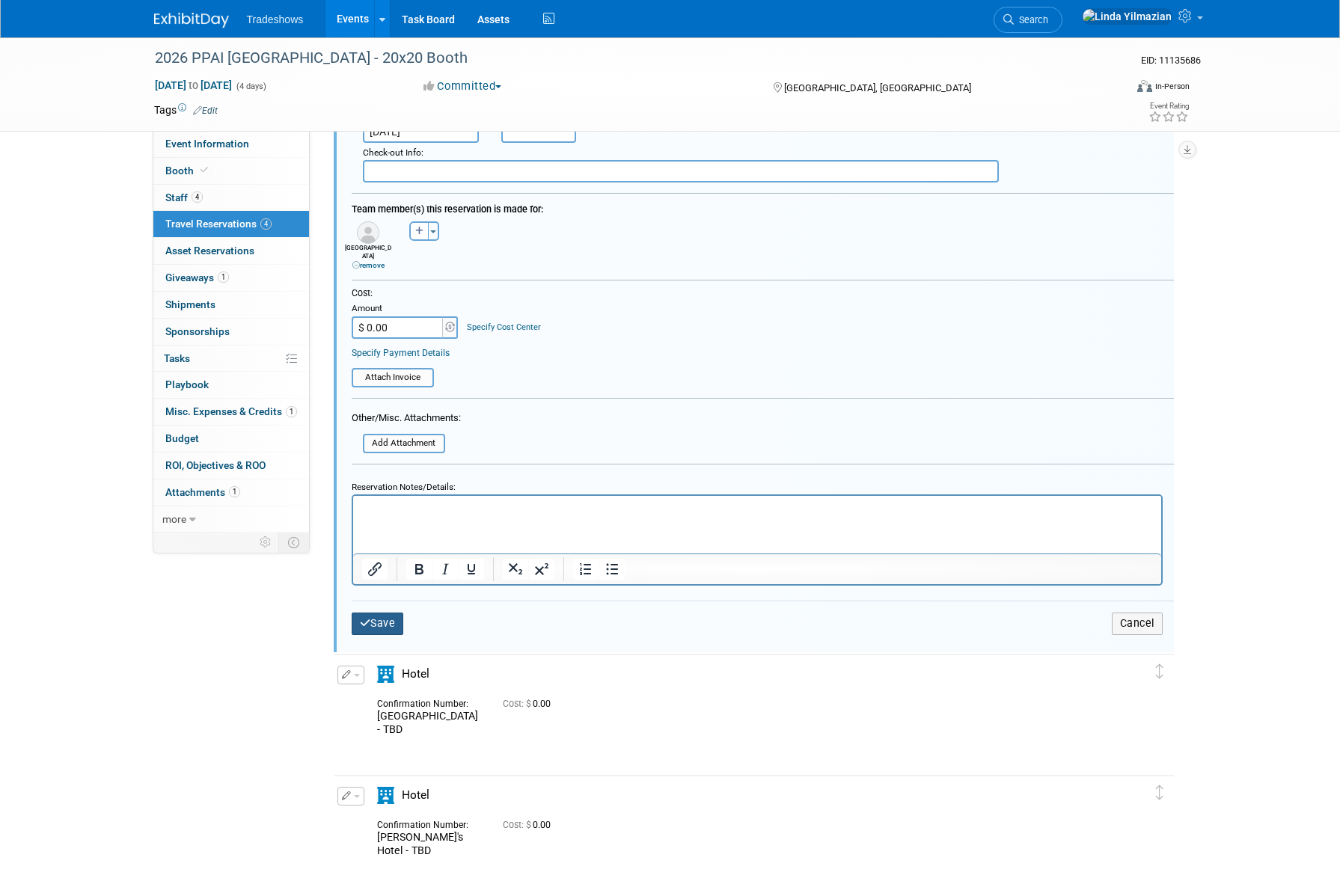
click at [373, 613] on button "Save" at bounding box center [378, 623] width 53 height 21
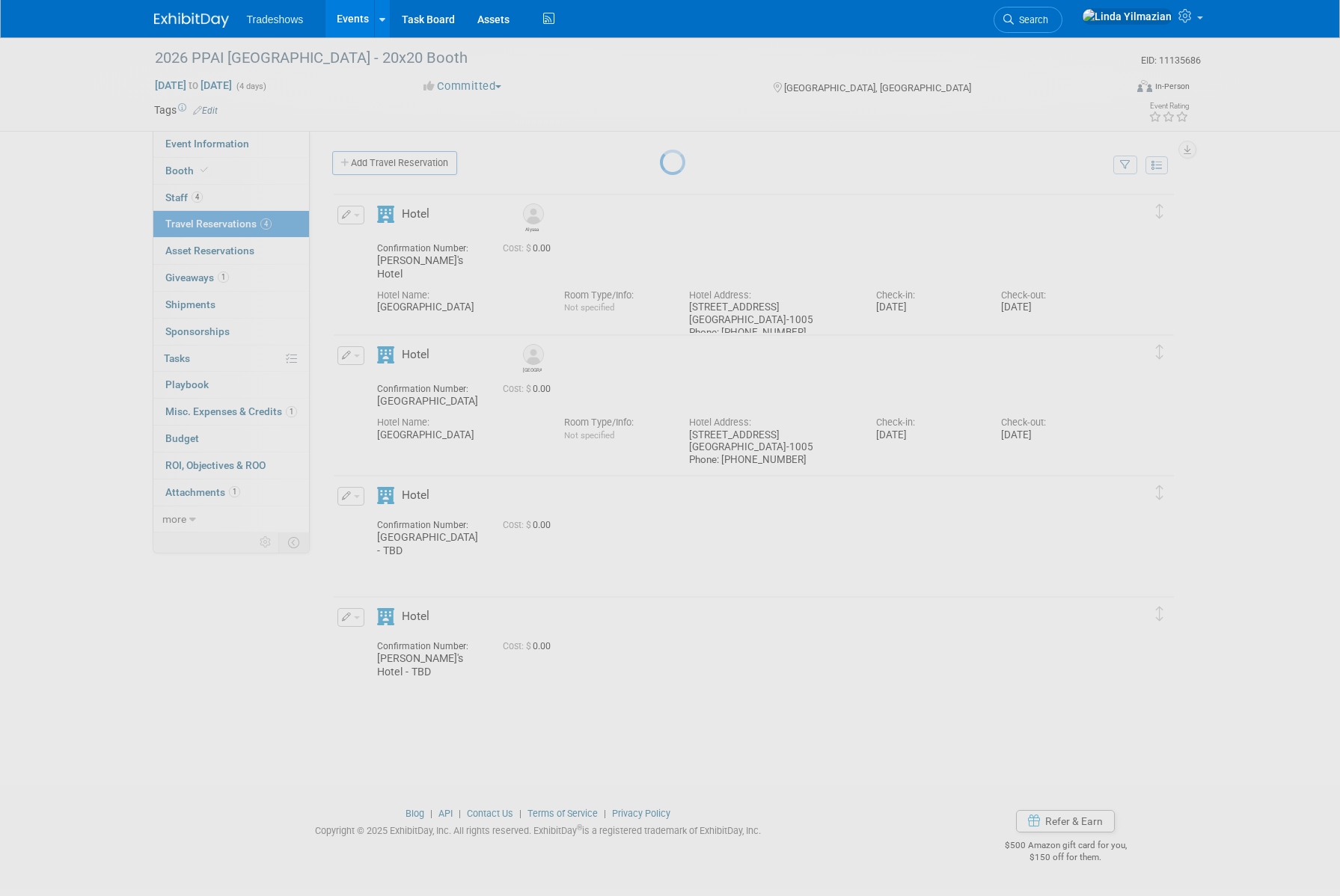
scroll to position [0, 0]
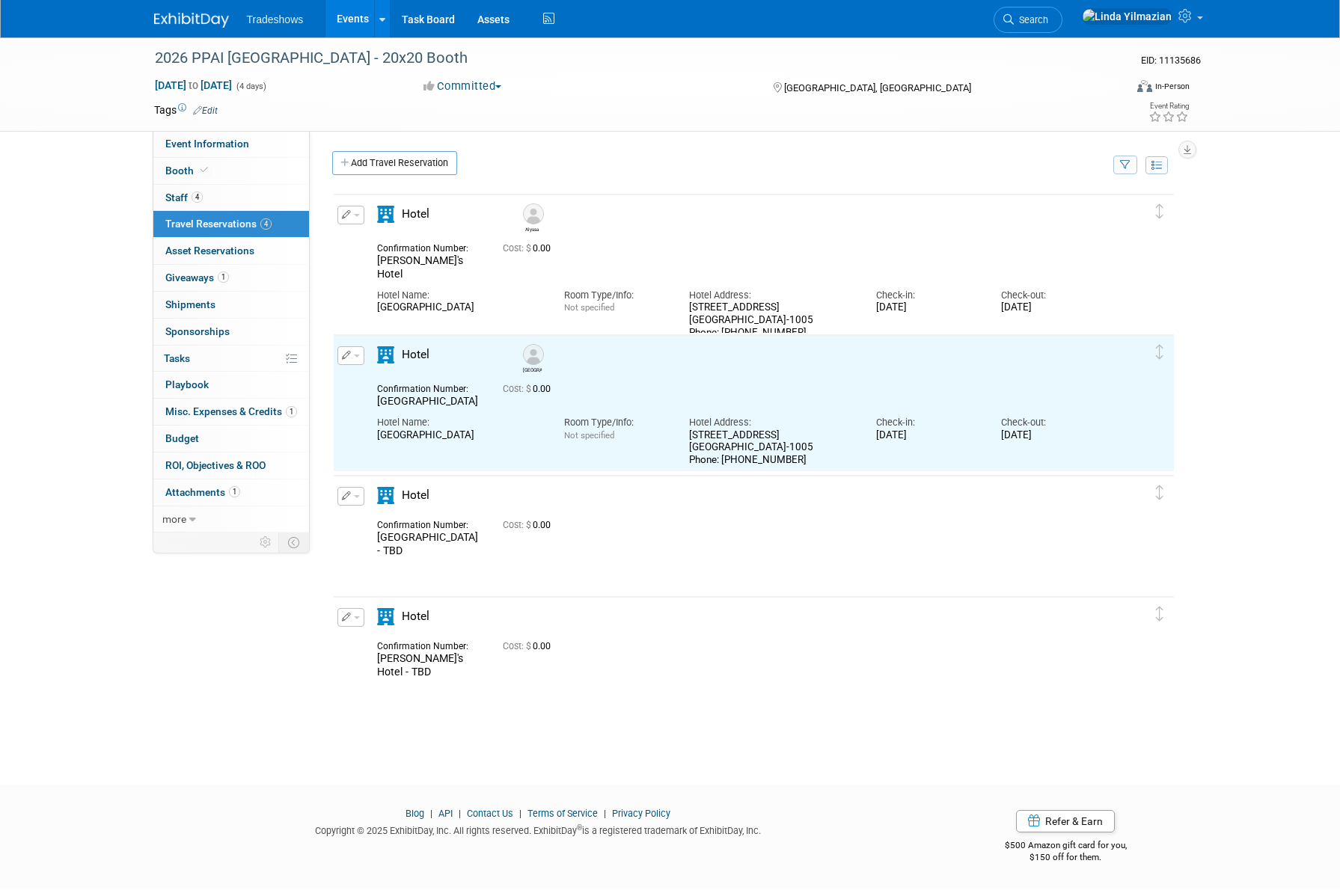
click at [527, 490] on div "Hotel" at bounding box center [740, 500] width 749 height 26
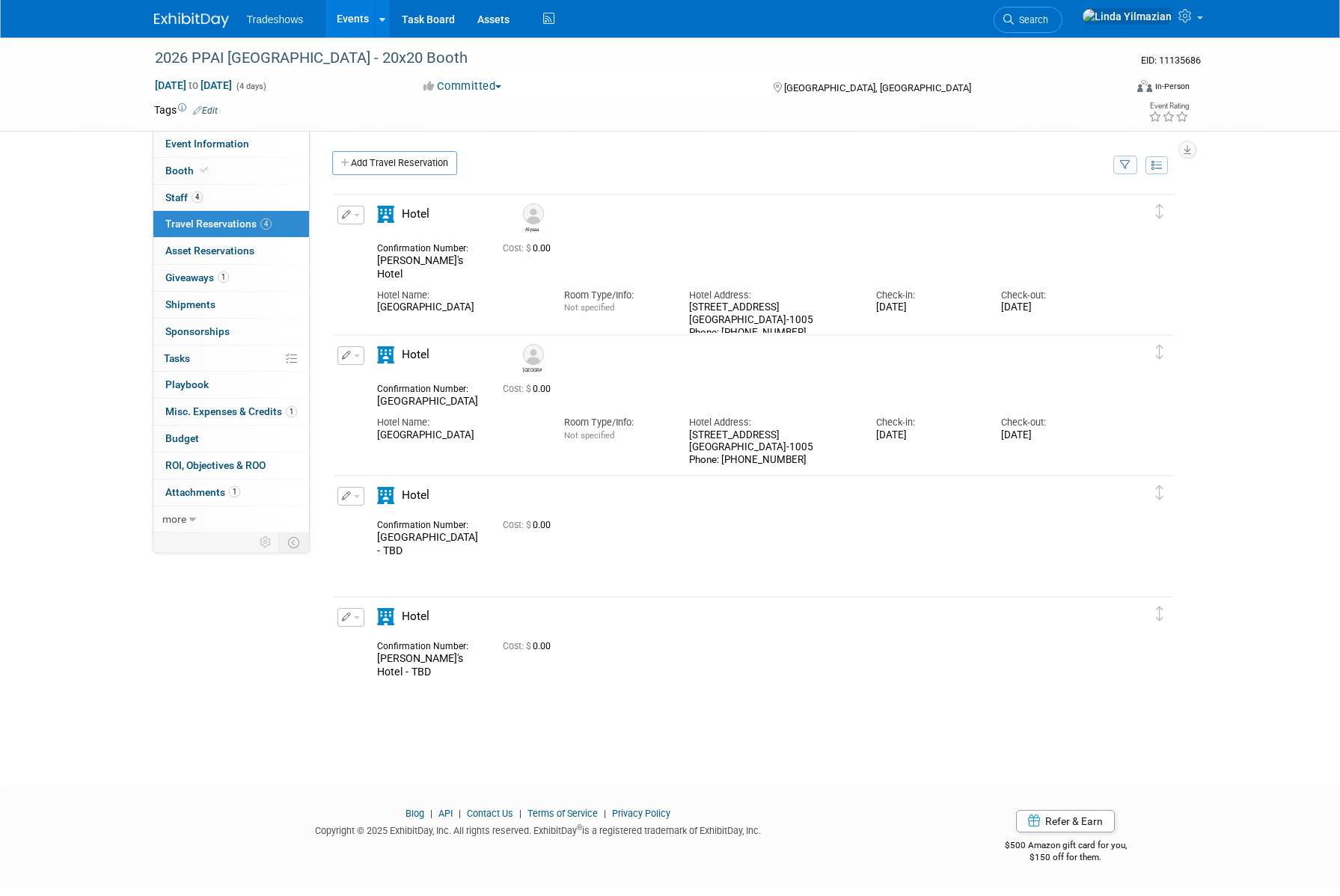
click at [351, 498] on button "button" at bounding box center [351, 496] width 27 height 19
click at [363, 513] on button "Edit Reservation" at bounding box center [401, 522] width 127 height 21
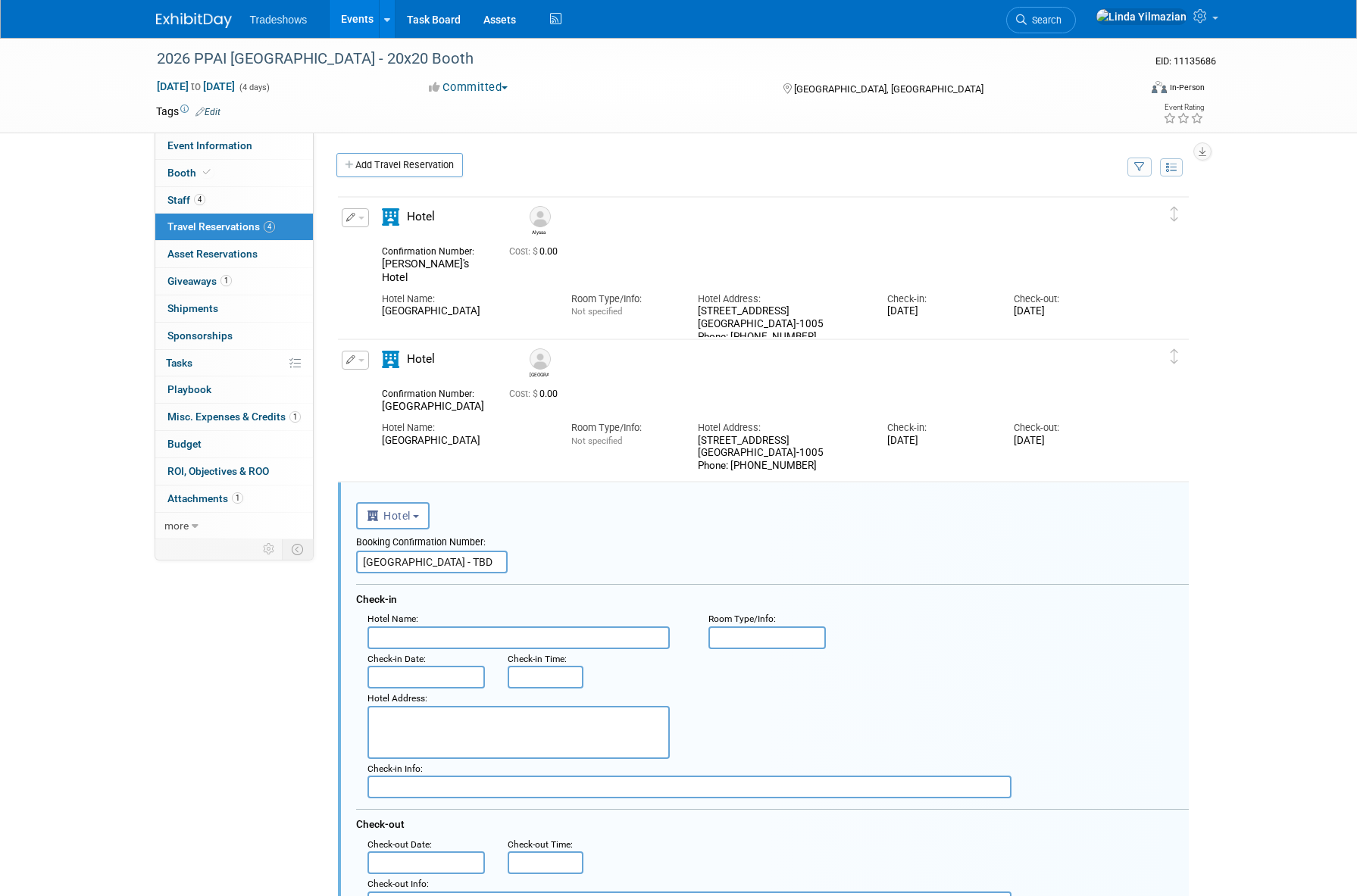
drag, startPoint x: 384, startPoint y: 443, endPoint x: 511, endPoint y: 448, distance: 127.1
click at [511, 448] on div "Hotel Name: MANDALAY BAY & CASINO Room Type/Info: Not specified Hotel Address: …" at bounding box center [750, 442] width 759 height 59
copy div "MANDALAY BAY & CASINO"
click at [440, 639] on input "text" at bounding box center [518, 637] width 302 height 23
paste input "MANDALAY BAY & CASINO"
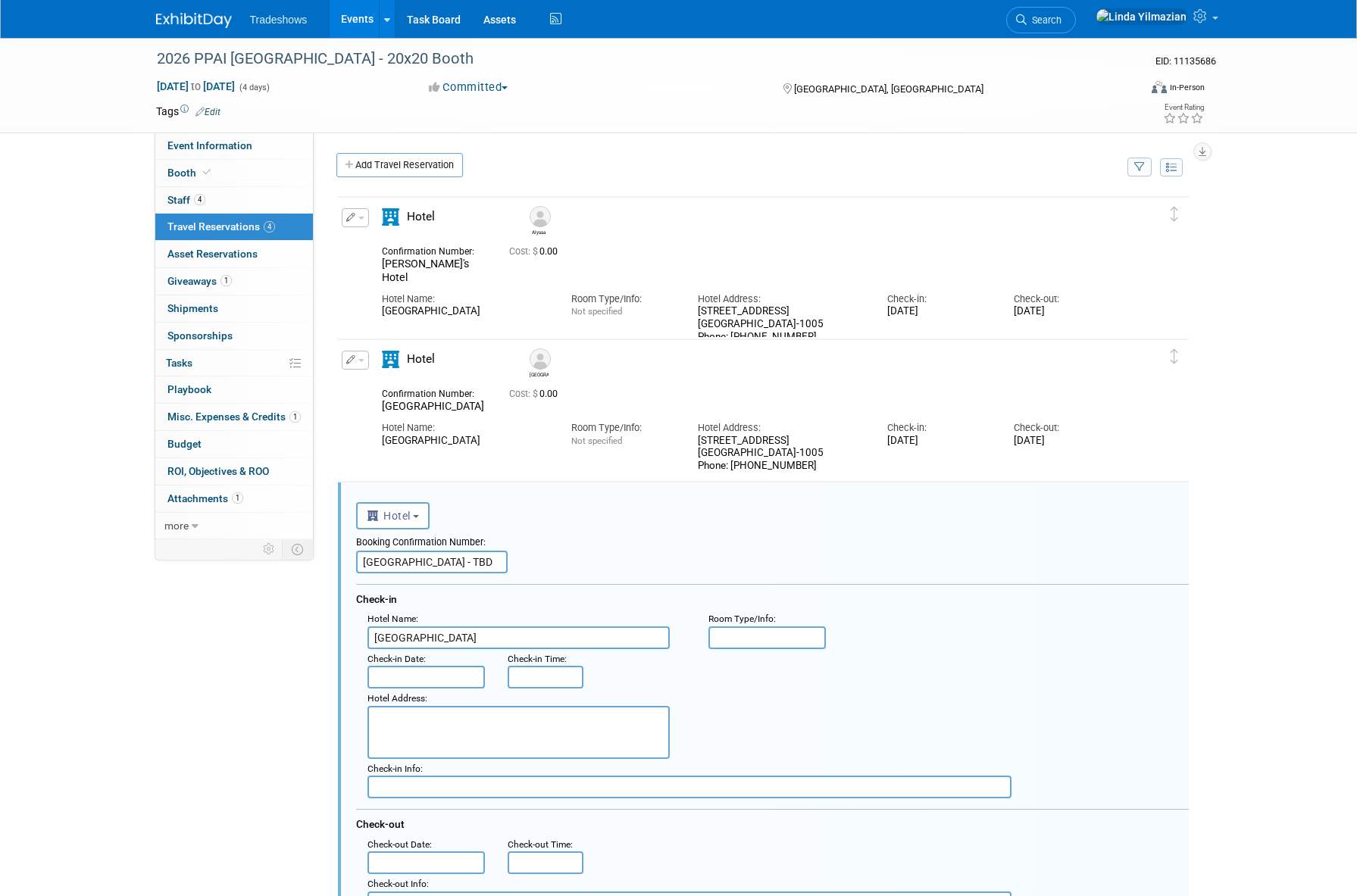
type input "MANDALAY BAY & CASINO"
drag, startPoint x: 420, startPoint y: 564, endPoint x: 463, endPoint y: 566, distance: 43.0
click at [463, 566] on input "Tala's Hotel - TBD" at bounding box center [432, 561] width 152 height 23
type input "Tala's Hotel"
click at [699, 454] on div "3950 Las Vegas Blvd S Las Vegas, NV 89119-1005 Phone: 877-632-9001" at bounding box center [780, 454] width 167 height 38
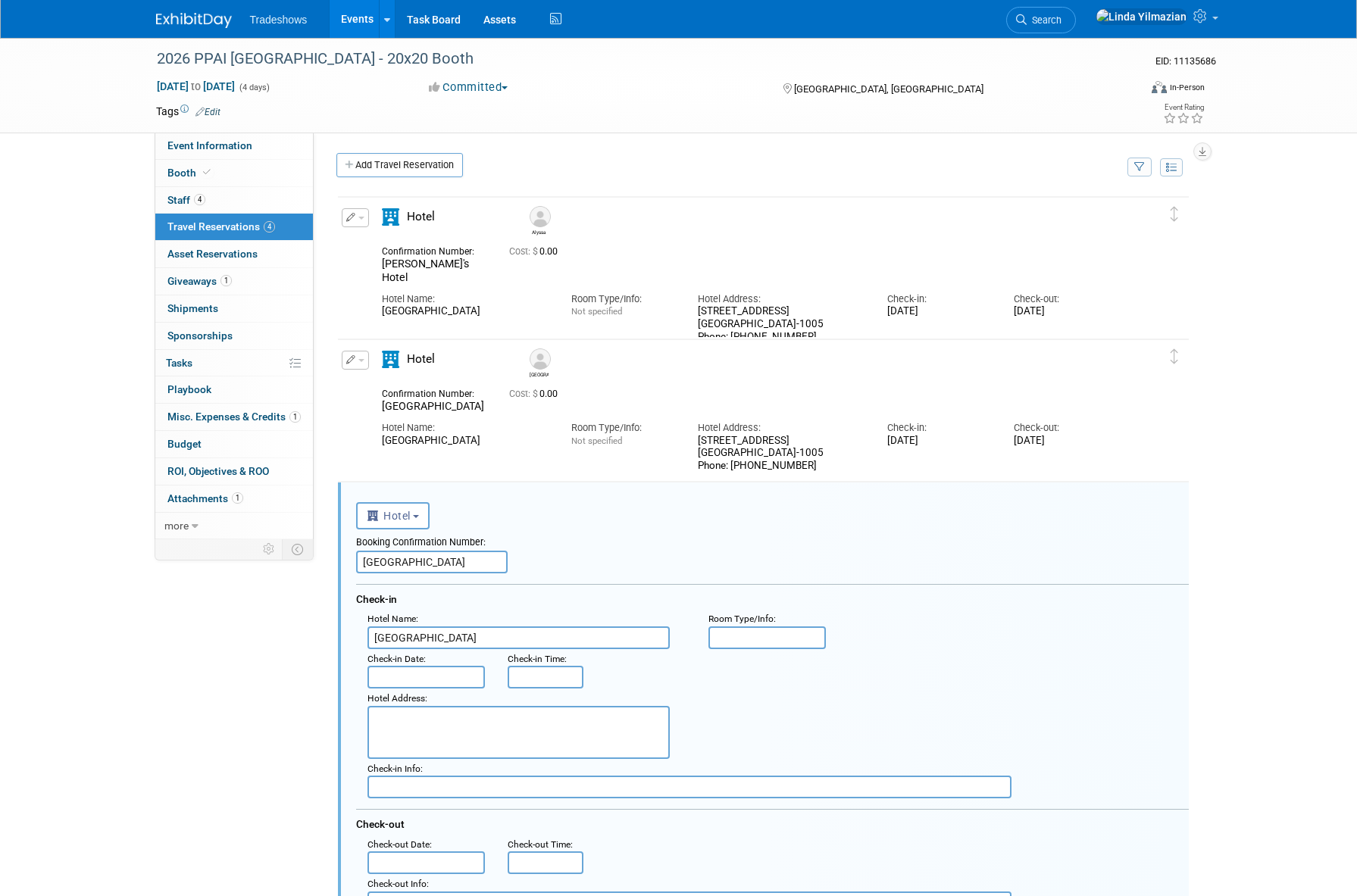
drag, startPoint x: 727, startPoint y: 445, endPoint x: 802, endPoint y: 470, distance: 79.1
click at [802, 469] on div "3950 Las Vegas Blvd S Las Vegas, NV 89119-1005 Phone: 877-632-9001" at bounding box center [780, 454] width 167 height 38
drag, startPoint x: 795, startPoint y: 466, endPoint x: 693, endPoint y: 442, distance: 104.8
click at [693, 442] on div "Hotel Address: 3950 Las Vegas Blvd S Las Vegas, NV 89119-1005 Phone: 877-632-90…" at bounding box center [781, 442] width 189 height 59
copy div "3950 Las Vegas Blvd S Las Vegas, NV 89119-1005 Phone: 877-632-9001"
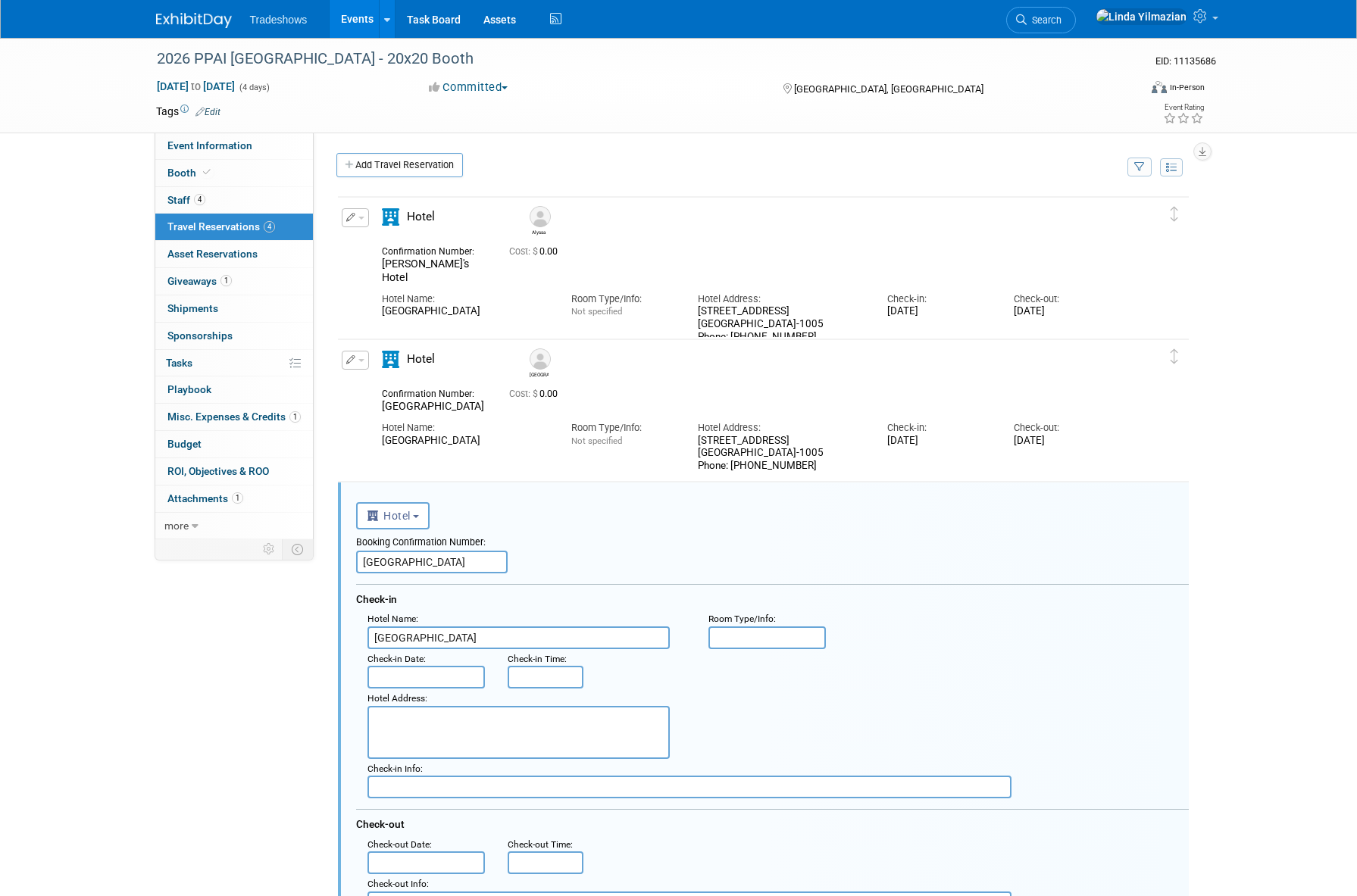
click at [436, 725] on textarea at bounding box center [518, 732] width 302 height 53
paste textarea "3950 Las Vegas Blvd S Las Vegas, NV 89119-1005 Phone: 877-632-9001"
type textarea "3950 Las Vegas Blvd S Las Vegas, NV 89119-1005 Phone: 877-632-9001"
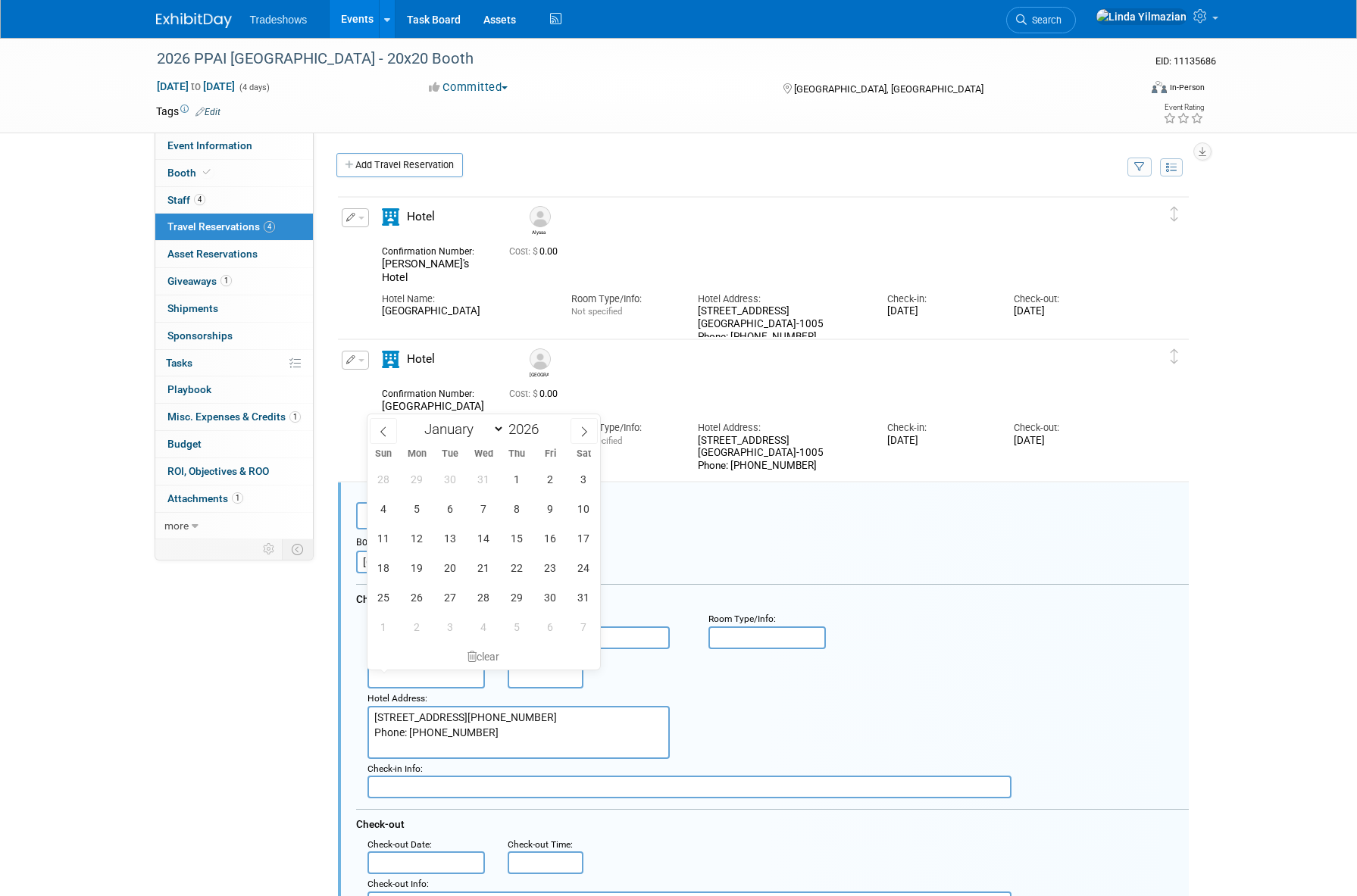
click at [389, 675] on input "text" at bounding box center [426, 677] width 118 height 23
click at [415, 540] on span "12" at bounding box center [417, 538] width 30 height 30
type input "Jan 12, 2026"
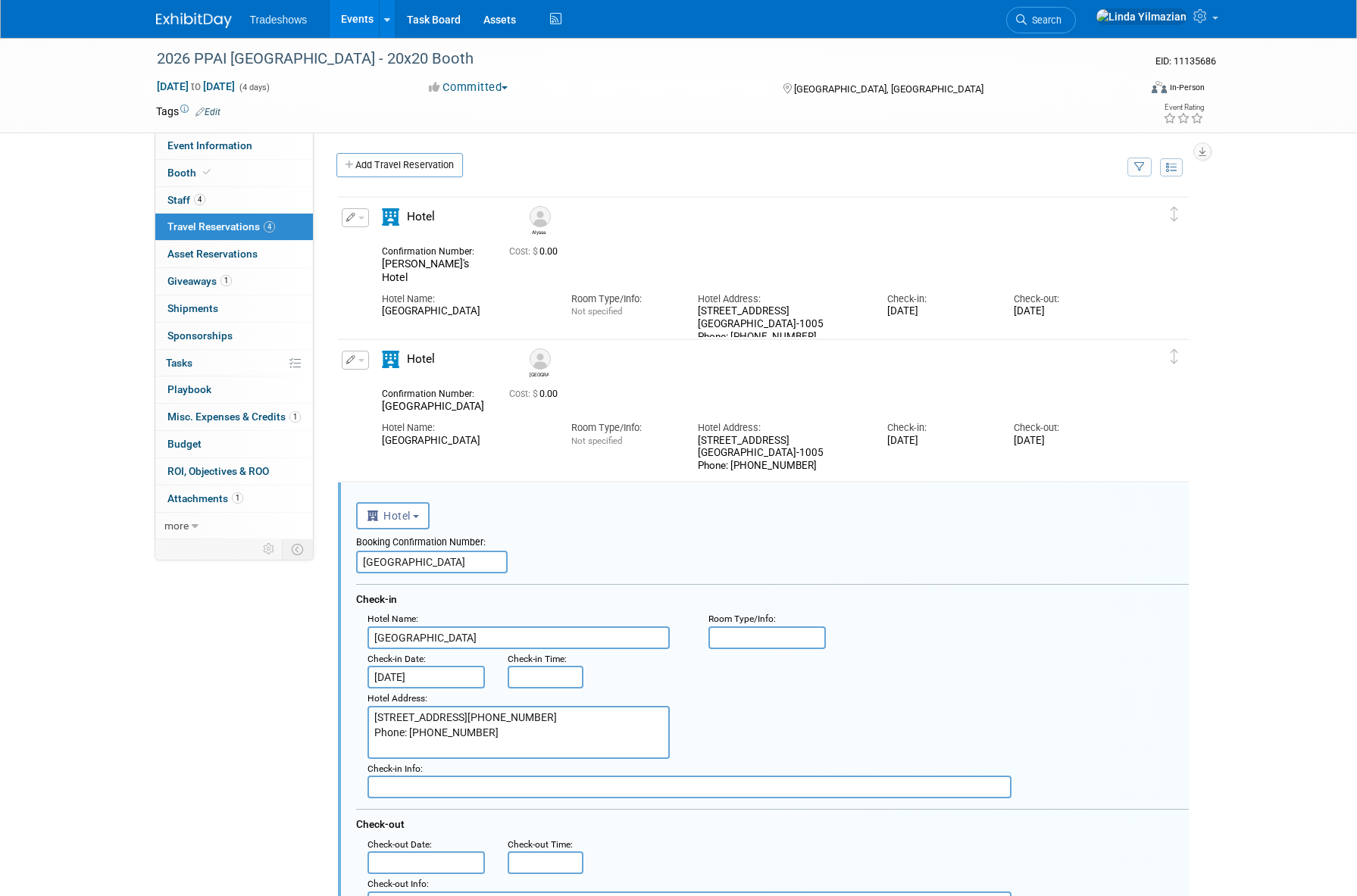
click at [399, 859] on input "text" at bounding box center [426, 863] width 118 height 23
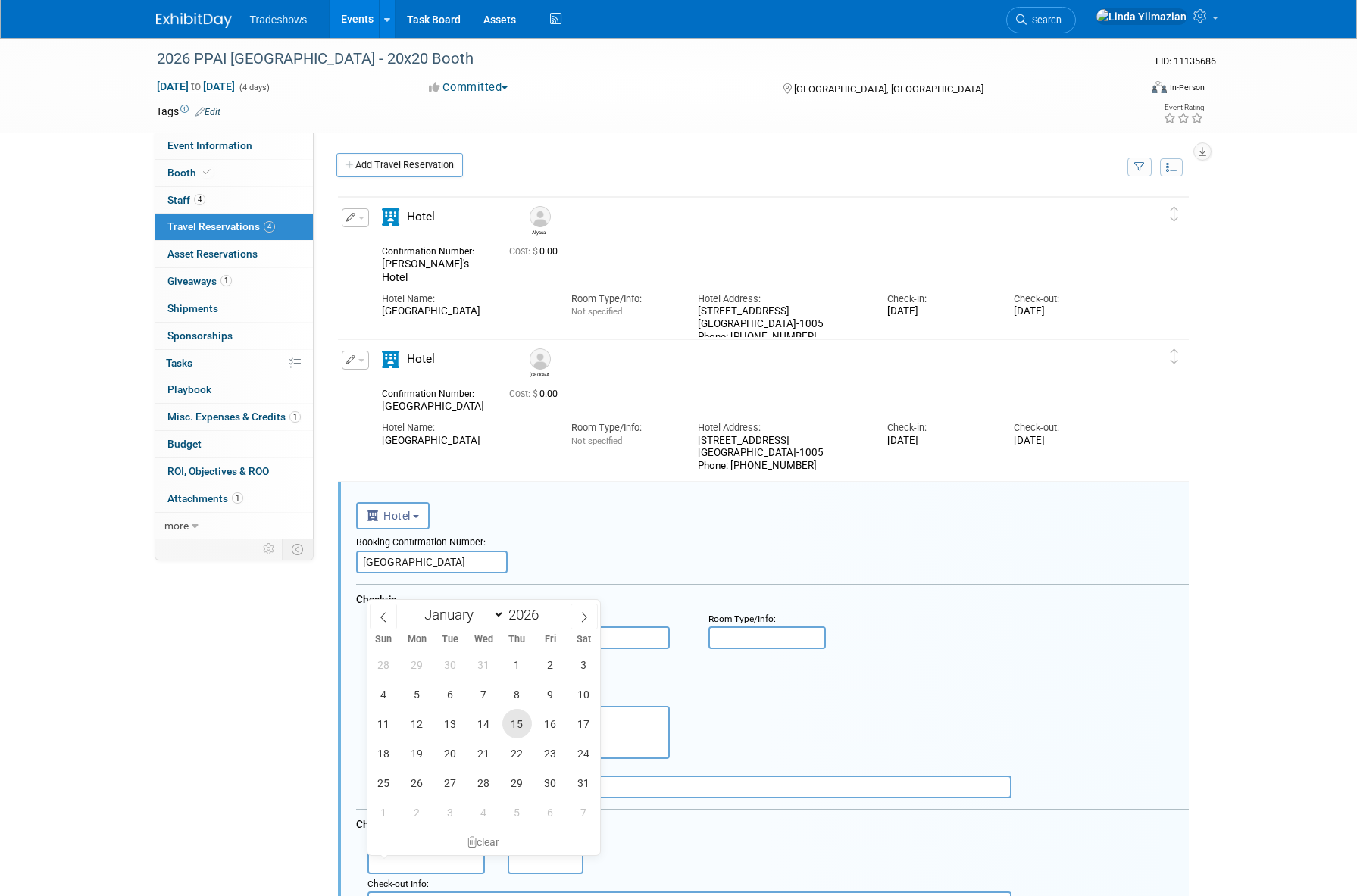
click at [512, 728] on span "15" at bounding box center [517, 724] width 30 height 30
type input "Jan 15, 2026"
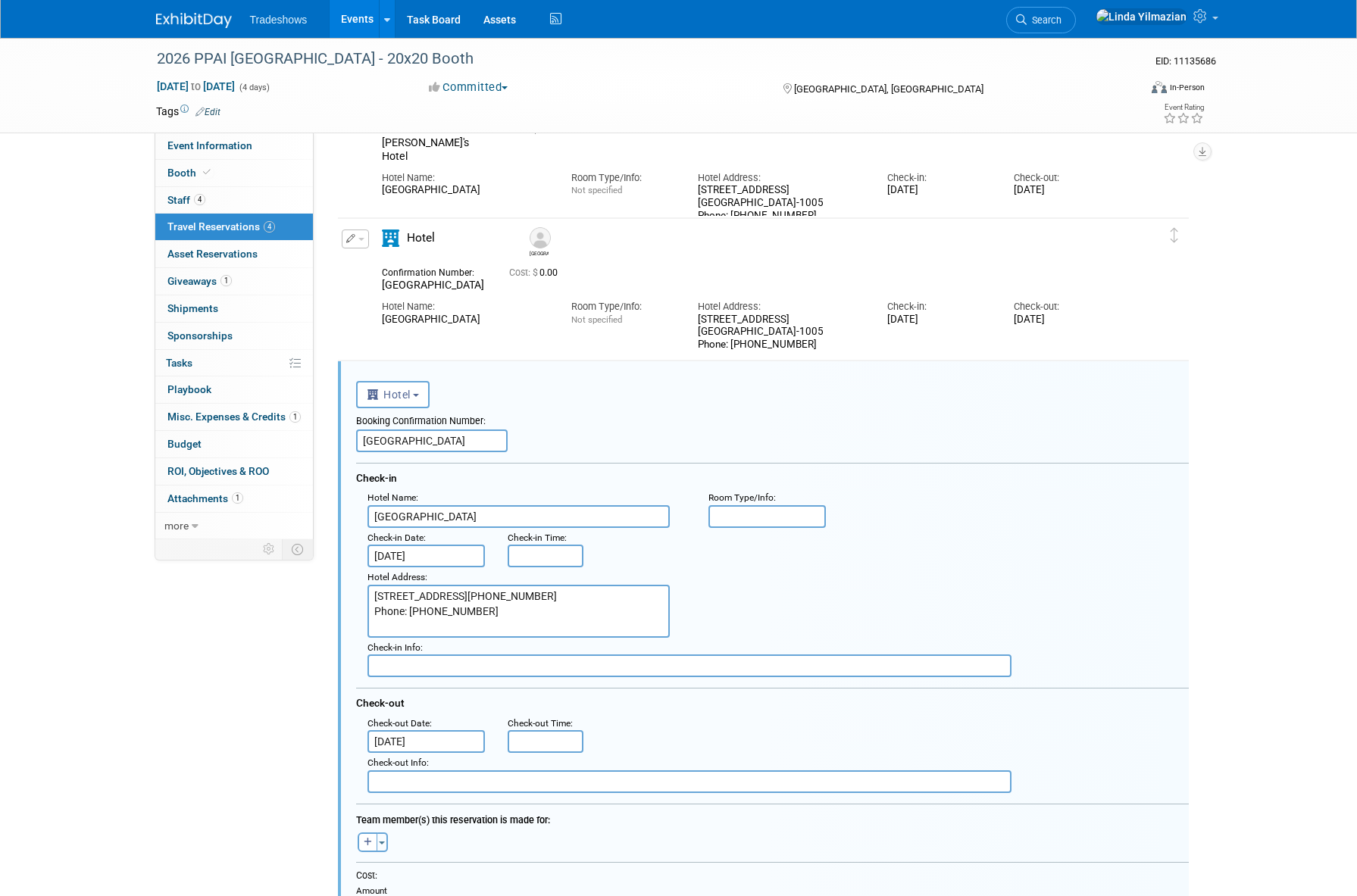
scroll to position [128, 0]
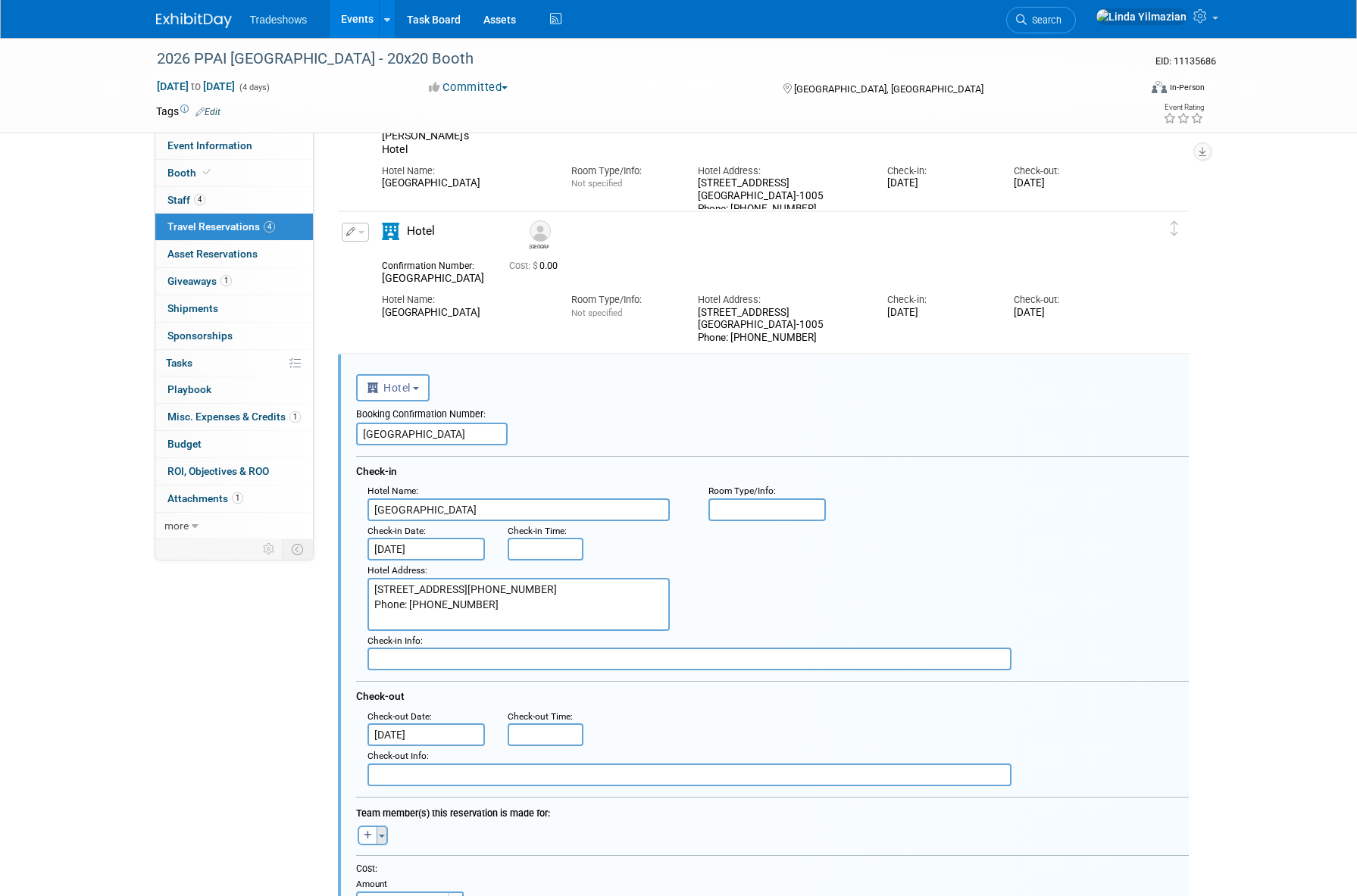
click at [383, 836] on span "button" at bounding box center [382, 836] width 6 height 3
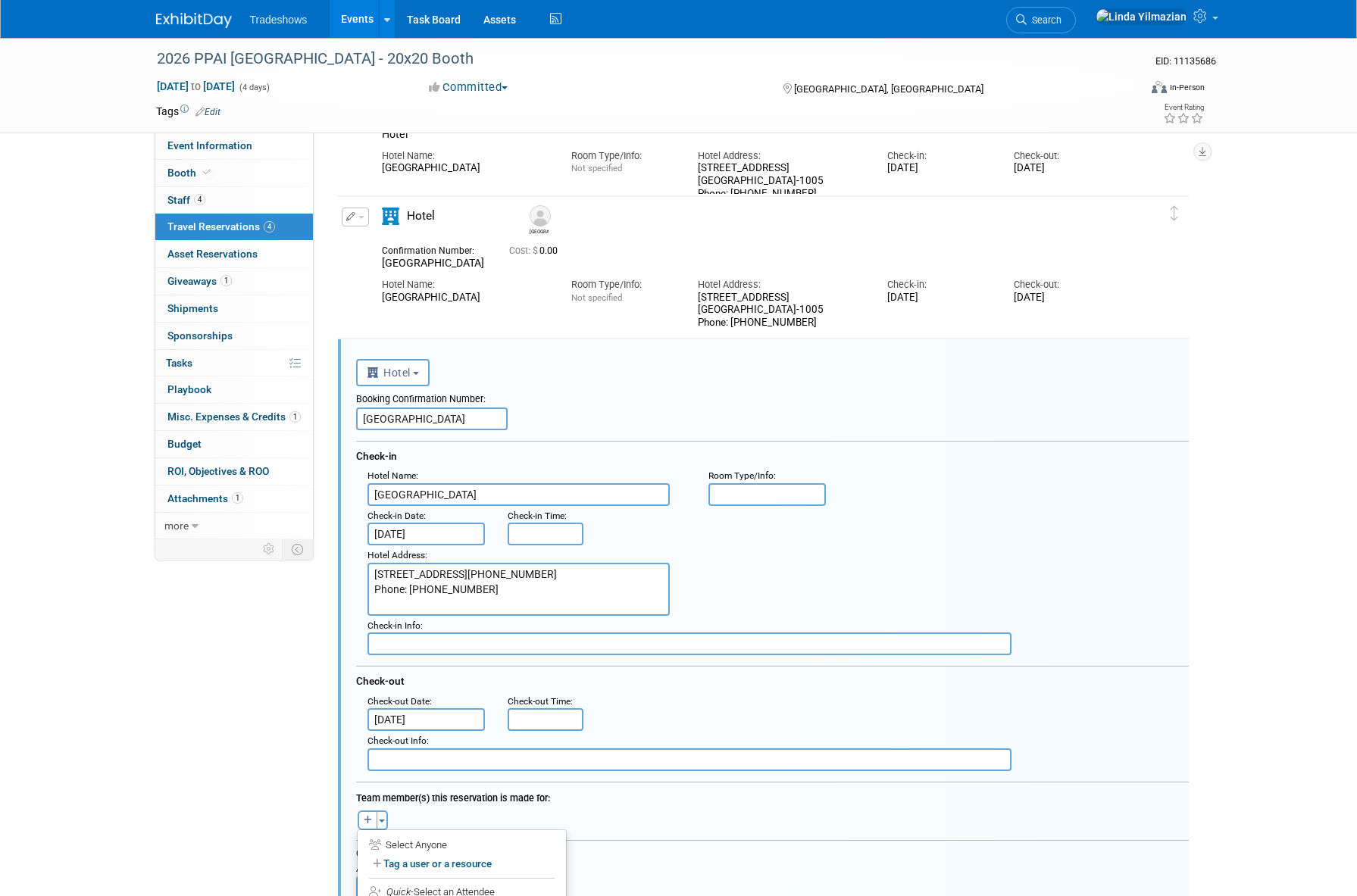
scroll to position [153, 0]
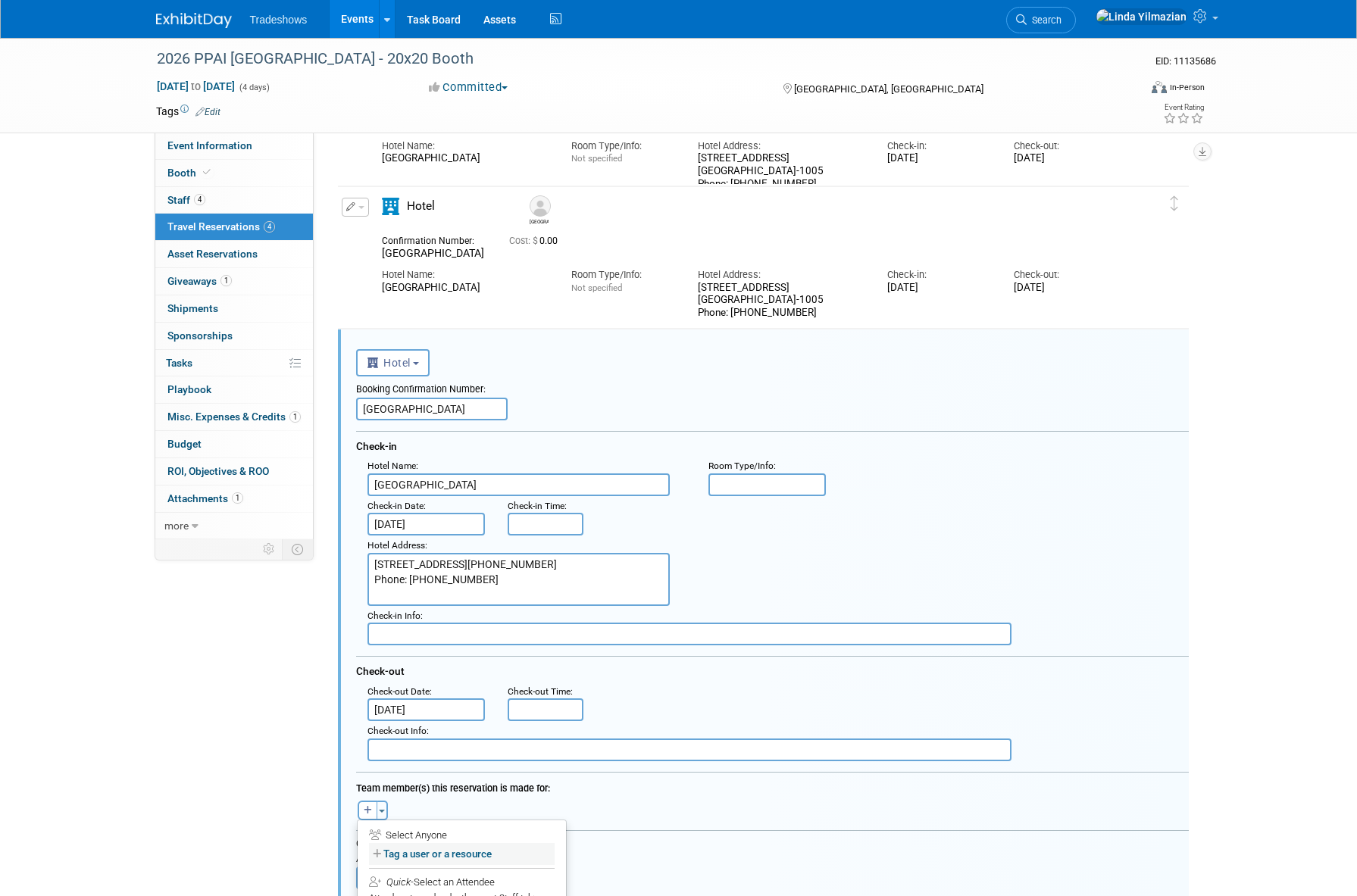
click at [421, 852] on label "Tag a user or a resource" at bounding box center [462, 854] width 186 height 22
select select
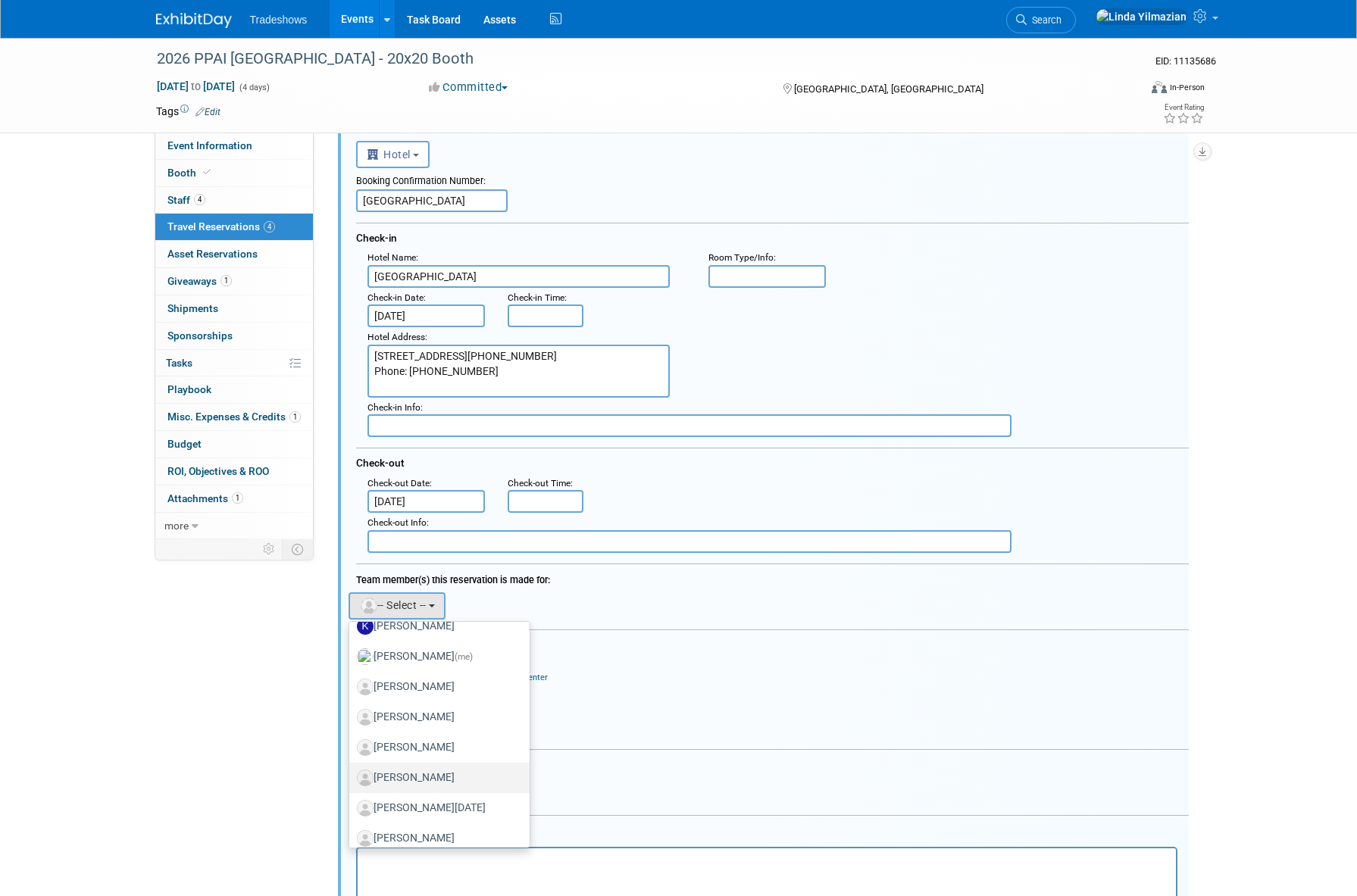
scroll to position [360, 0]
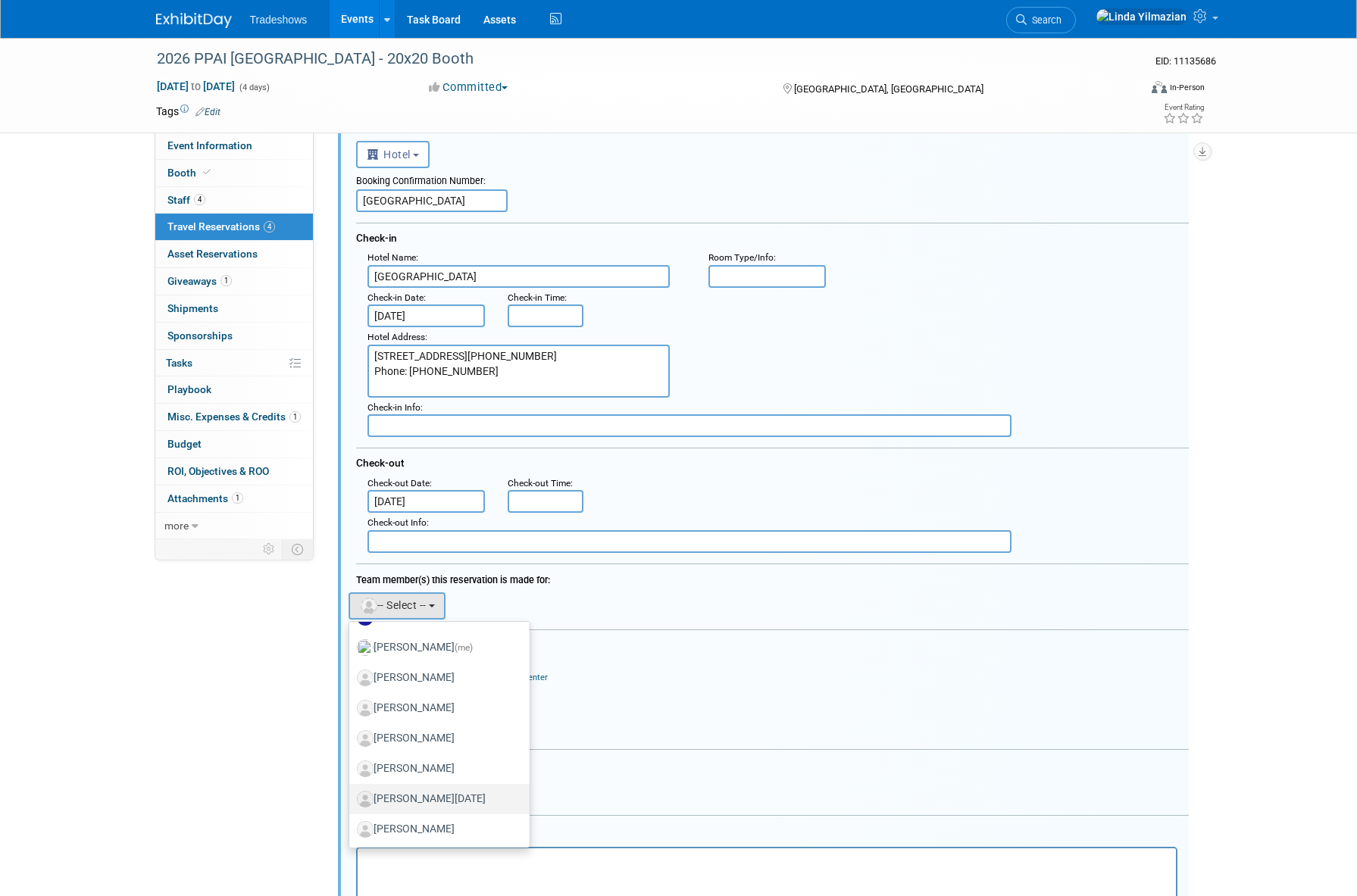
click at [418, 795] on label "[PERSON_NAME][DATE]" at bounding box center [435, 799] width 158 height 24
click at [352, 795] on input "[PERSON_NAME][DATE]" at bounding box center [346, 797] width 10 height 10
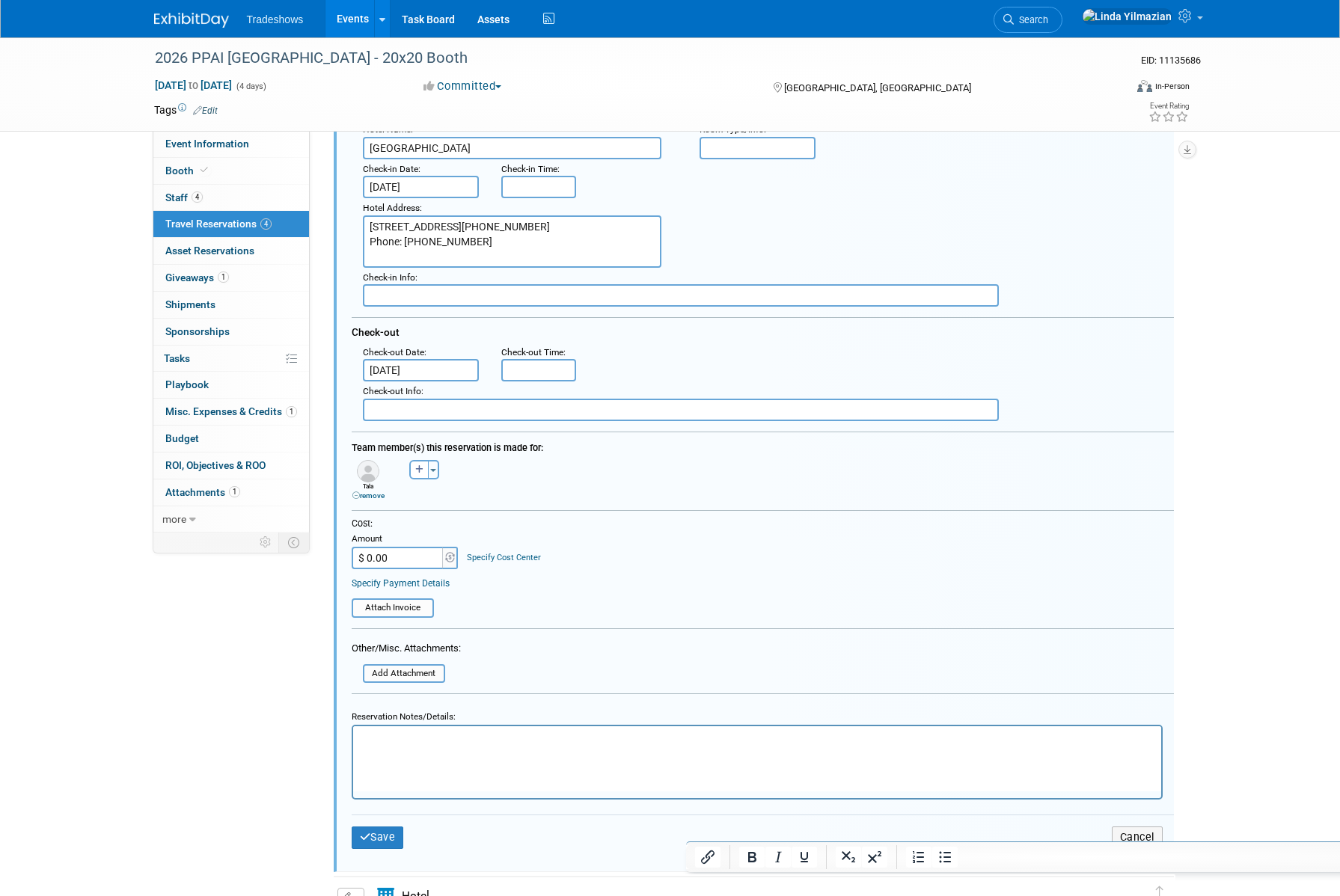
scroll to position [482, 0]
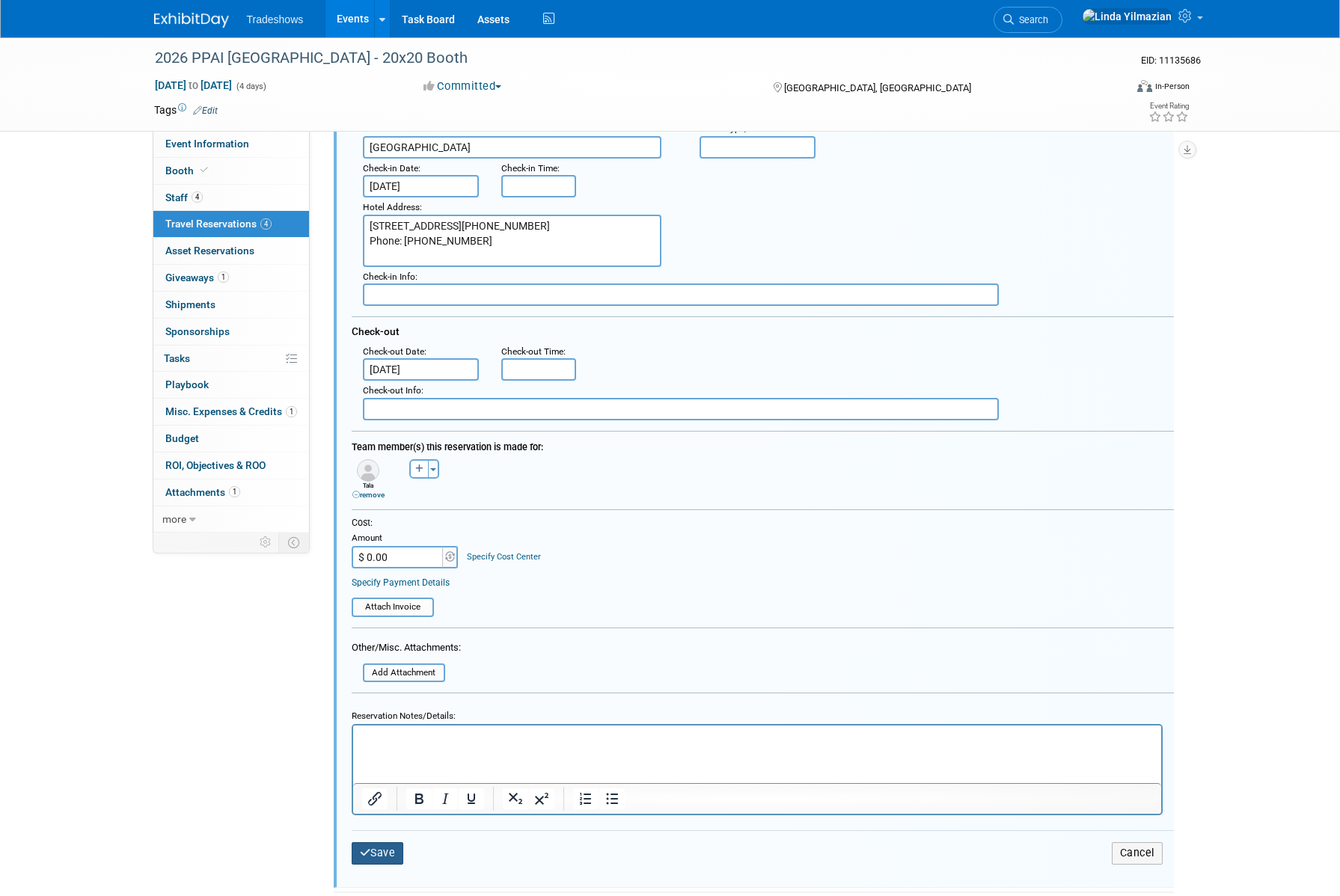
click at [375, 855] on button "Save" at bounding box center [378, 852] width 53 height 21
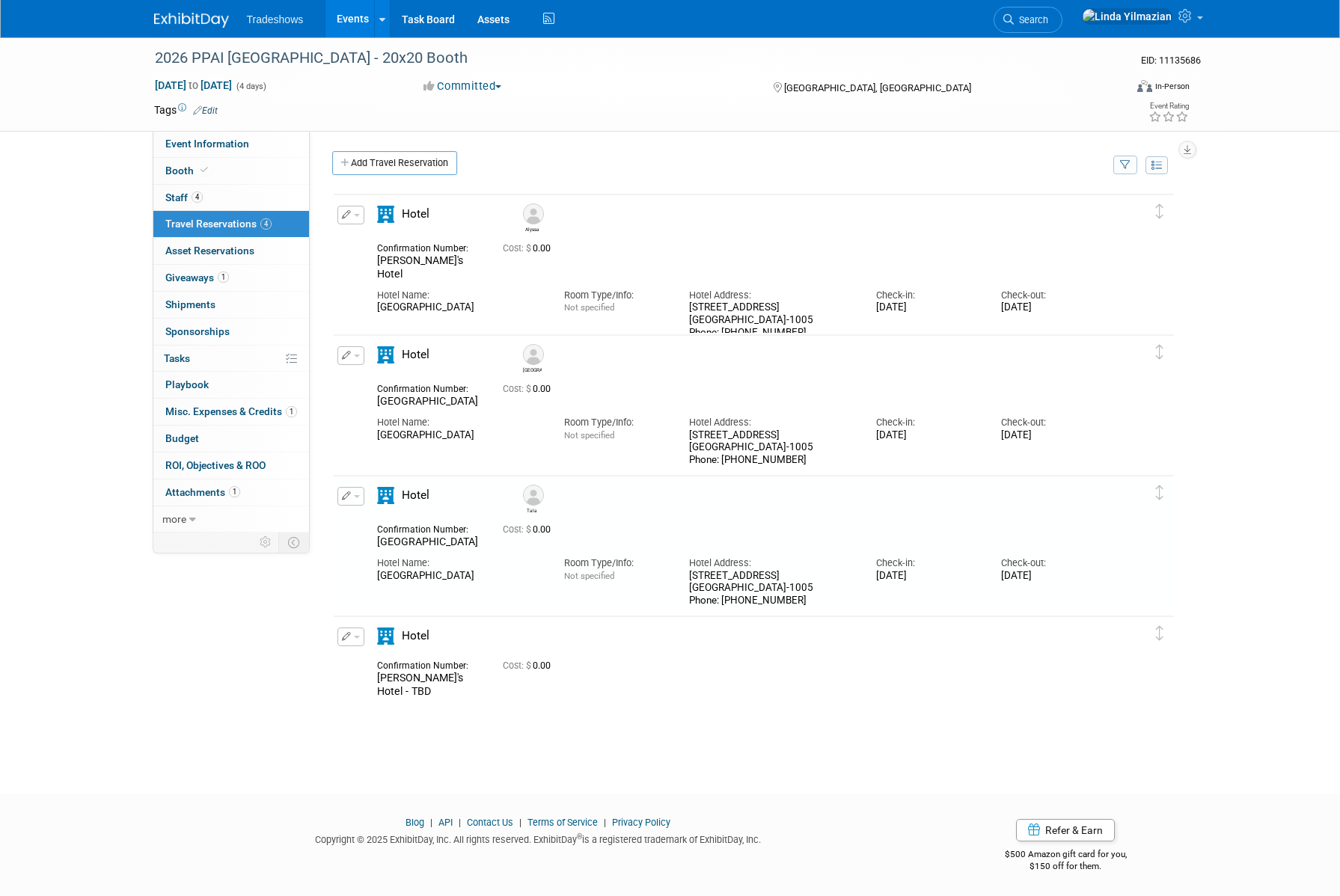
scroll to position [3, 0]
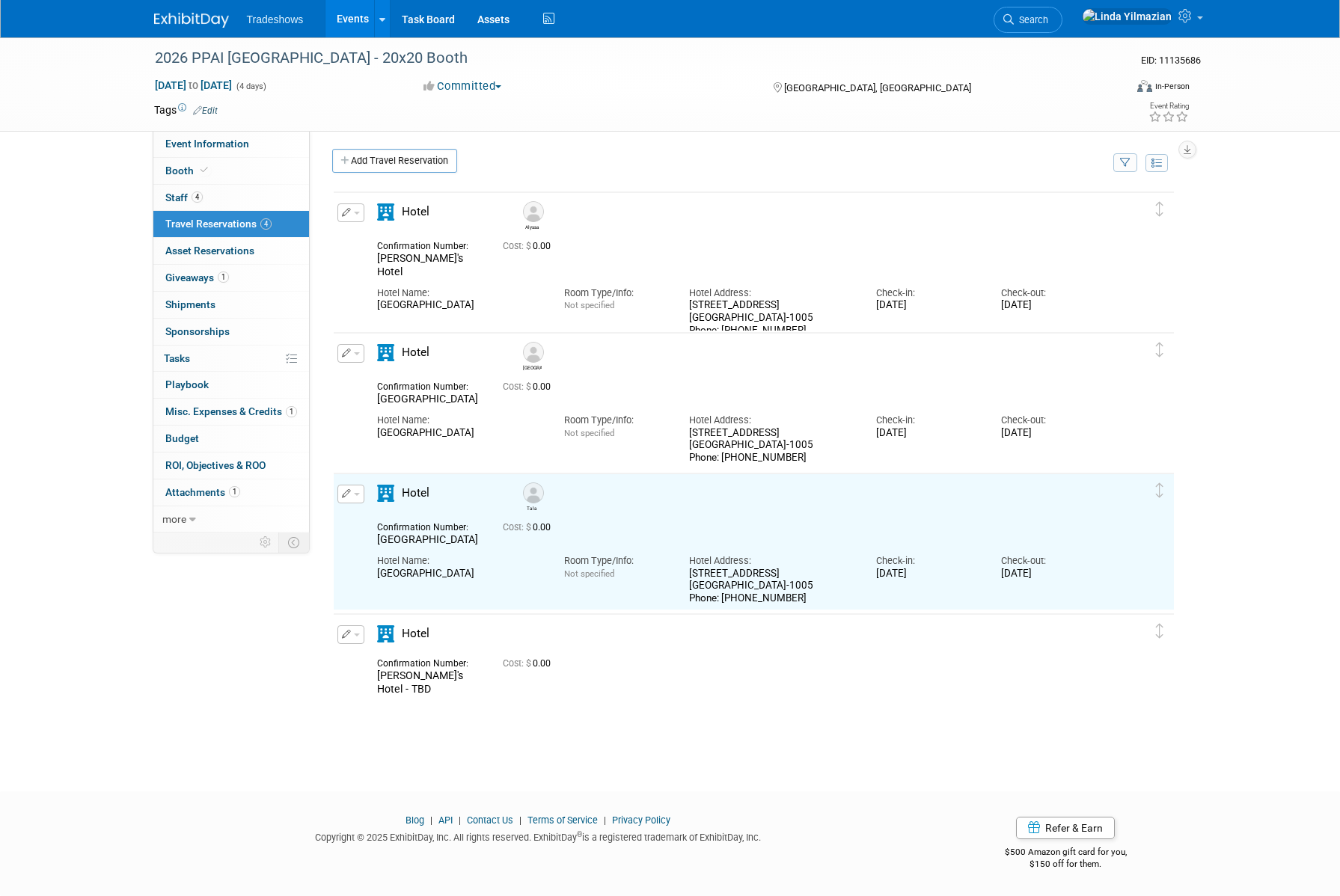
click at [356, 636] on button "button" at bounding box center [351, 634] width 27 height 19
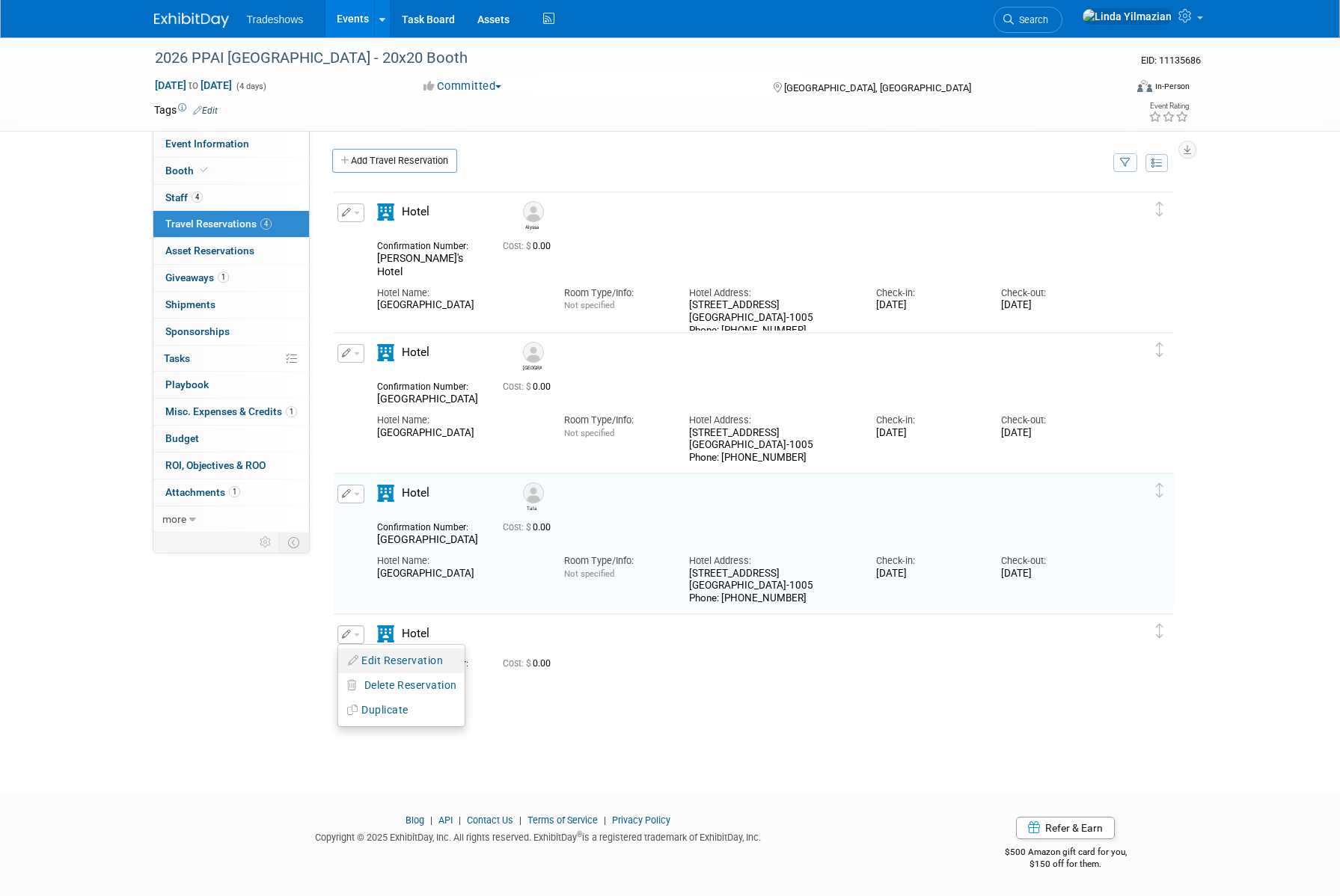
click at [364, 653] on button "Edit Reservation" at bounding box center [401, 661] width 127 height 21
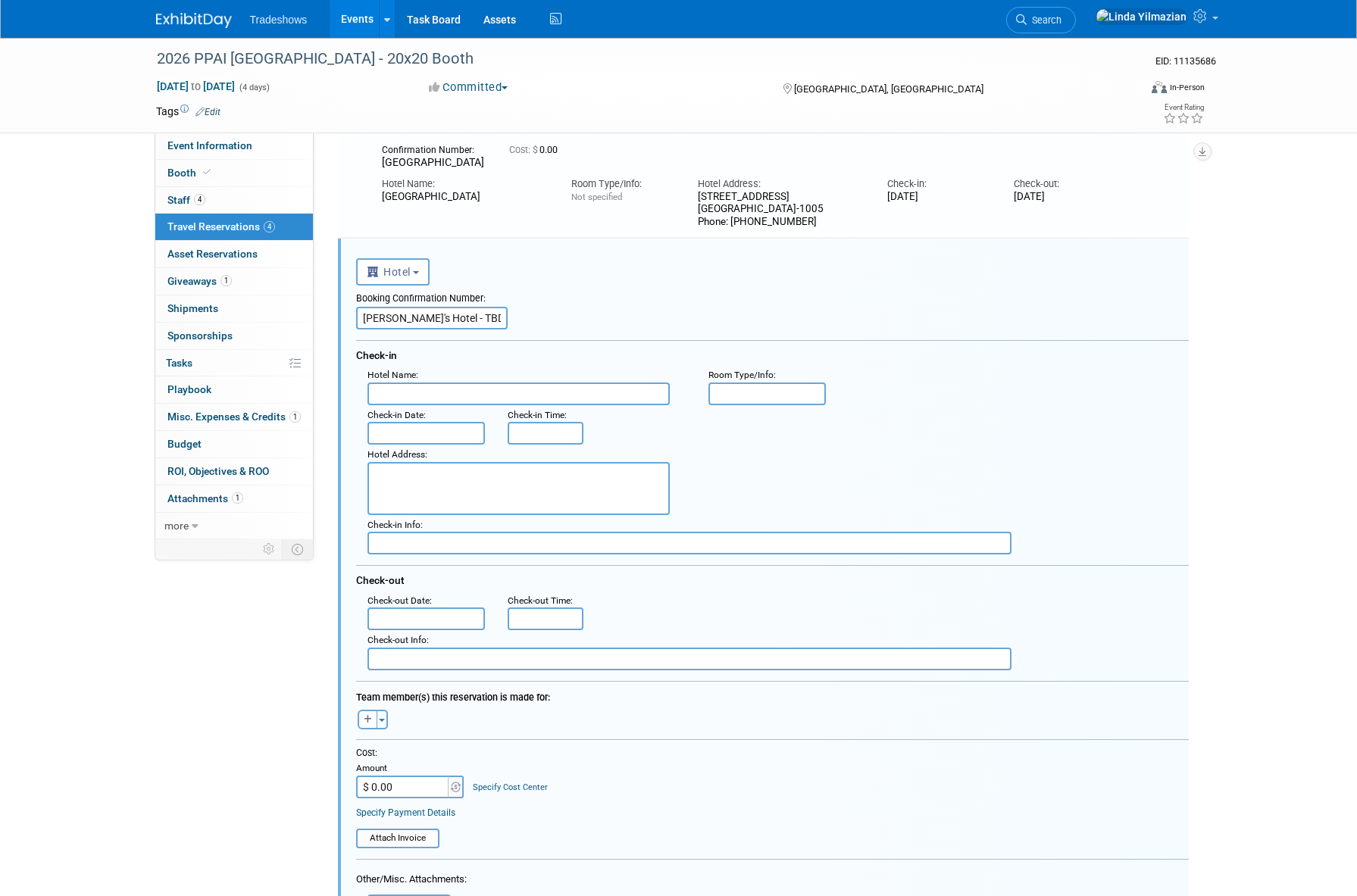
scroll to position [452, 0]
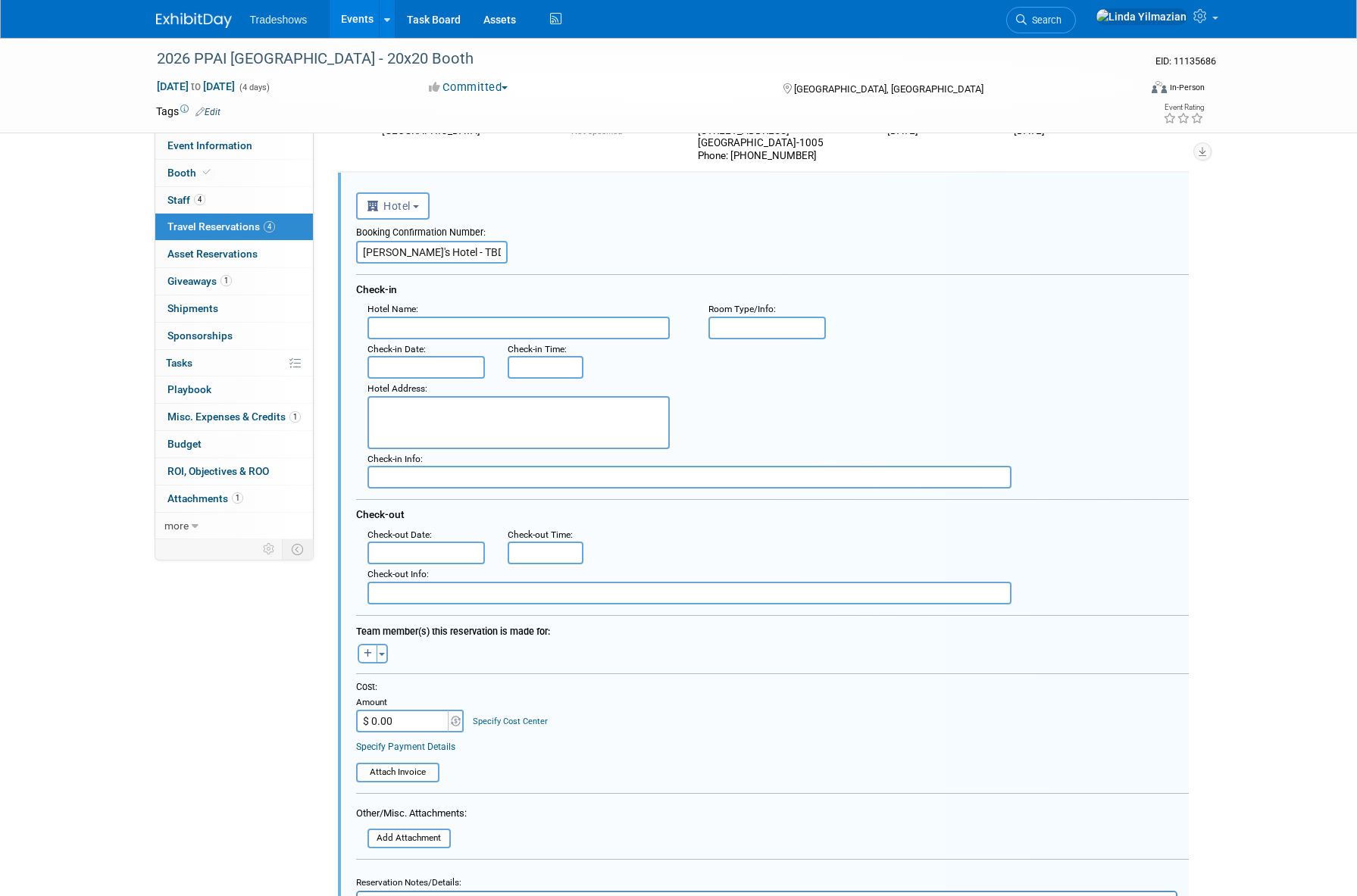
drag, startPoint x: 420, startPoint y: 253, endPoint x: 484, endPoint y: 253, distance: 64.0
click at [484, 253] on input "Toni's Hotel - TBD" at bounding box center [432, 252] width 152 height 23
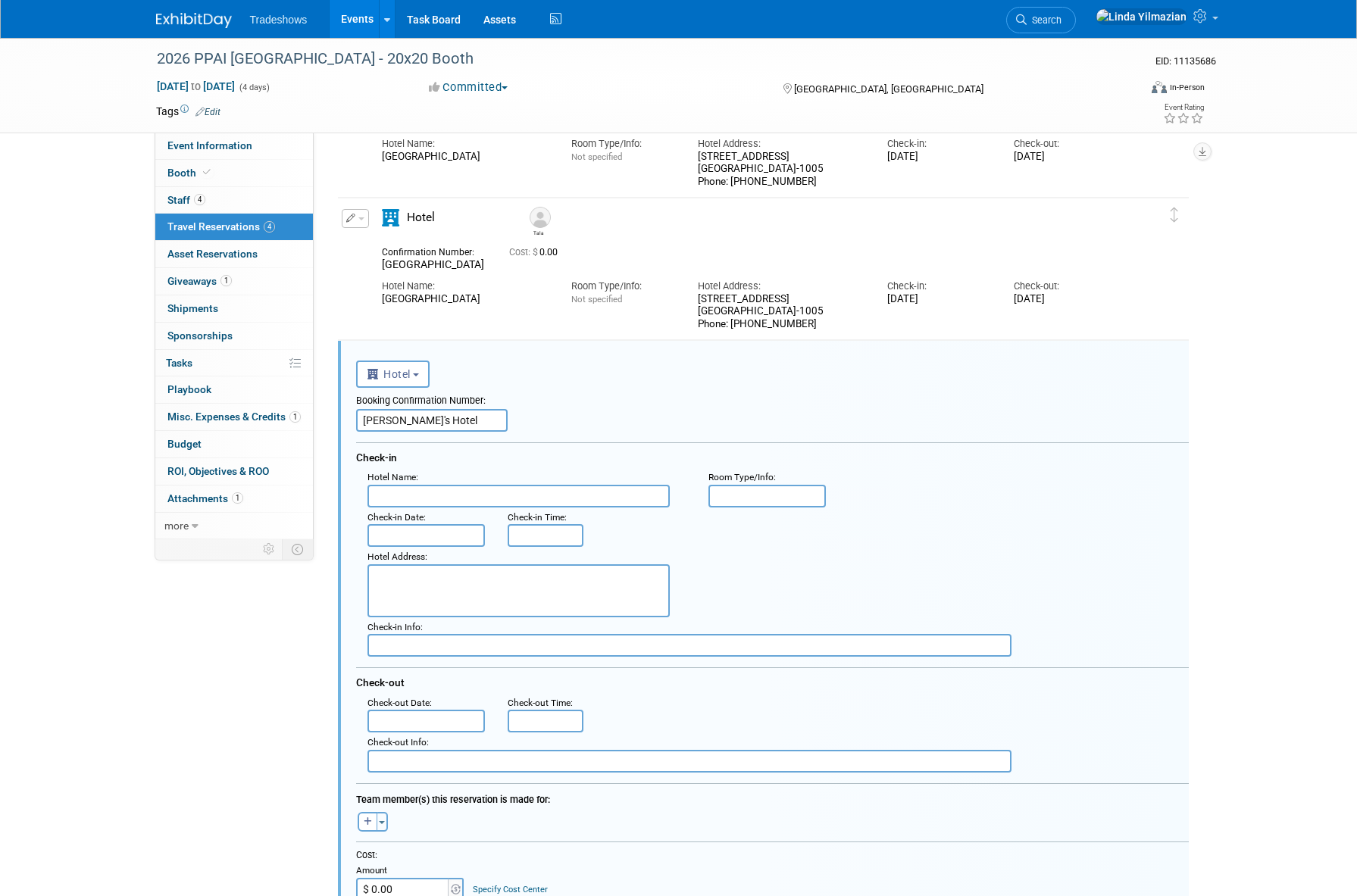
scroll to position [198, 0]
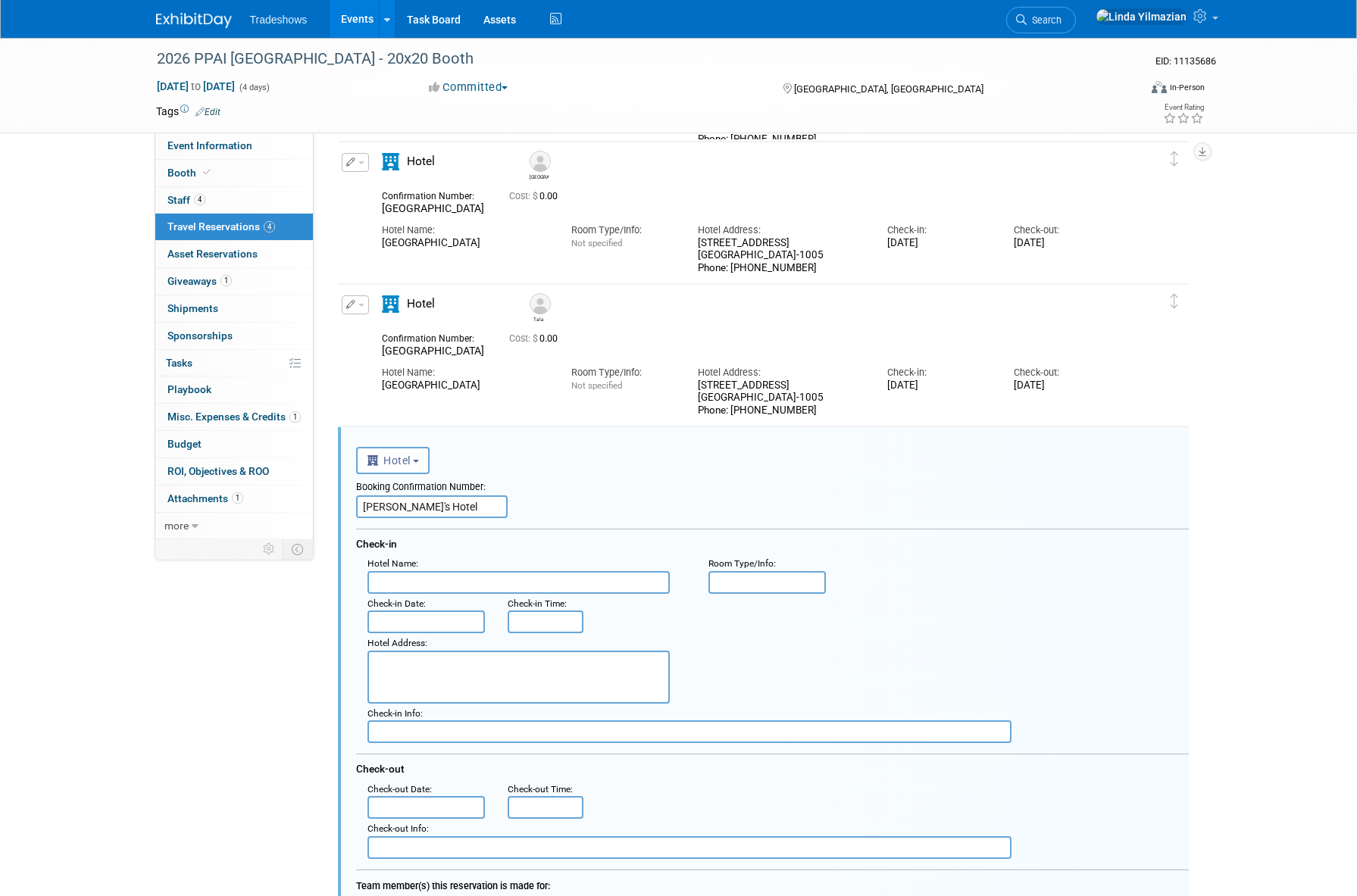
type input "Toni's Hotel"
drag, startPoint x: 504, startPoint y: 386, endPoint x: 380, endPoint y: 389, distance: 124.0
click at [380, 389] on div "Hotel Name: MANDALAY BAY & CASINO" at bounding box center [466, 375] width 189 height 34
click at [405, 403] on div "Hotel Name: MANDALAY BAY & CASINO Room Type/Info: Not specified Hotel Address: …" at bounding box center [750, 387] width 759 height 59
drag, startPoint x: 383, startPoint y: 384, endPoint x: 512, endPoint y: 380, distance: 129.1
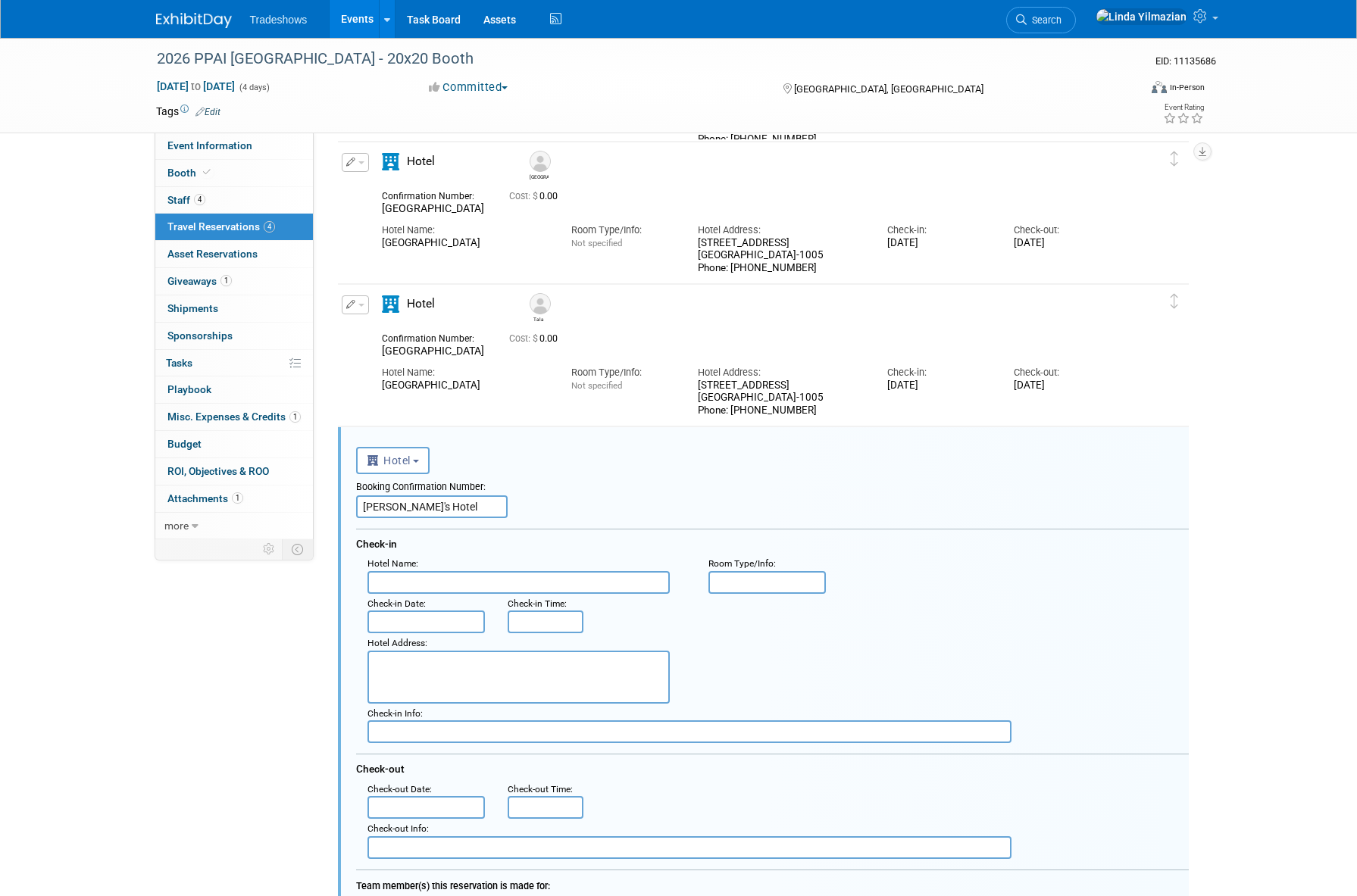
click at [512, 380] on div "MANDALAY BAY & CASINO" at bounding box center [465, 386] width 167 height 13
copy div "MANDALAY BAY & CASINO"
click at [393, 577] on input "text" at bounding box center [518, 582] width 302 height 23
paste input "MANDALAY BAY & CASINO"
type input "MANDALAY BAY & CASINO"
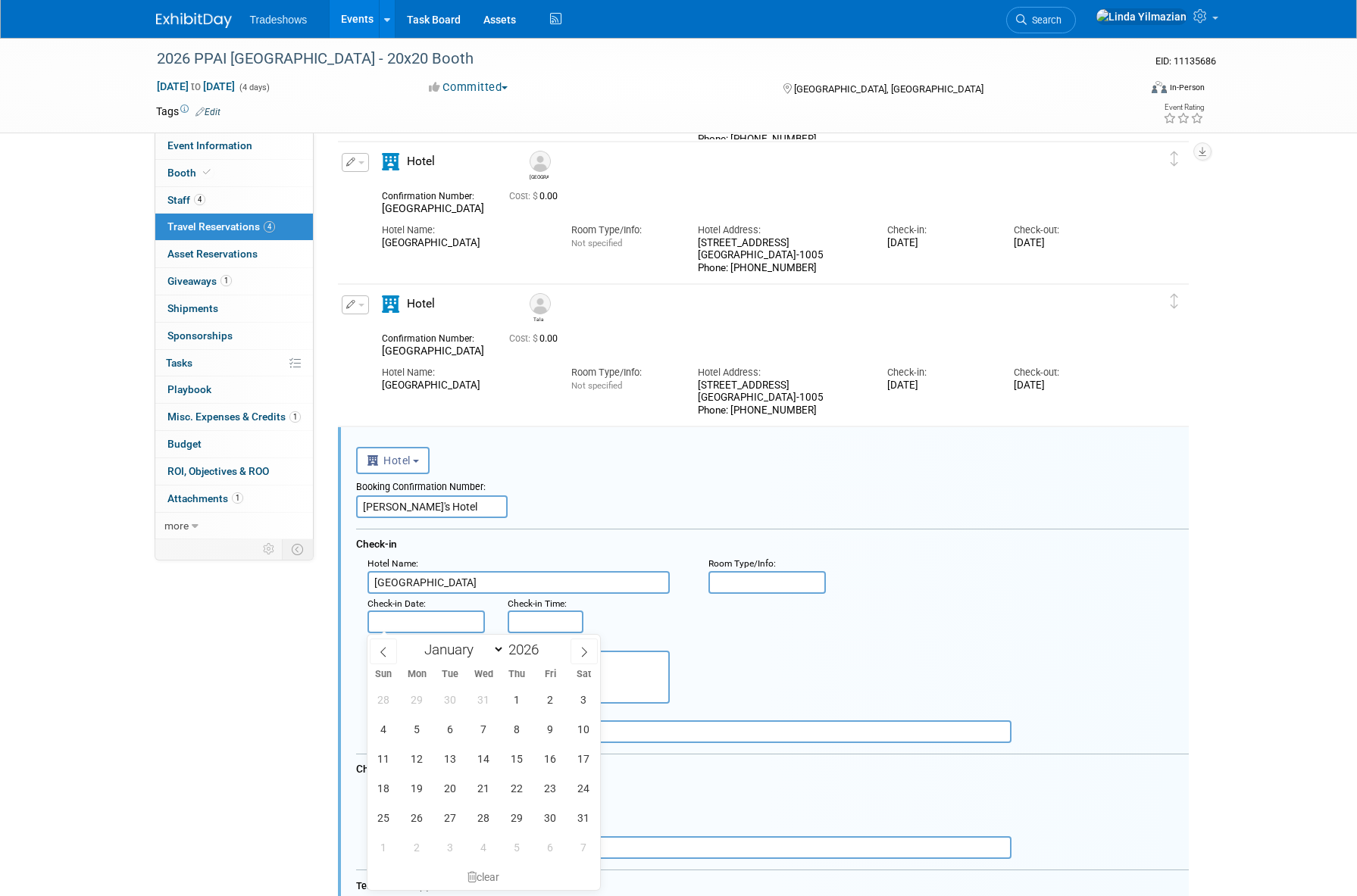
click at [390, 624] on input "text" at bounding box center [426, 622] width 118 height 23
click at [411, 752] on span "12" at bounding box center [417, 758] width 30 height 30
type input "Jan 12, 2026"
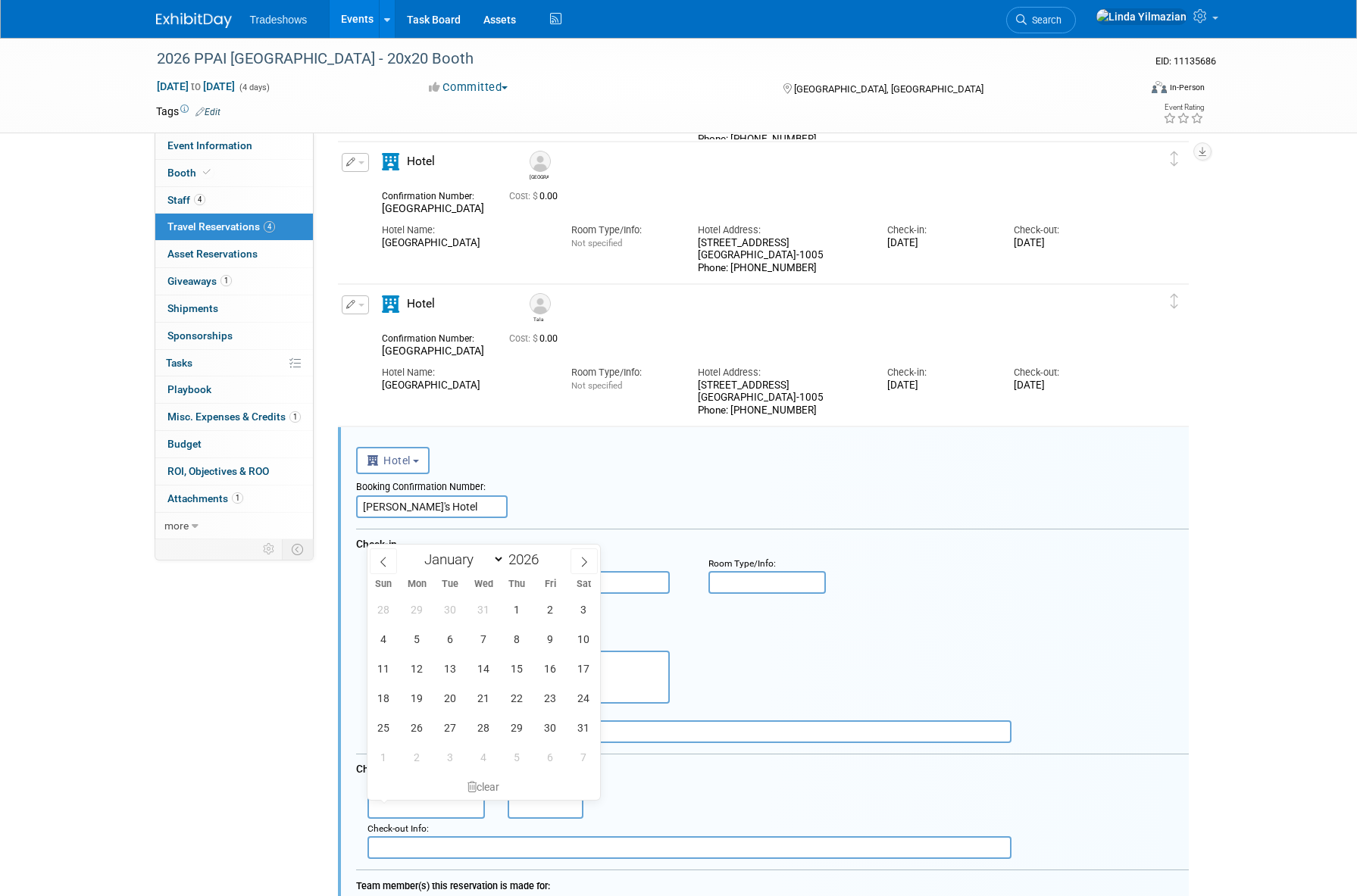
click at [411, 800] on input "text" at bounding box center [426, 807] width 118 height 23
click at [517, 670] on span "15" at bounding box center [517, 668] width 30 height 30
type input "Jan 15, 2026"
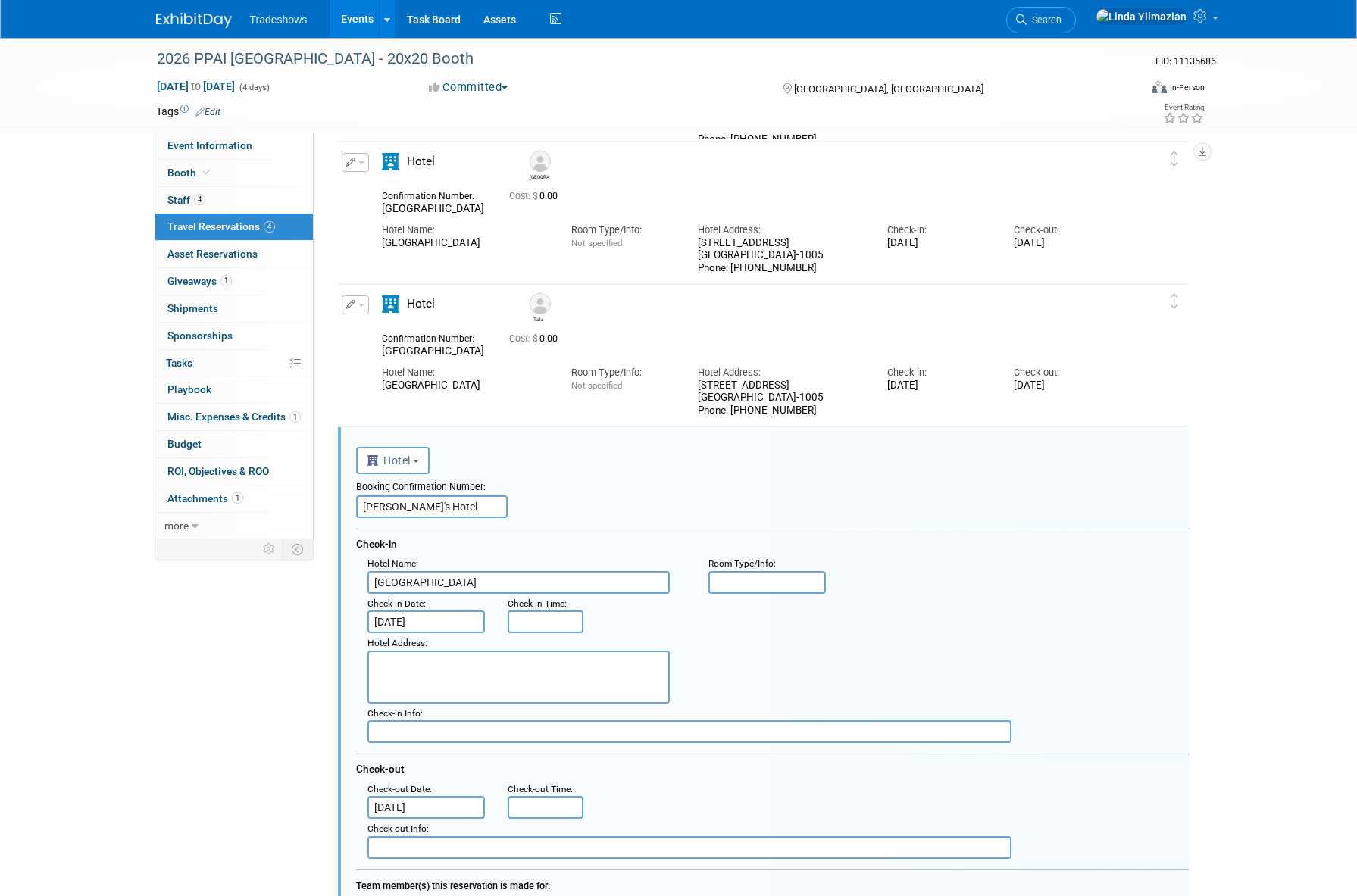
drag, startPoint x: 698, startPoint y: 245, endPoint x: 795, endPoint y: 270, distance: 100.2
click at [795, 270] on div "3950 Las Vegas Blvd S Las Vegas, NV 89119-1005 Phone: 877-632-9001" at bounding box center [780, 256] width 167 height 38
copy div "3950 Las Vegas Blvd S Las Vegas, NV 89119-1005 Phone: 877-632-9001"
click at [442, 688] on textarea at bounding box center [518, 677] width 302 height 53
paste textarea "3950 Las Vegas Blvd S Las Vegas, NV 89119-1005 Phone: 877-632-9001"
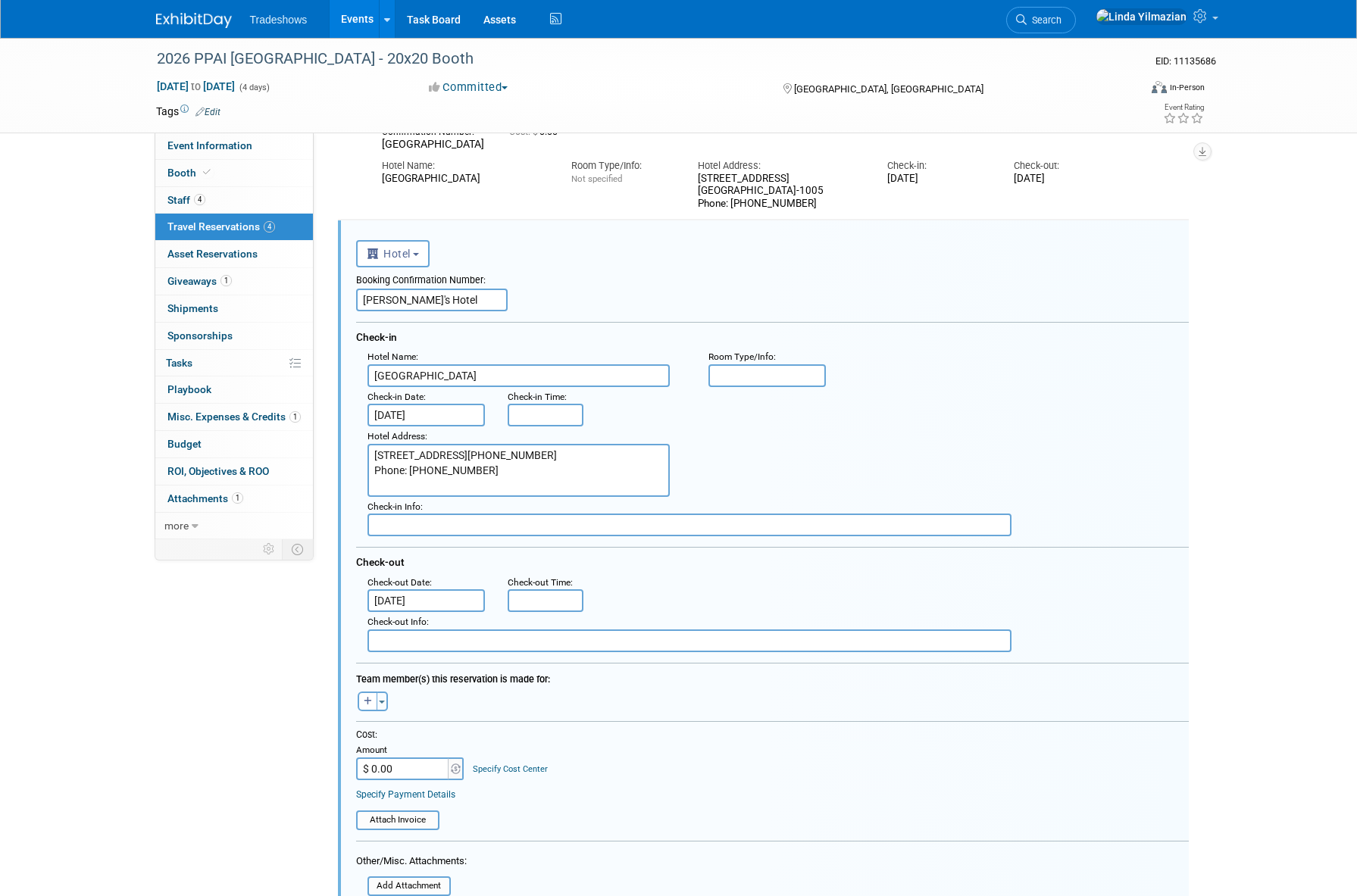
scroll to position [411, 0]
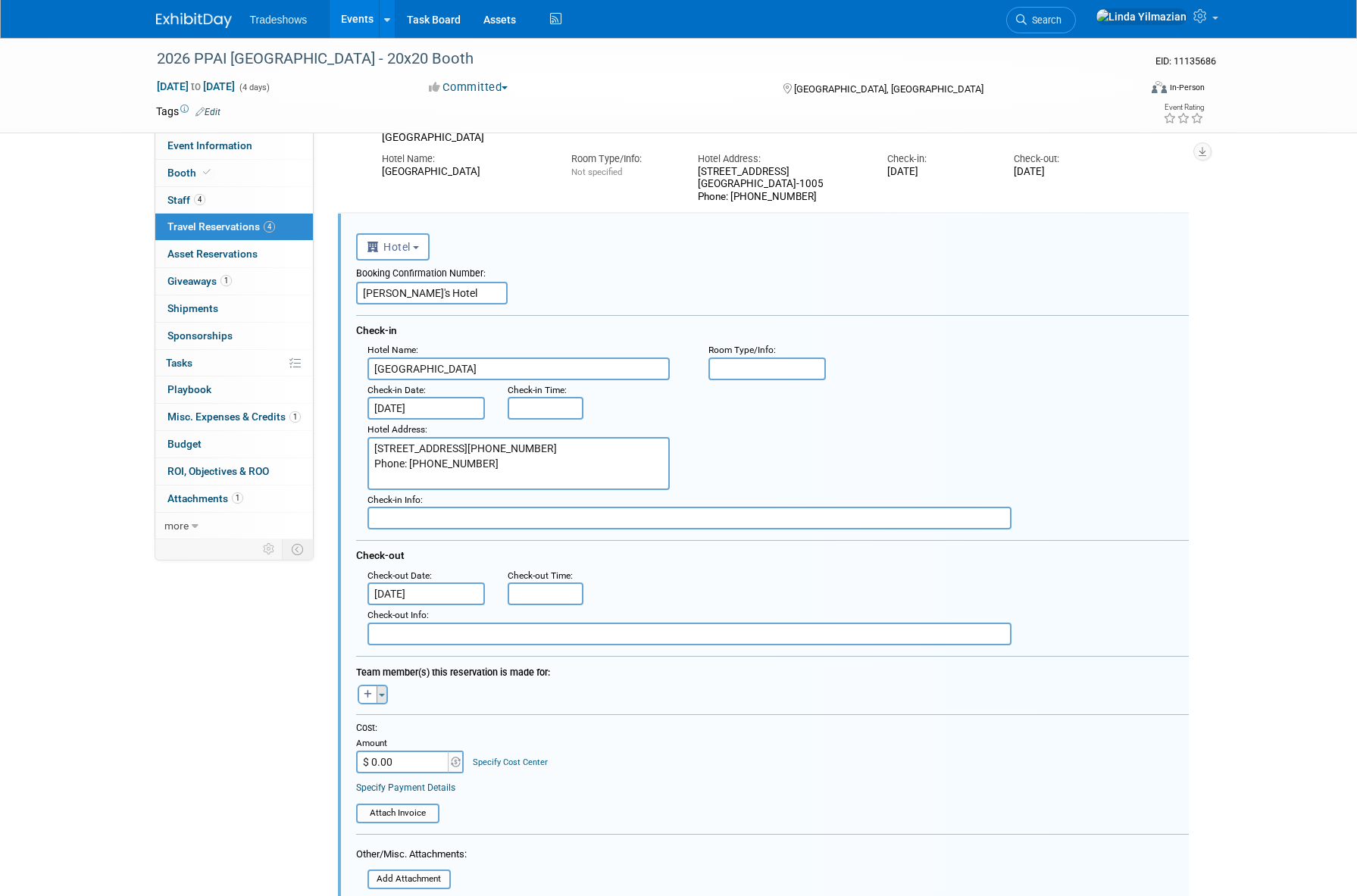
type textarea "3950 Las Vegas Blvd S Las Vegas, NV 89119-1005 Phone: 877-632-9001"
click at [383, 697] on button "Toggle Dropdown" at bounding box center [382, 695] width 12 height 20
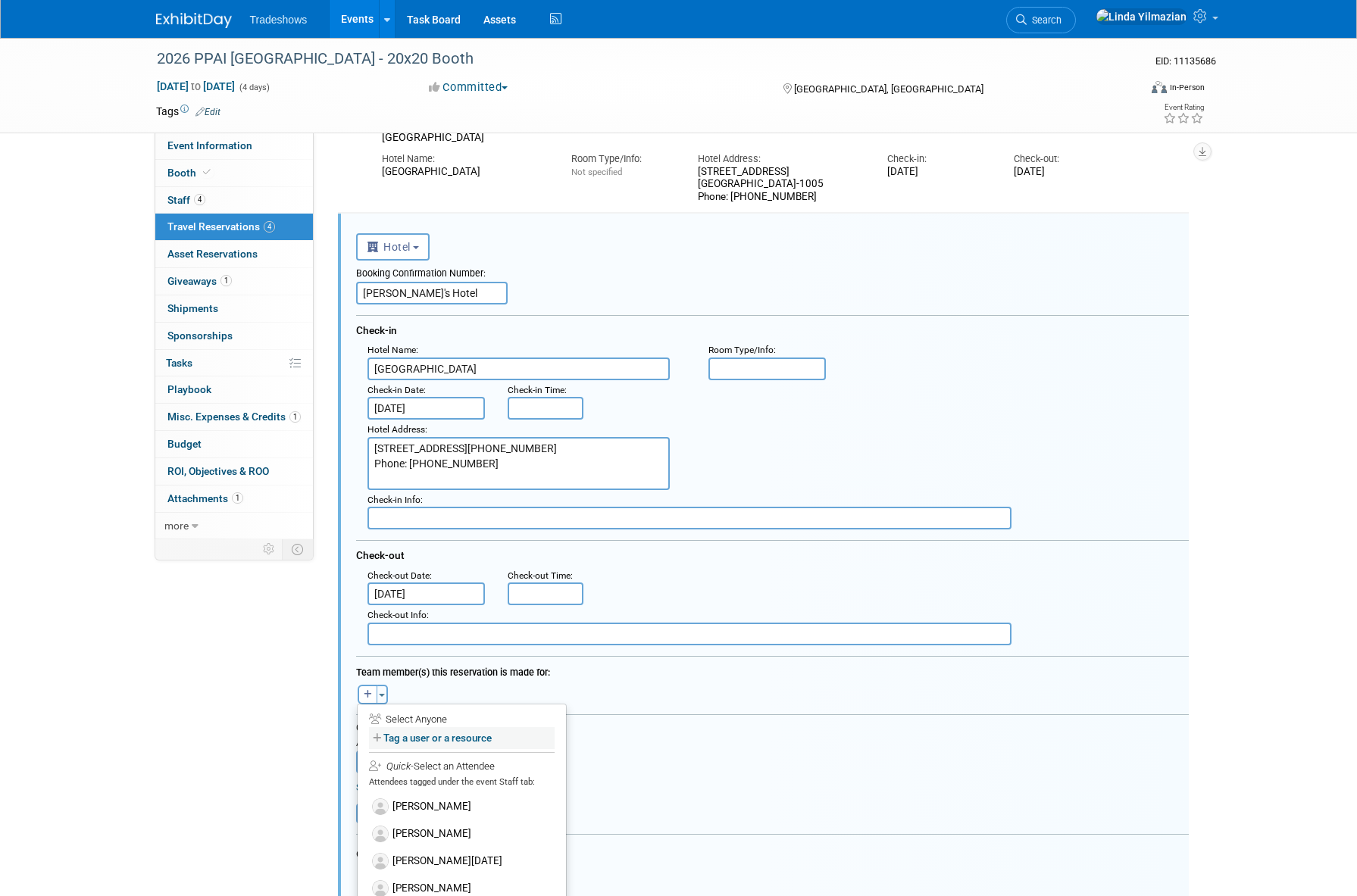
click at [431, 736] on label "Tag a user or a resource" at bounding box center [462, 738] width 186 height 22
select select
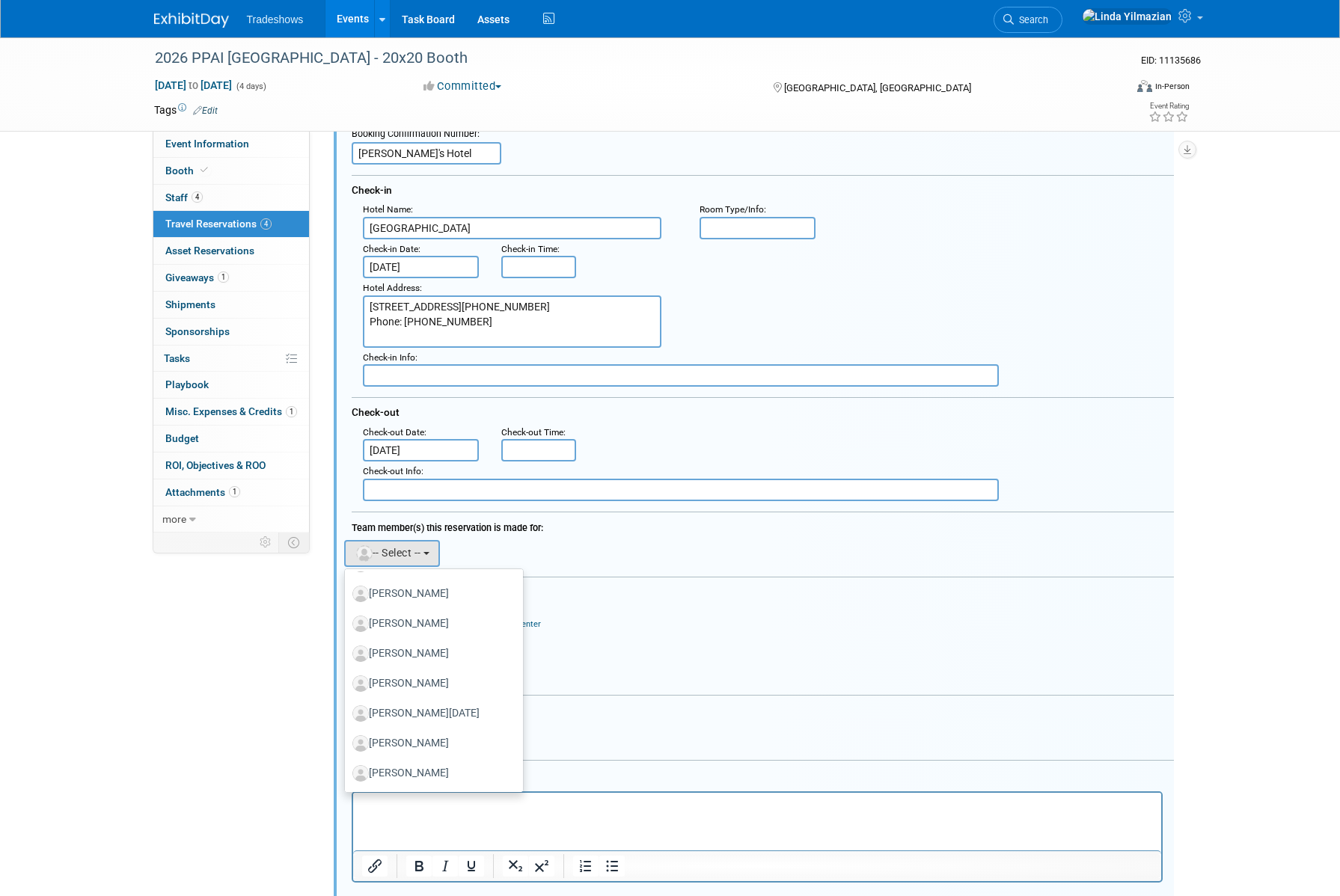
scroll to position [548, 0]
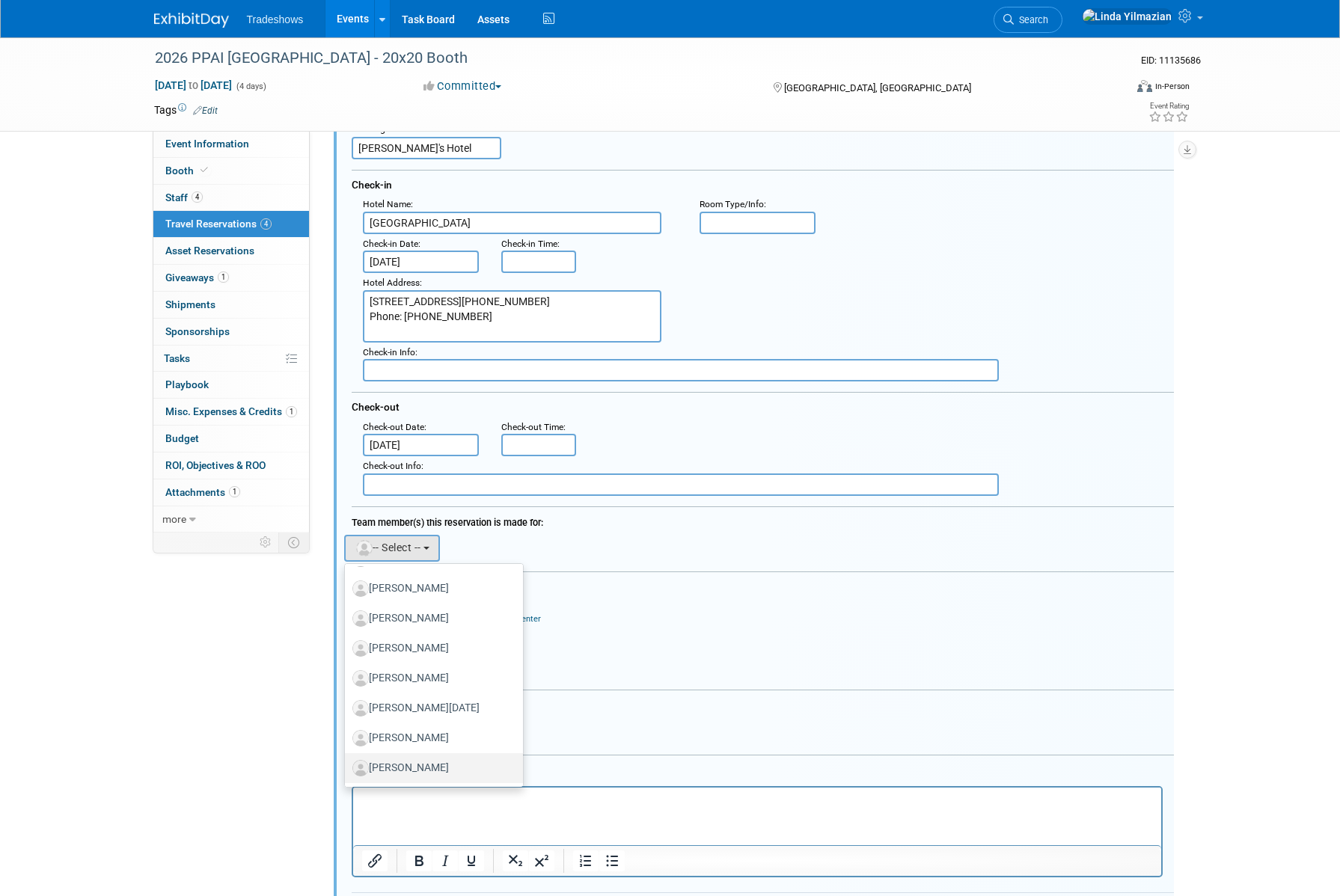
click at [418, 761] on label "[PERSON_NAME]" at bounding box center [429, 768] width 156 height 24
click at [347, 762] on input "[PERSON_NAME]" at bounding box center [342, 766] width 10 height 10
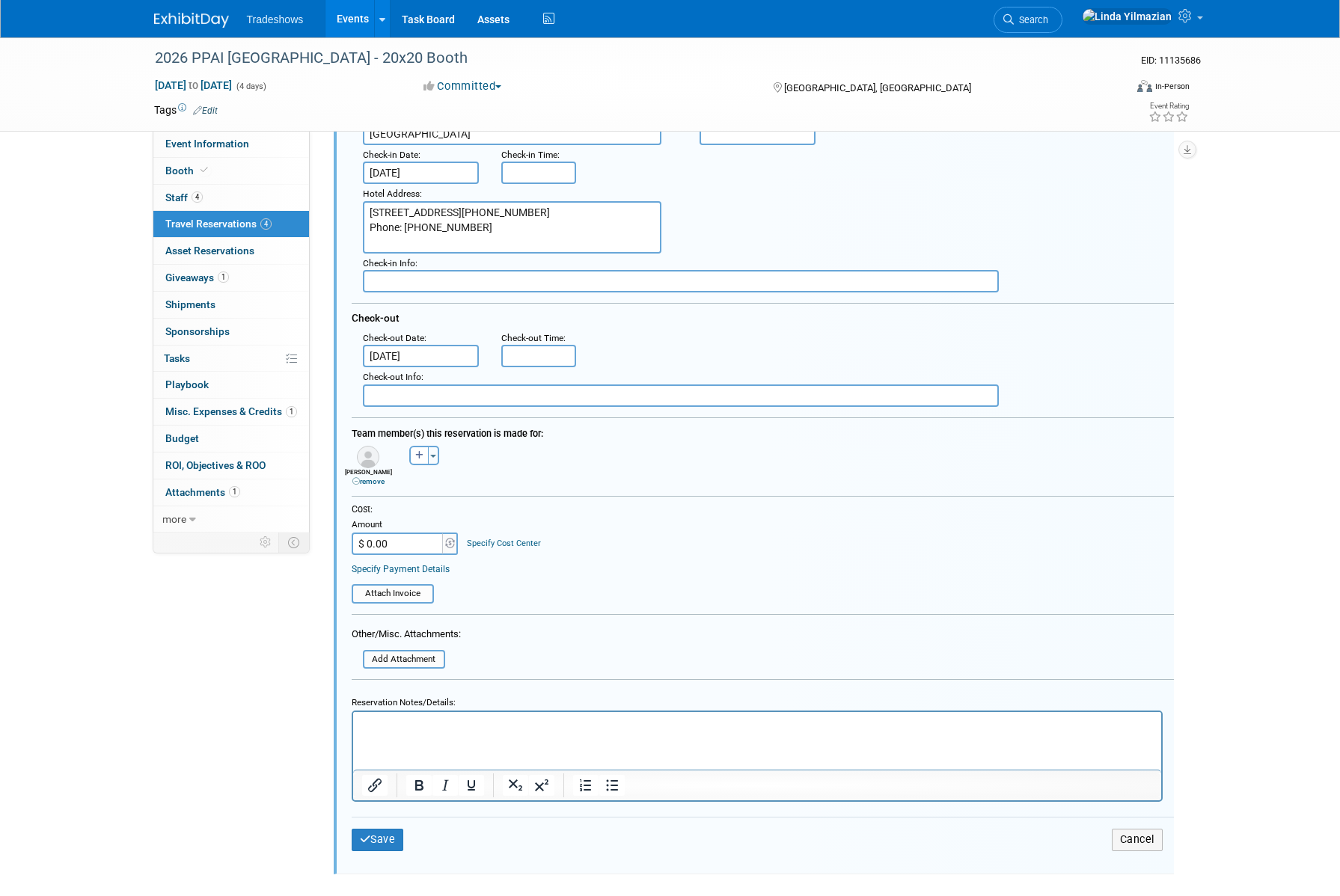
scroll to position [679, 0]
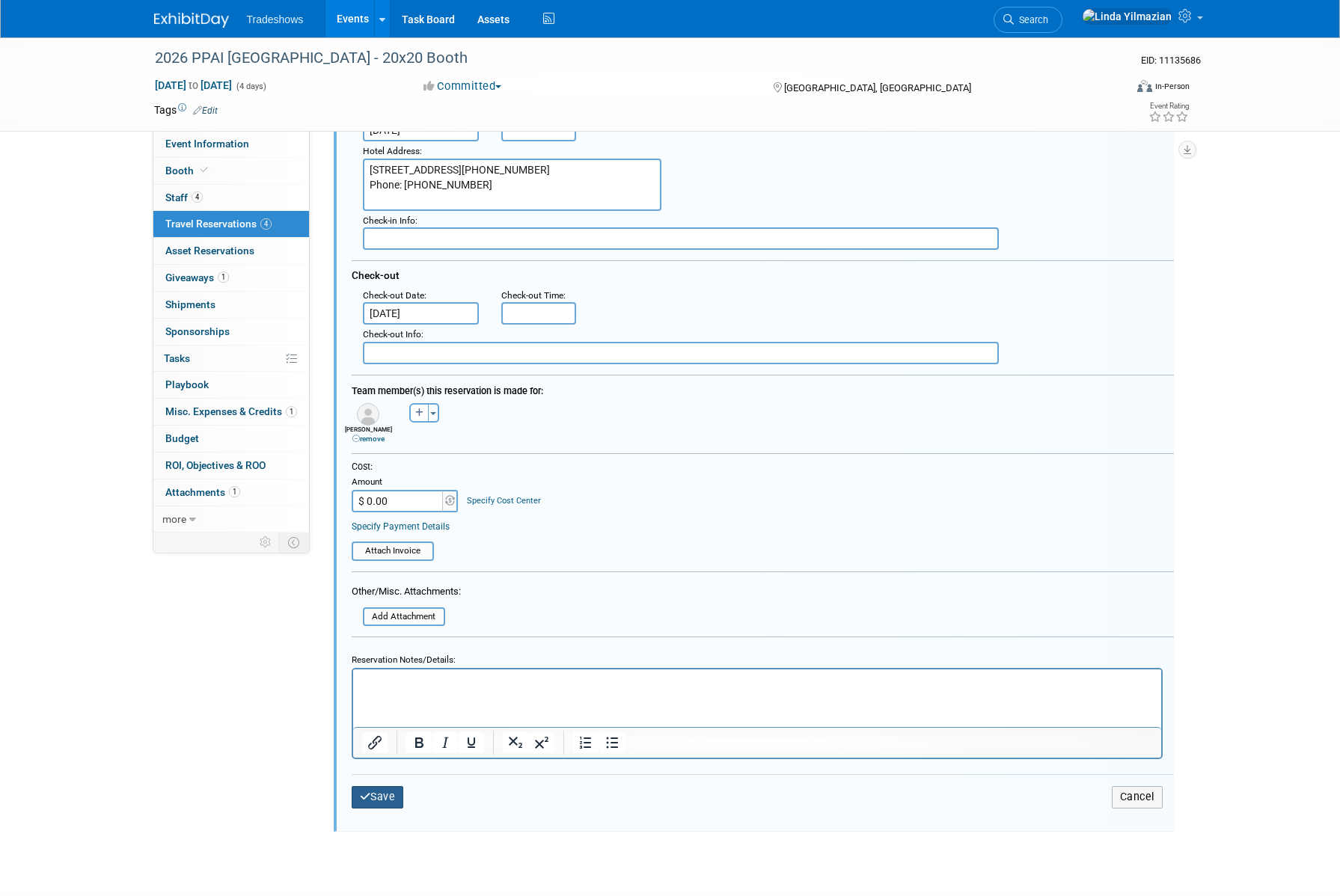
click at [398, 794] on button "Save" at bounding box center [378, 796] width 53 height 21
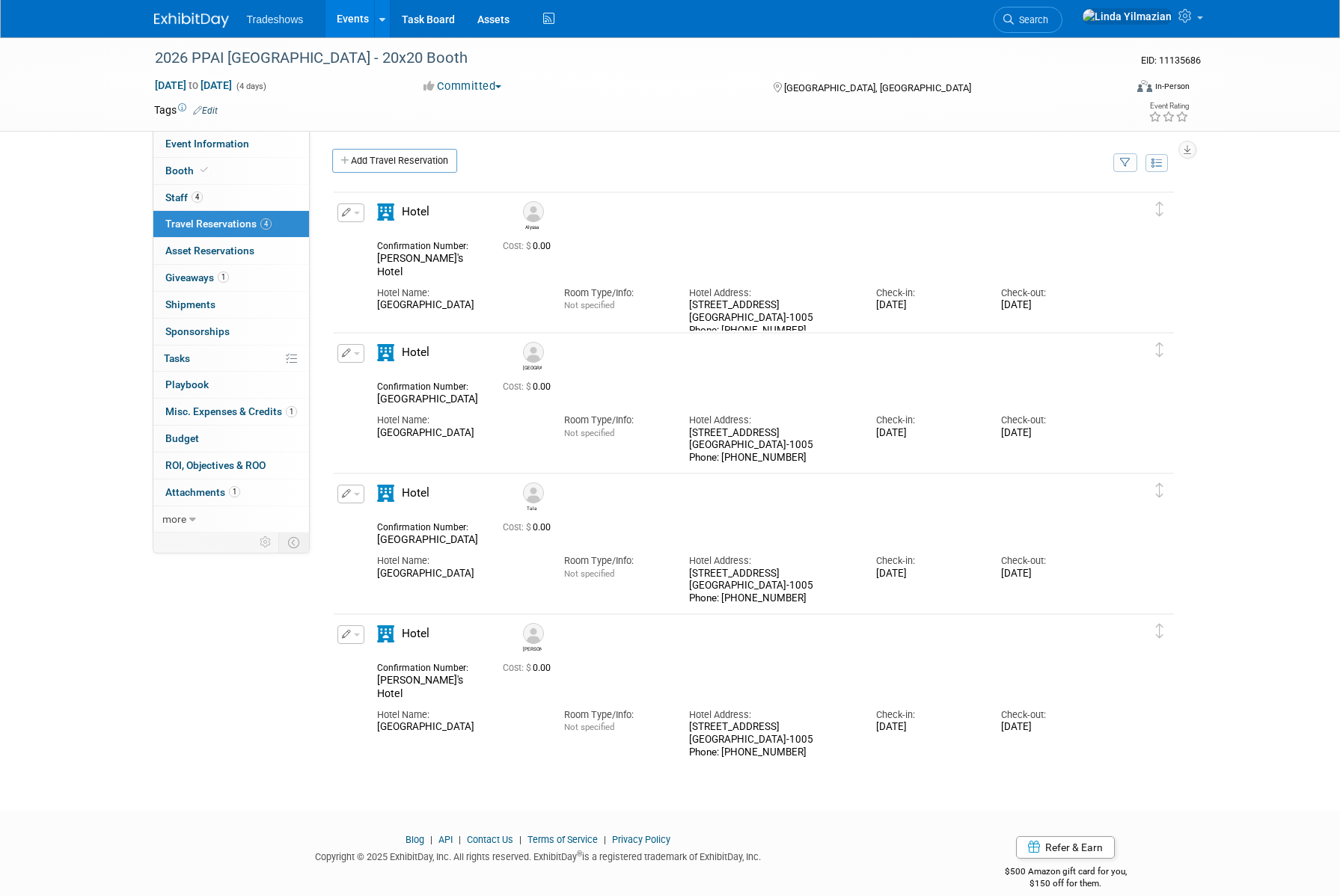
scroll to position [0, 0]
click at [353, 15] on link "Events" at bounding box center [352, 19] width 54 height 37
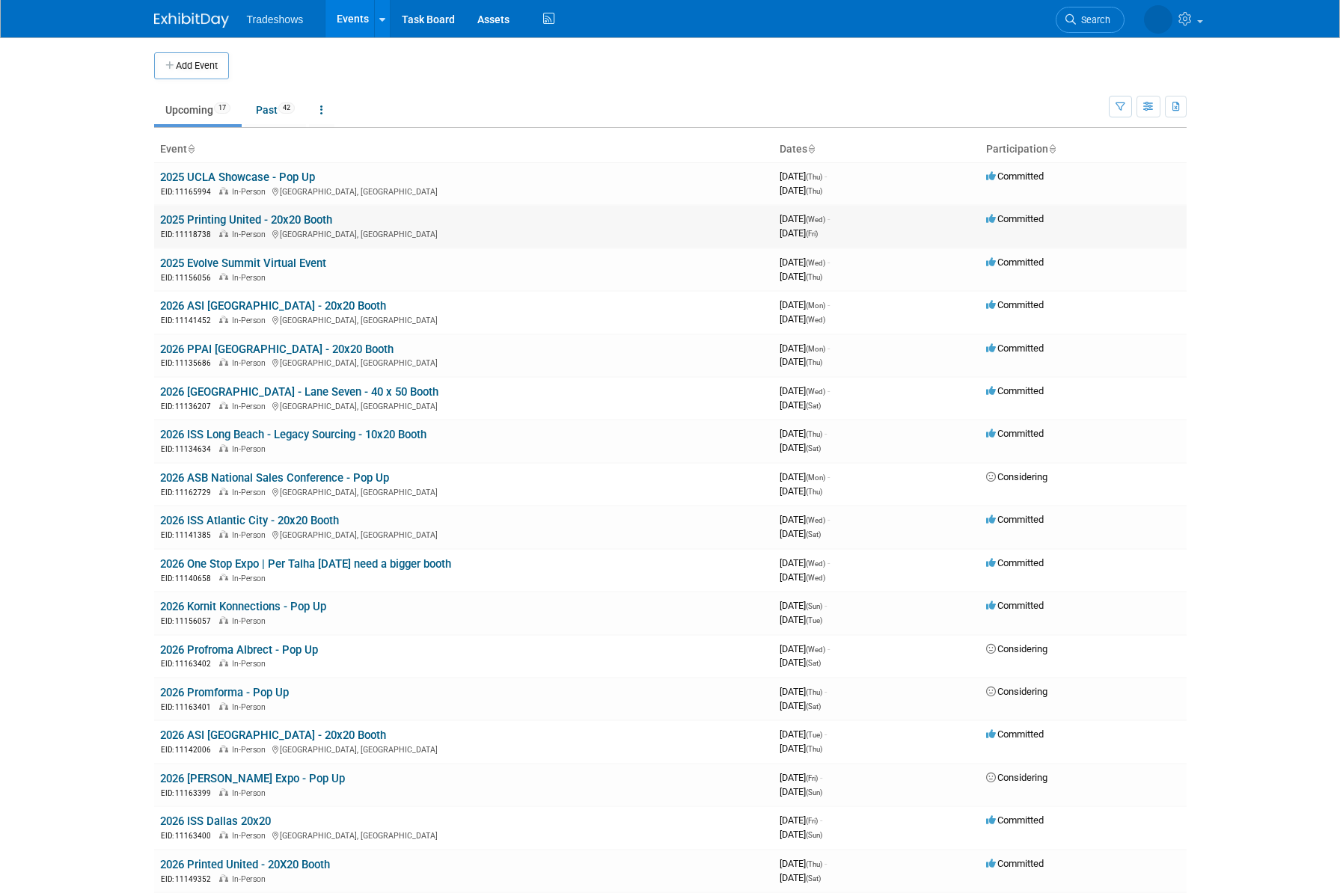
click at [266, 221] on link "2025 Printing United - 20x20 Booth" at bounding box center [246, 219] width 172 height 13
click at [209, 208] on td "2025 Printing United - 20x20 Booth EID: 11118738 In-Person [GEOGRAPHIC_DATA], […" at bounding box center [463, 226] width 619 height 43
click at [211, 216] on link "2025 Printing United - 20x20 Booth" at bounding box center [246, 219] width 172 height 13
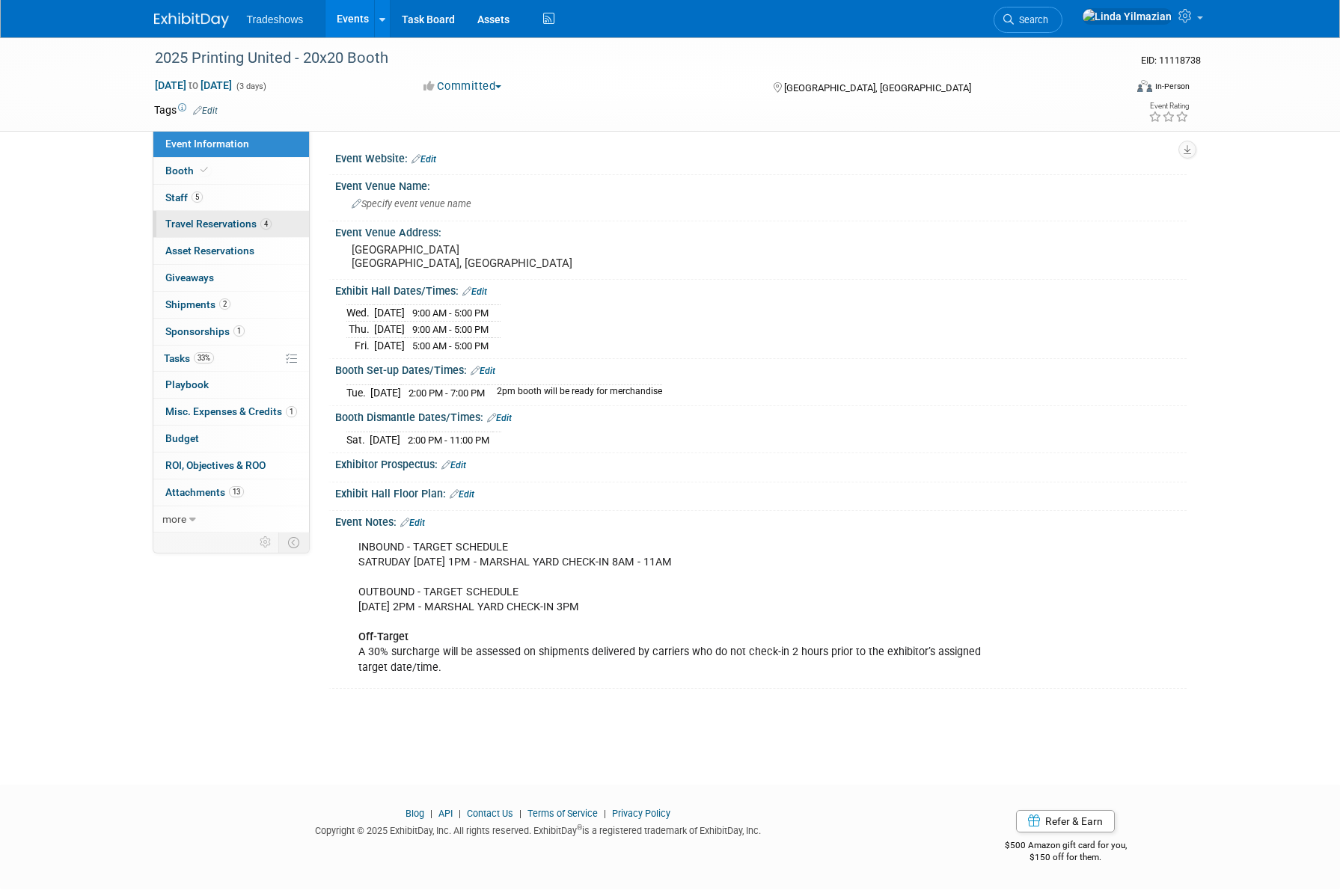
click at [211, 225] on span "Travel Reservations 4" at bounding box center [218, 223] width 106 height 12
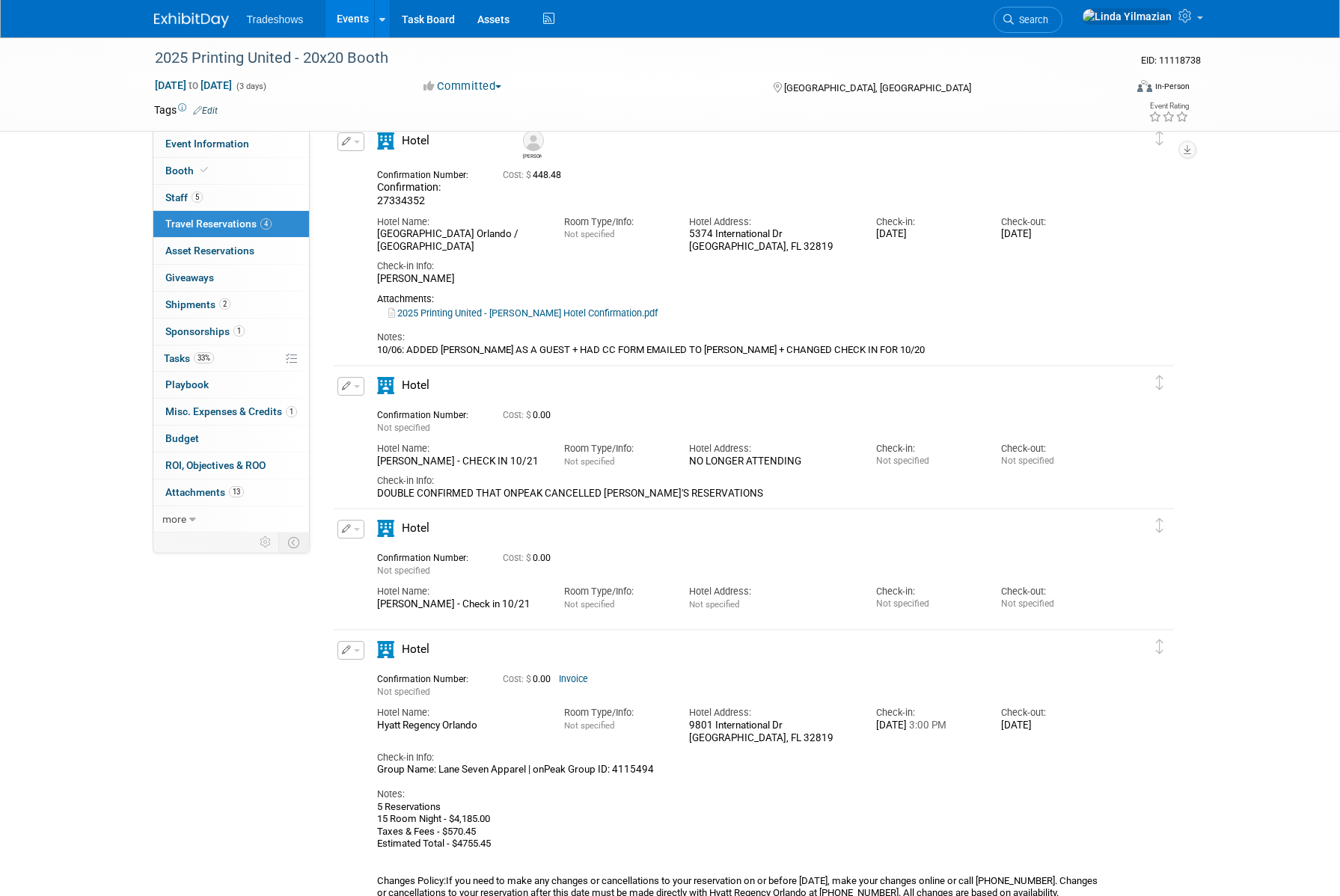
scroll to position [72, 0]
click at [175, 200] on span "Staff 5" at bounding box center [184, 197] width 37 height 12
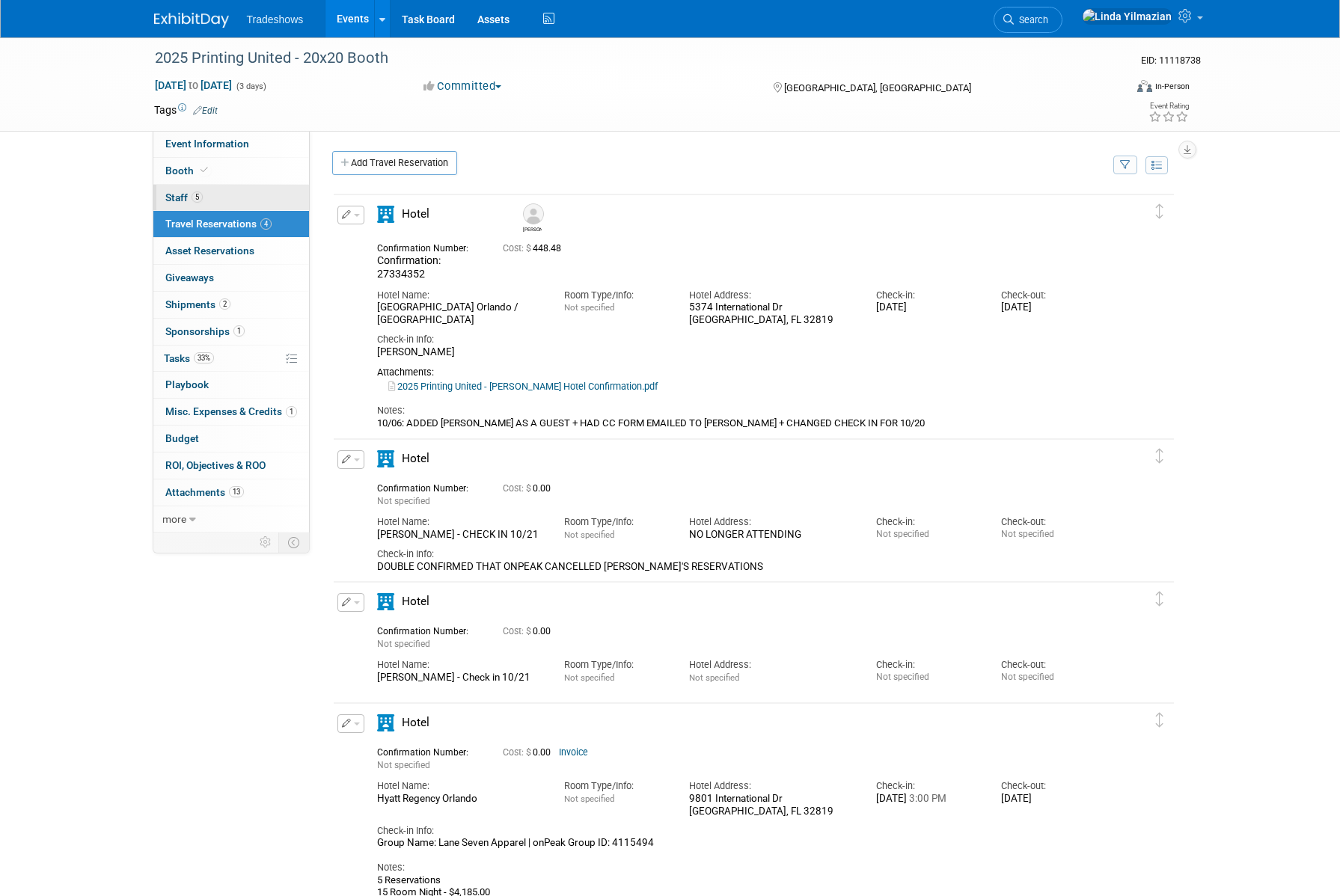
click at [175, 200] on span "Staff 5" at bounding box center [184, 197] width 37 height 12
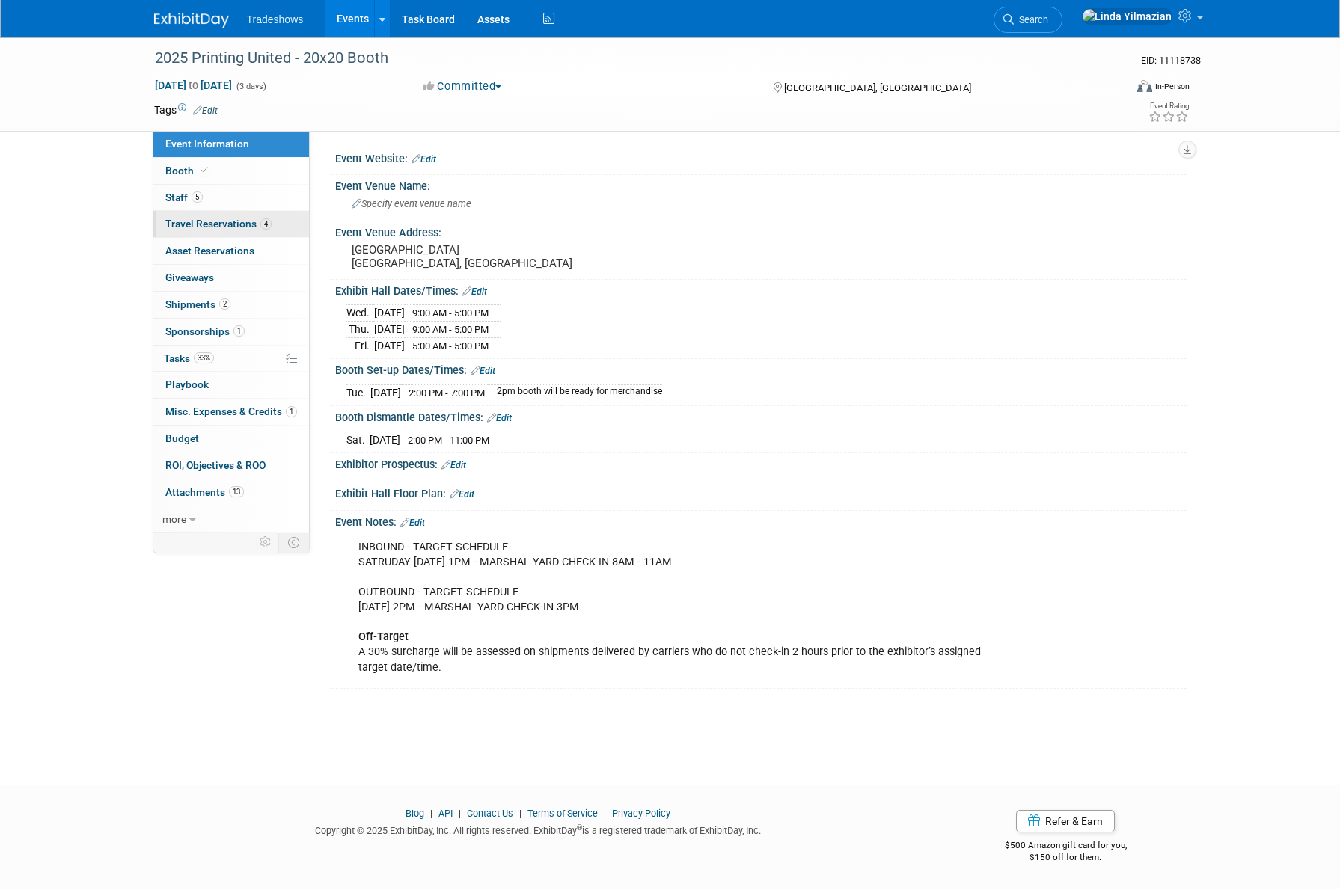
click at [200, 230] on link "4 Travel Reservations 4" at bounding box center [231, 224] width 156 height 26
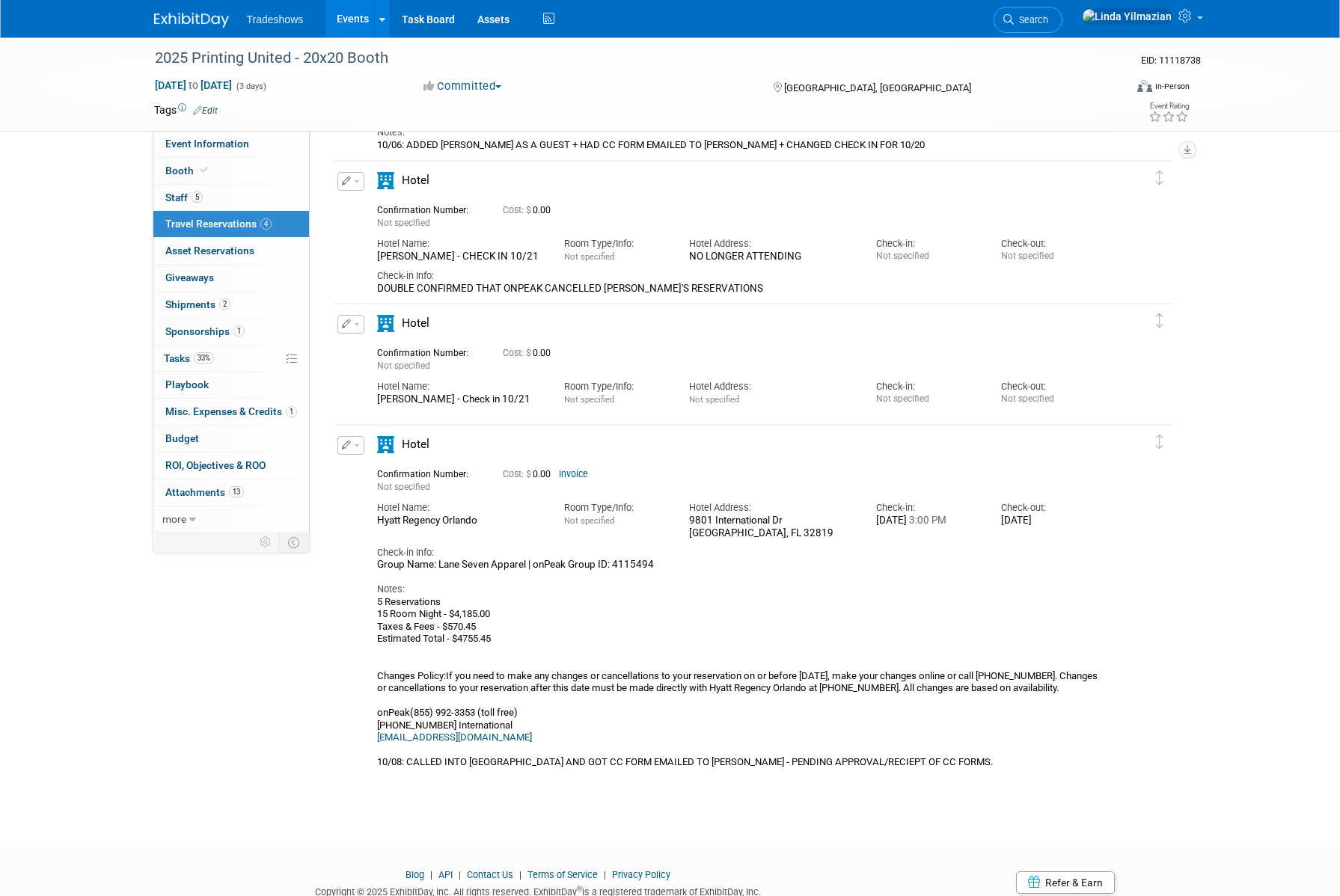
scroll to position [302, 0]
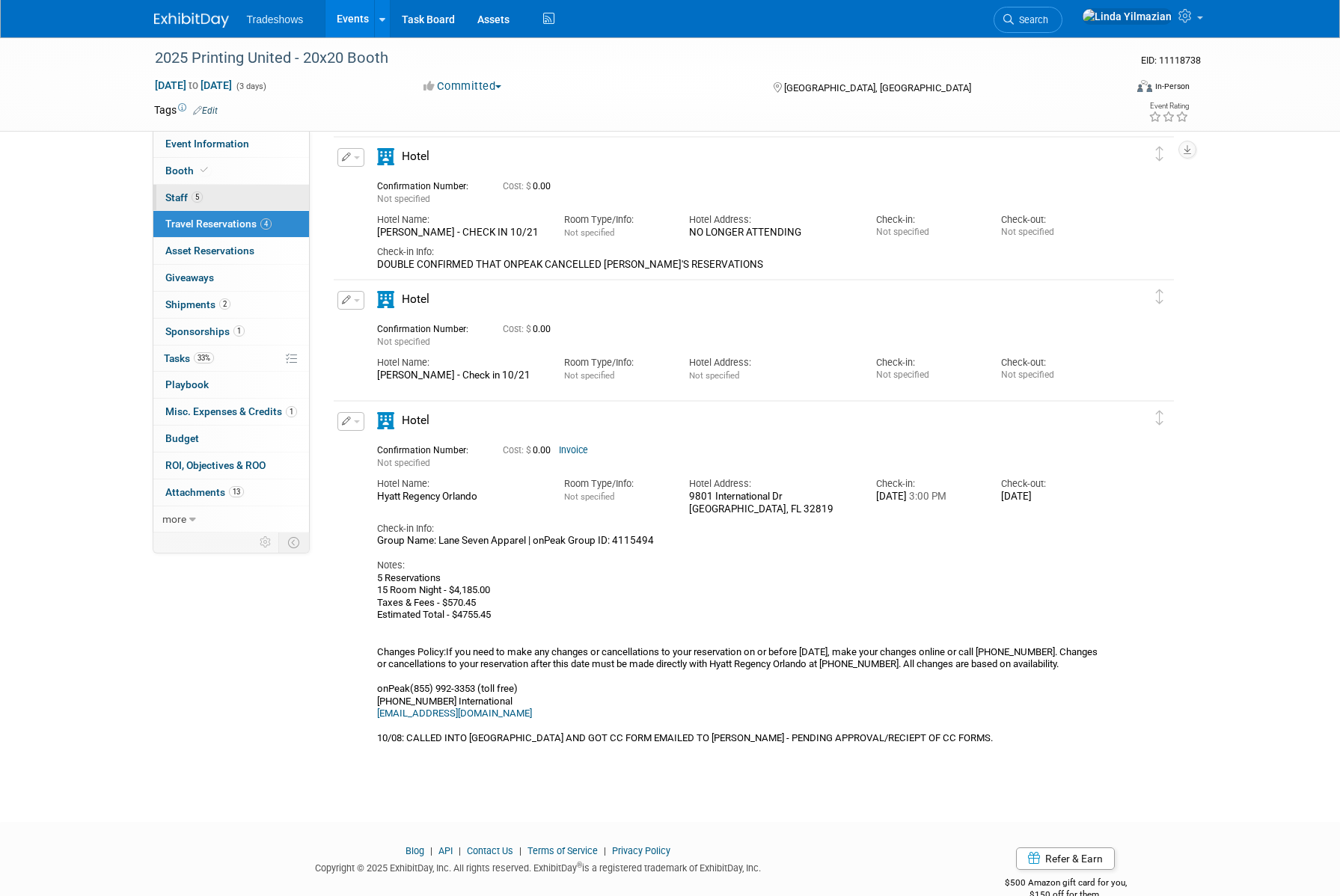
click at [181, 197] on span "Staff 5" at bounding box center [184, 197] width 37 height 12
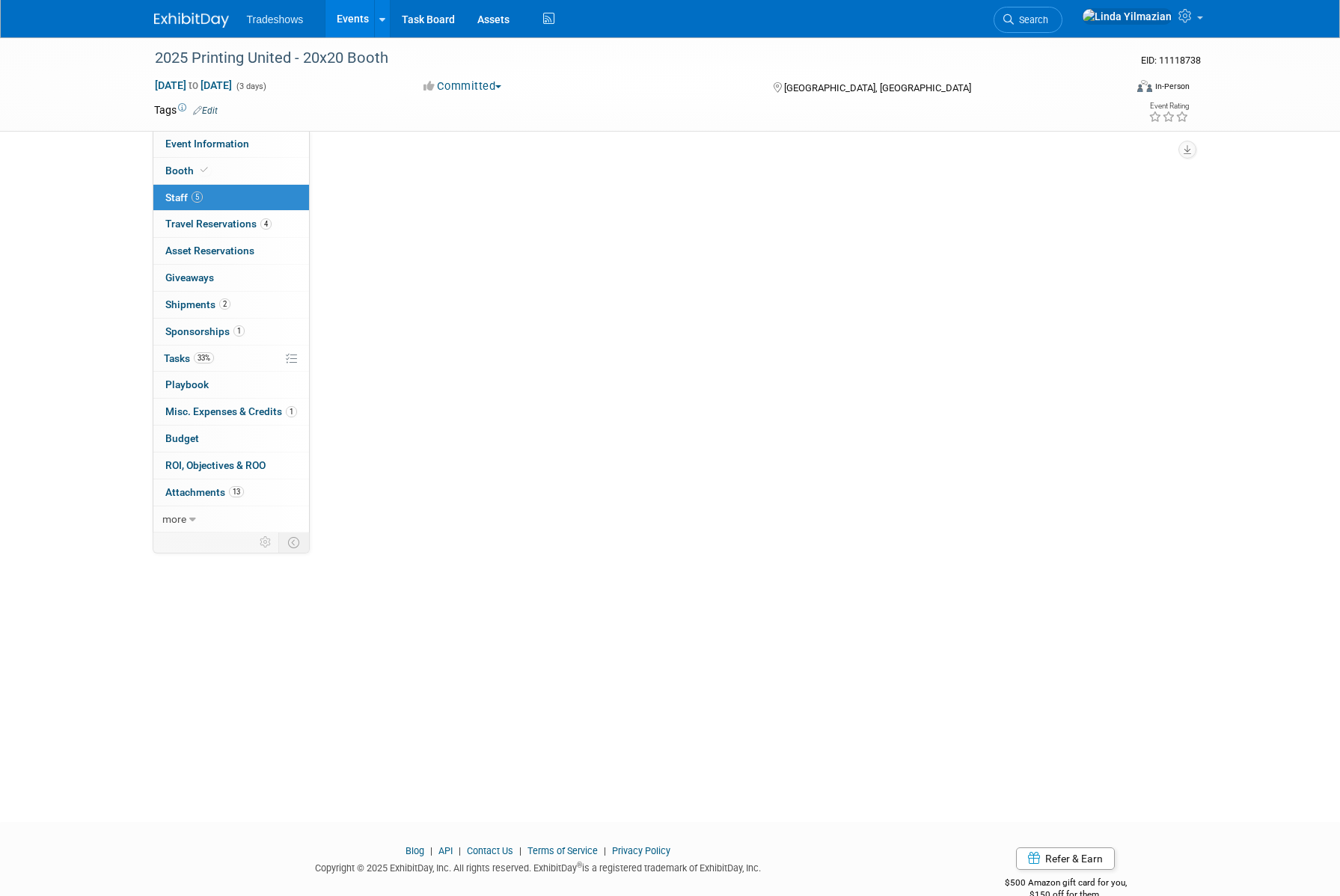
scroll to position [0, 0]
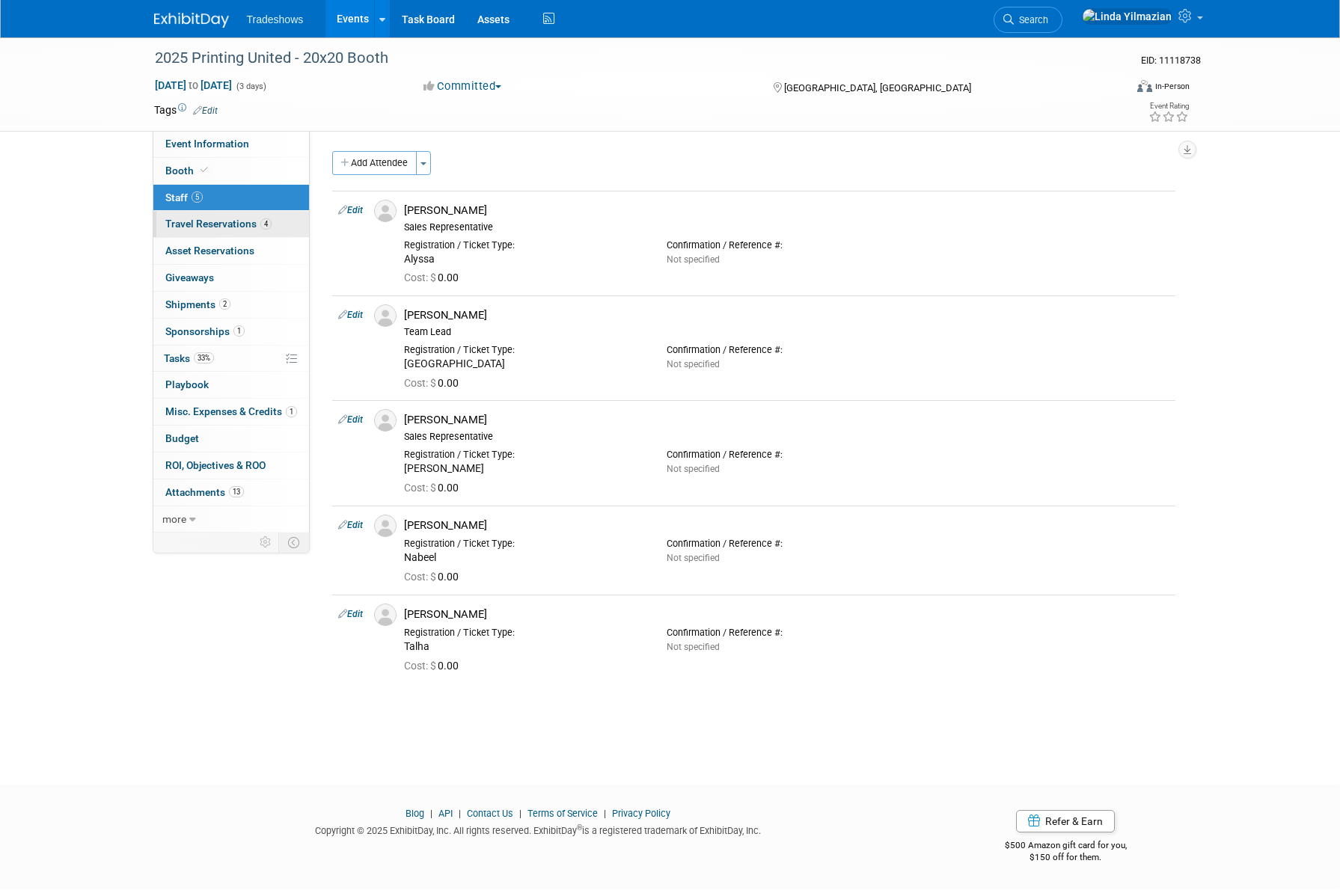
click at [200, 221] on span "Travel Reservations 4" at bounding box center [218, 223] width 106 height 12
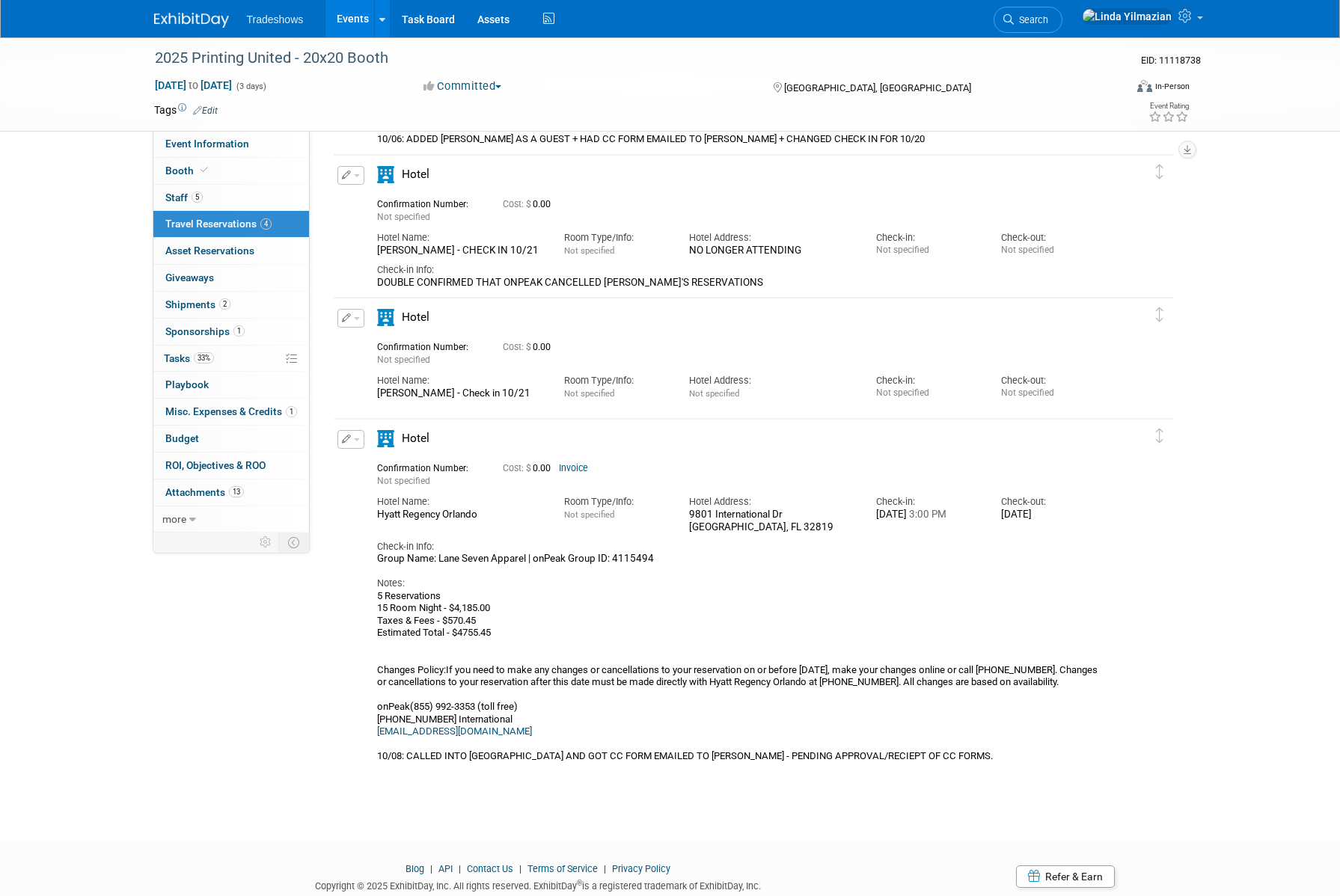
scroll to position [318, 0]
